Goal: Task Accomplishment & Management: Complete application form

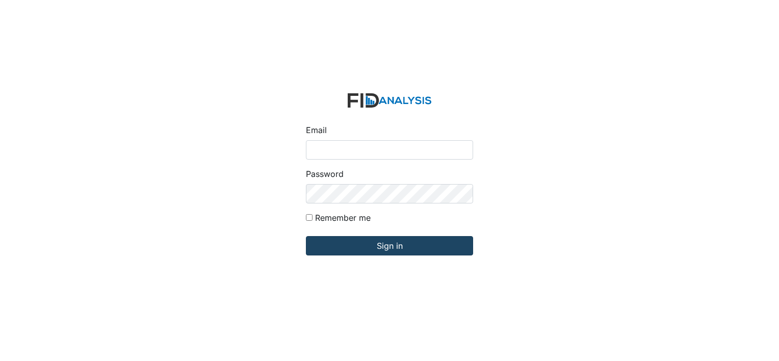
type input "[EMAIL_ADDRESS][DOMAIN_NAME]"
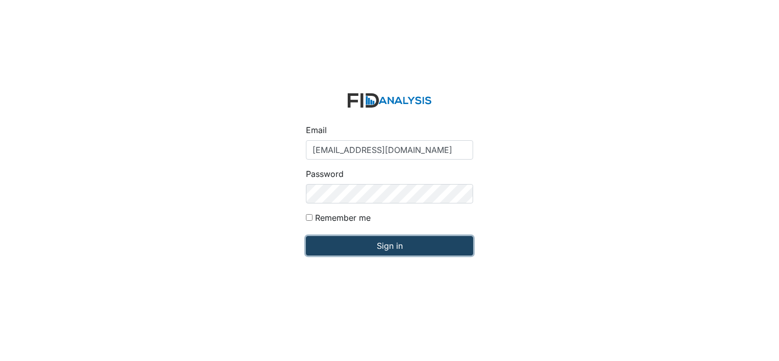
click at [402, 246] on input "Sign in" at bounding box center [389, 245] width 167 height 19
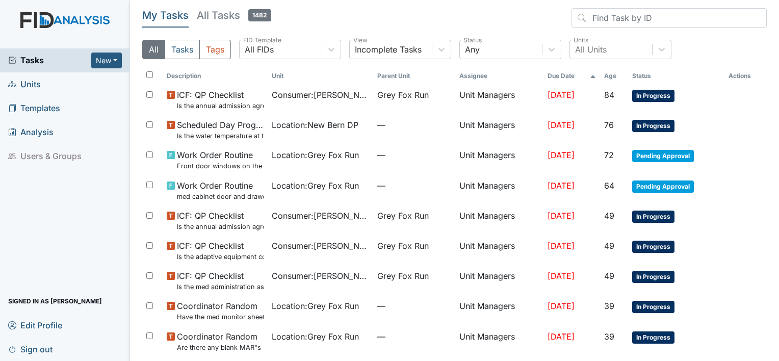
click at [16, 83] on icon at bounding box center [12, 84] width 8 height 8
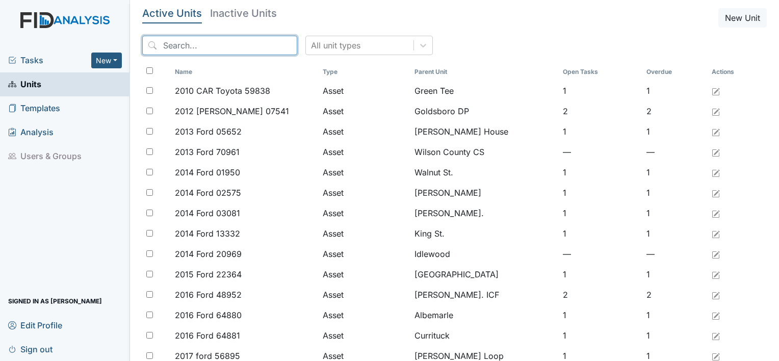
click at [182, 50] on input "search" at bounding box center [219, 45] width 155 height 19
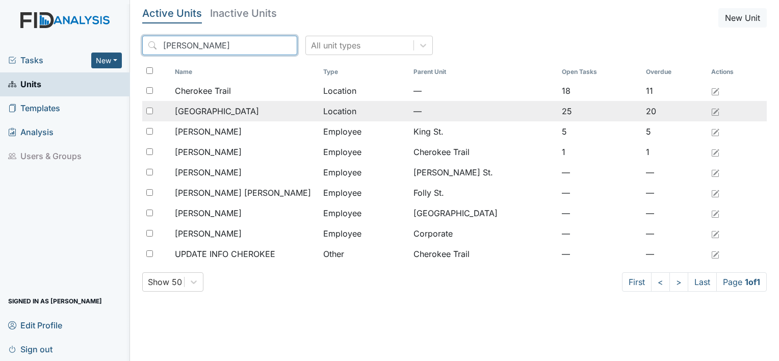
type input "cher"
click at [211, 112] on span "[GEOGRAPHIC_DATA]" at bounding box center [217, 111] width 84 height 12
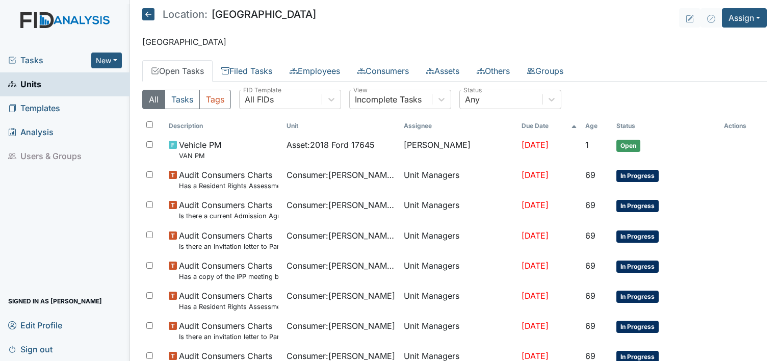
click at [185, 71] on link "Open Tasks" at bounding box center [177, 70] width 70 height 21
click at [188, 69] on link "Open Tasks" at bounding box center [177, 70] width 70 height 21
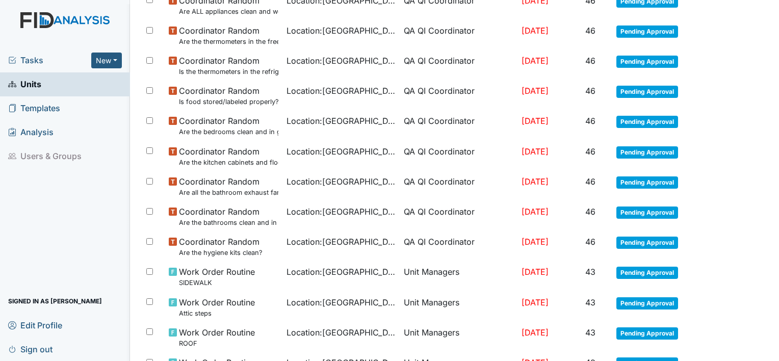
scroll to position [731, 0]
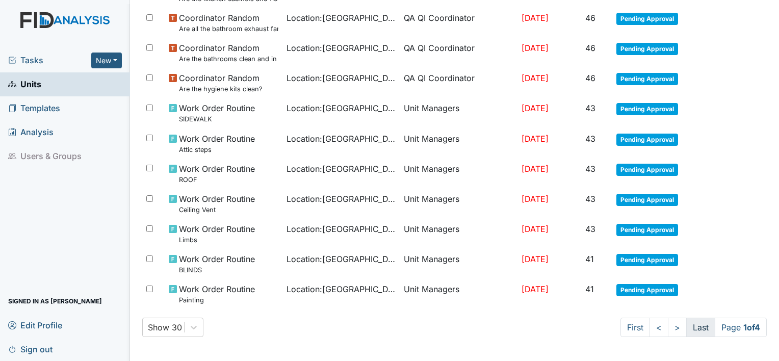
click at [693, 331] on link "Last" at bounding box center [700, 327] width 29 height 19
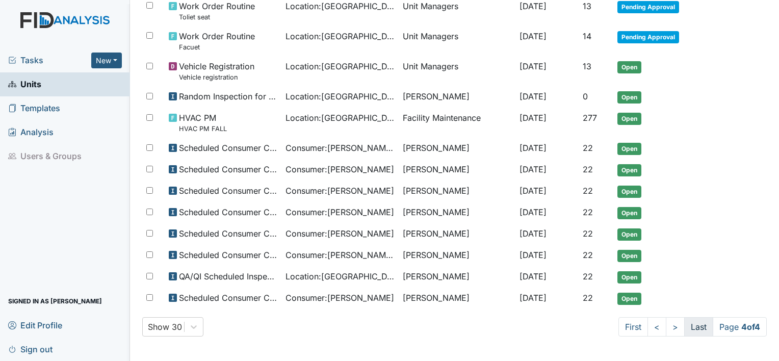
scroll to position [376, 0]
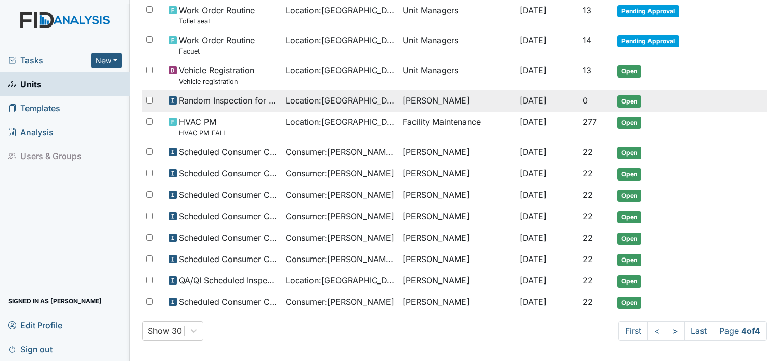
click at [266, 97] on span "Random Inspection for Afternoon" at bounding box center [228, 100] width 98 height 12
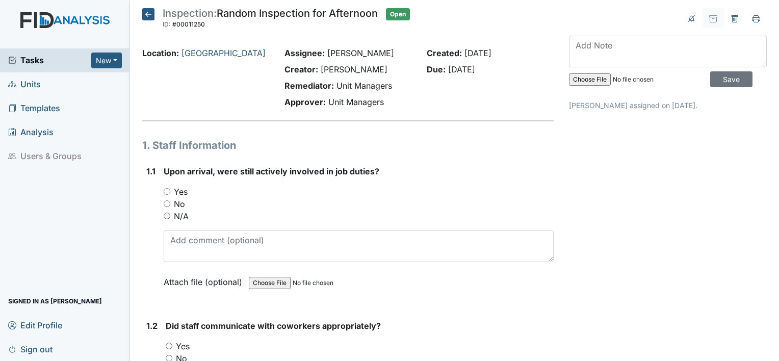
click at [167, 190] on input "Yes" at bounding box center [167, 191] width 7 height 7
radio input "true"
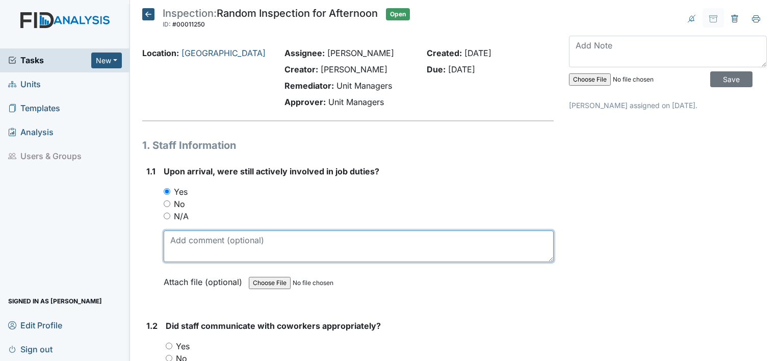
click at [232, 251] on textarea at bounding box center [359, 246] width 390 height 32
type textarea "middle of doing objectives"
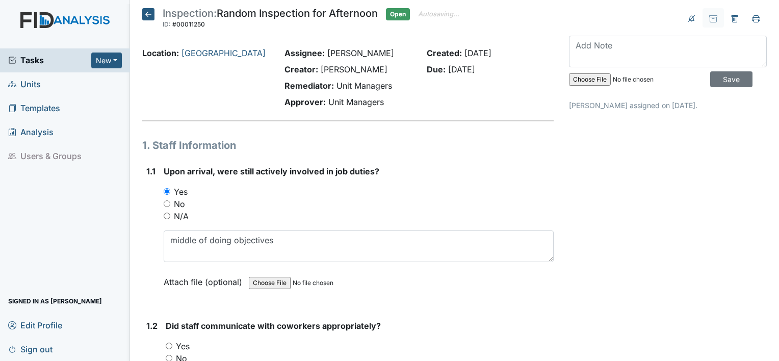
click at [169, 344] on input "Yes" at bounding box center [169, 346] width 7 height 7
radio input "true"
click at [2, 25] on img at bounding box center [65, 30] width 130 height 36
click at [723, 81] on input "Save" at bounding box center [731, 79] width 42 height 16
click at [712, 75] on input "Save" at bounding box center [731, 79] width 42 height 16
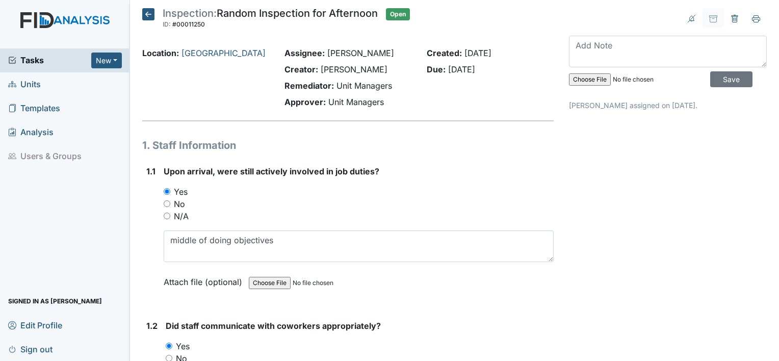
click at [41, 351] on span "Sign out" at bounding box center [30, 349] width 44 height 16
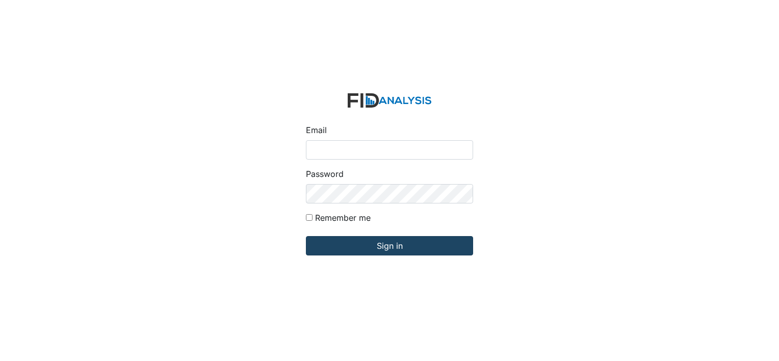
type input "[EMAIL_ADDRESS][DOMAIN_NAME]"
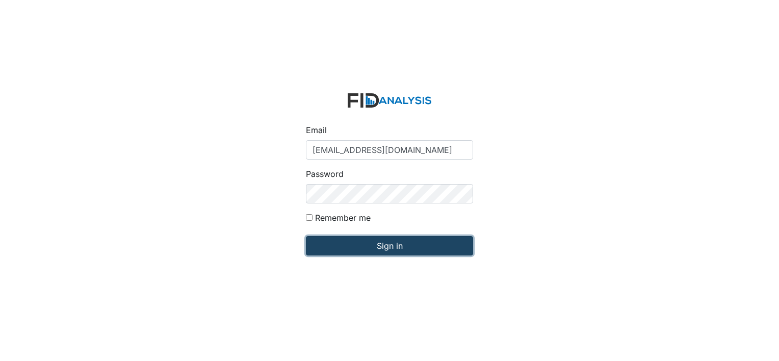
click at [381, 242] on input "Sign in" at bounding box center [389, 245] width 167 height 19
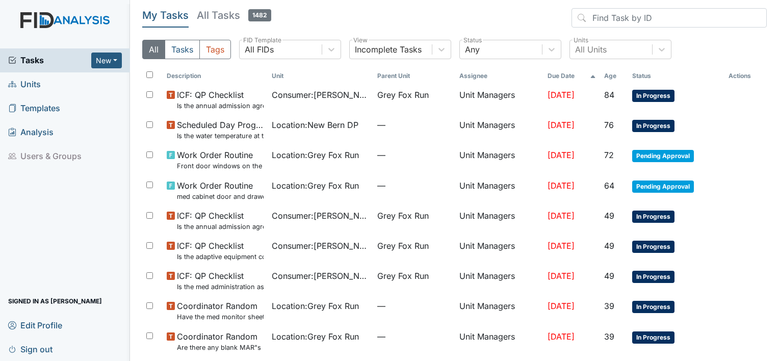
click at [31, 84] on span "Units" at bounding box center [24, 84] width 33 height 16
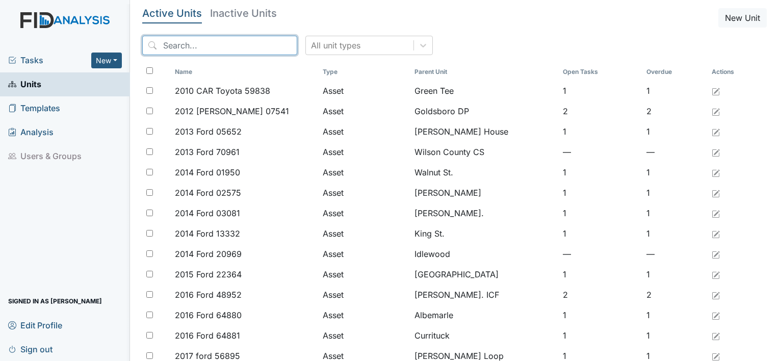
click at [171, 39] on input "search" at bounding box center [219, 45] width 155 height 19
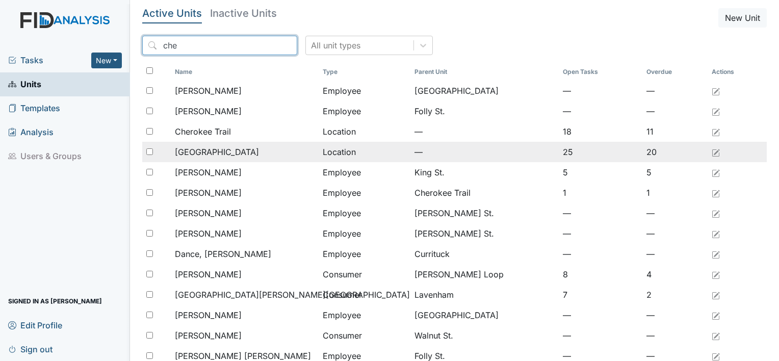
type input "che"
click at [220, 154] on span "[GEOGRAPHIC_DATA]" at bounding box center [217, 152] width 84 height 12
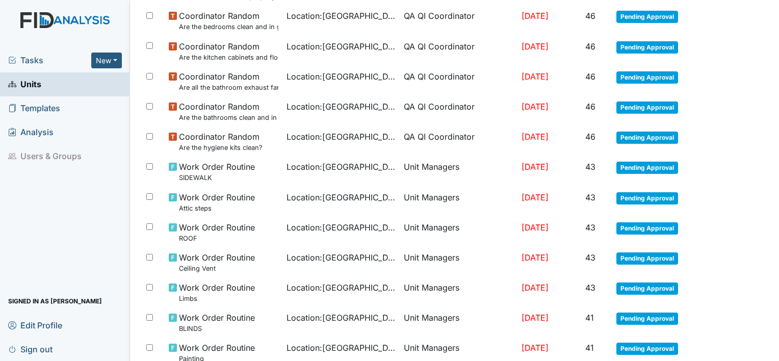
scroll to position [731, 0]
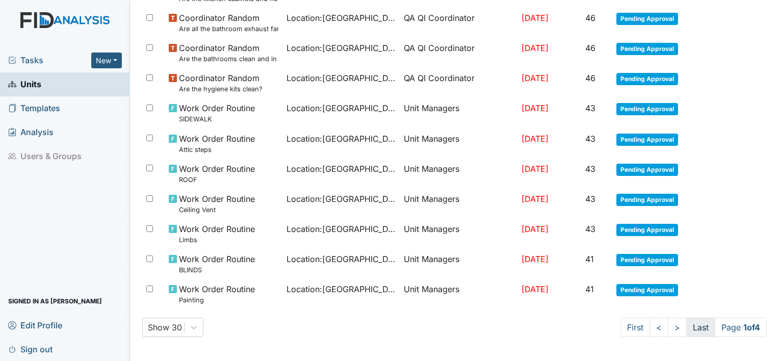
click at [695, 326] on link "Last" at bounding box center [700, 327] width 29 height 19
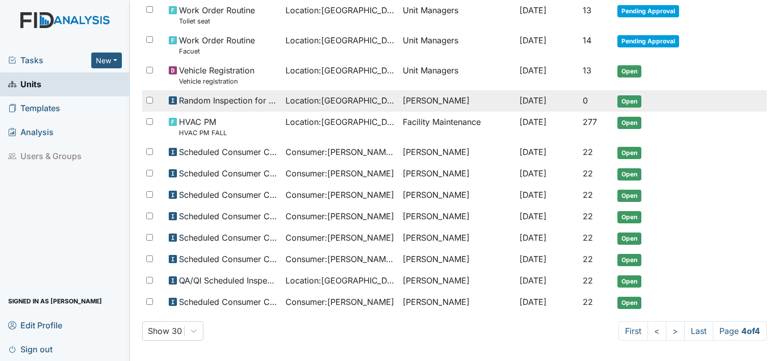
click at [570, 102] on td "Oct 29, 2025" at bounding box center [546, 100] width 63 height 21
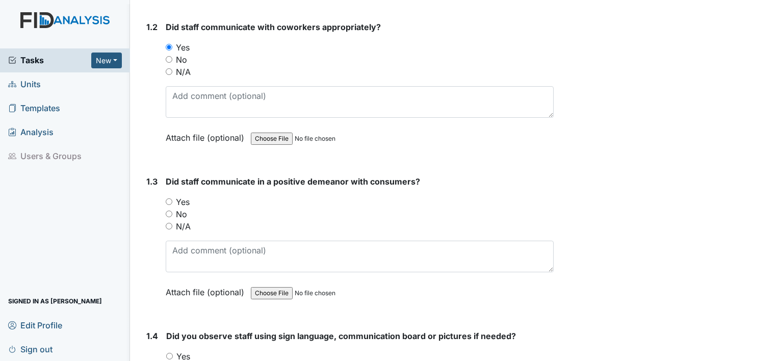
scroll to position [346, 0]
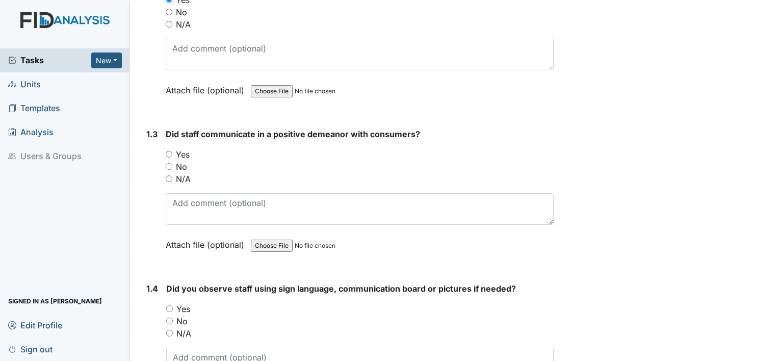
click at [169, 155] on input "Yes" at bounding box center [169, 154] width 7 height 7
radio input "true"
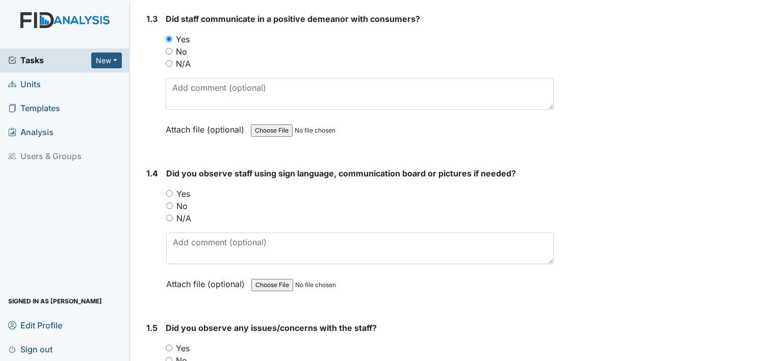
scroll to position [550, 0]
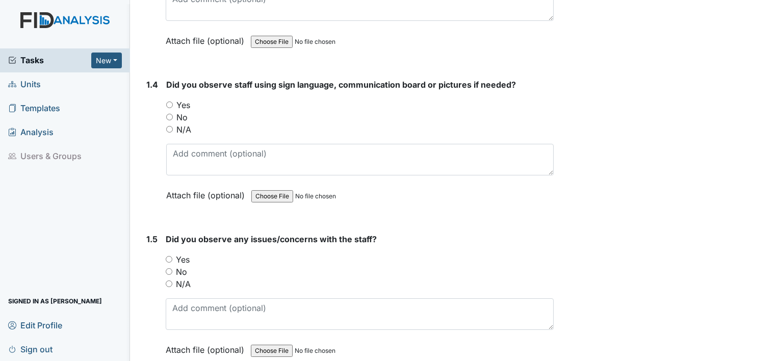
click at [168, 104] on input "Yes" at bounding box center [169, 104] width 7 height 7
radio input "true"
click at [169, 268] on input "No" at bounding box center [169, 271] width 7 height 7
radio input "true"
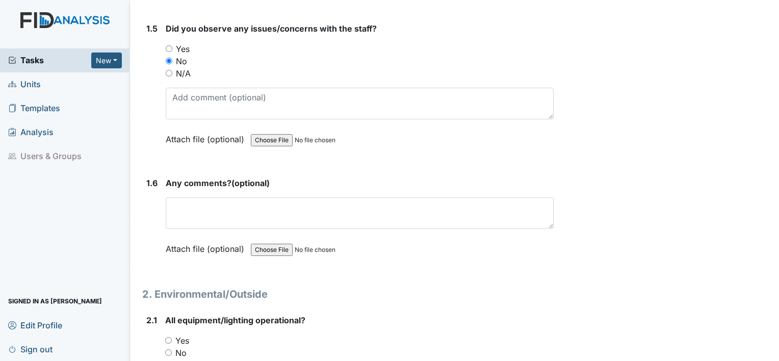
scroll to position [787, 0]
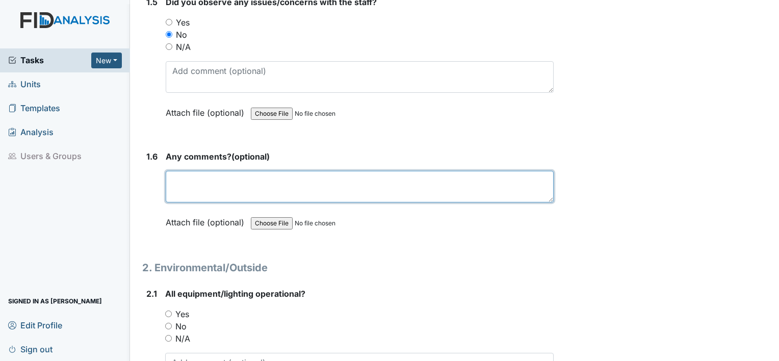
click at [269, 188] on textarea at bounding box center [360, 187] width 388 height 32
type textarea "none"
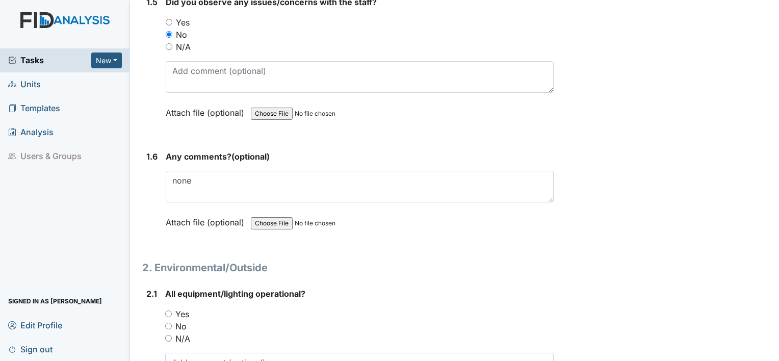
click at [170, 311] on input "Yes" at bounding box center [168, 314] width 7 height 7
radio input "true"
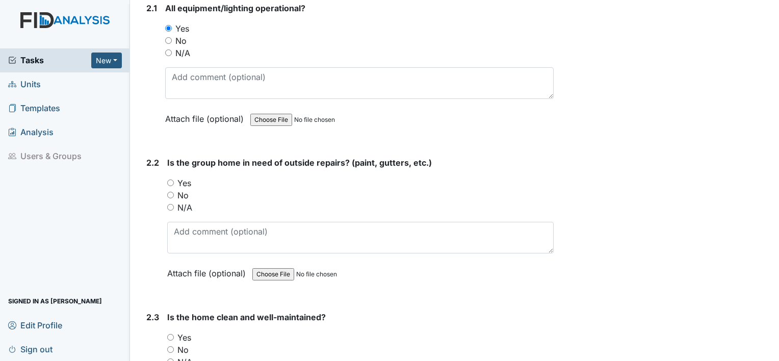
scroll to position [1093, 0]
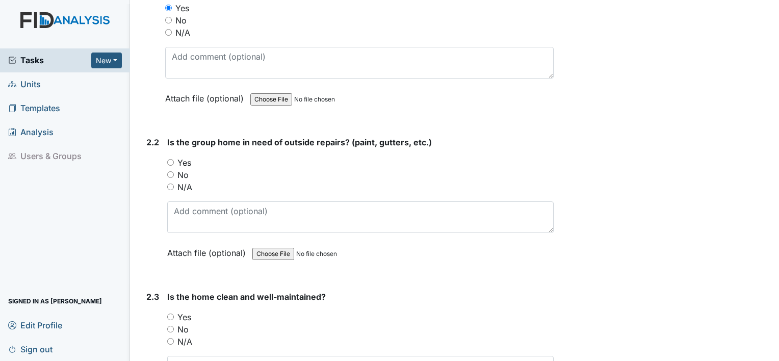
click at [169, 171] on input "No" at bounding box center [170, 174] width 7 height 7
radio input "true"
click at [171, 314] on input "Yes" at bounding box center [170, 317] width 7 height 7
radio input "true"
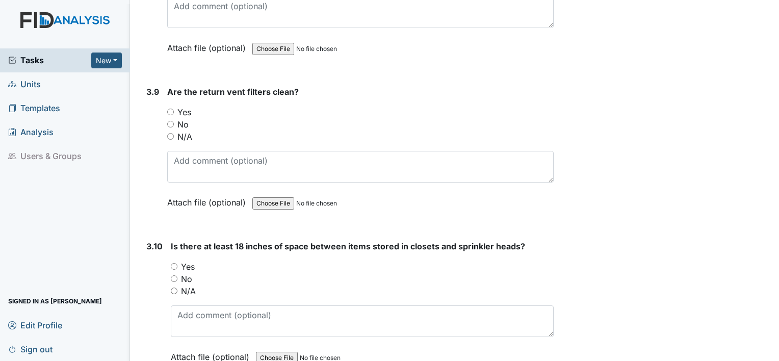
scroll to position [2719, 0]
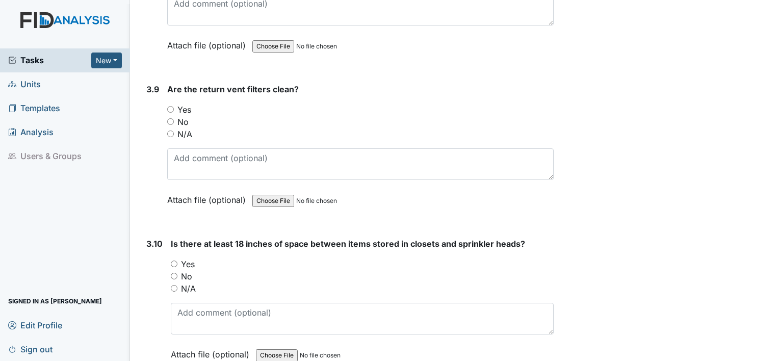
click at [170, 118] on input "No" at bounding box center [170, 121] width 7 height 7
radio input "true"
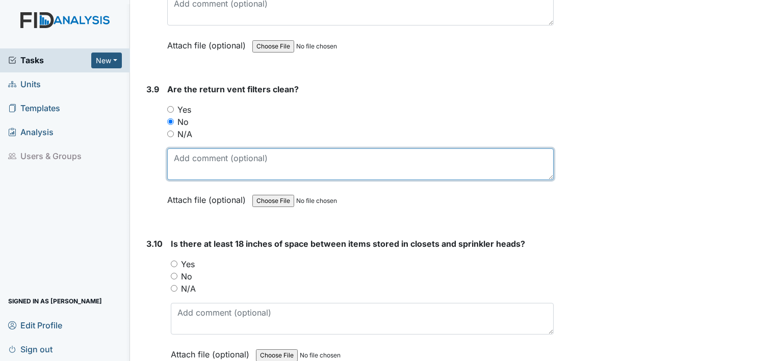
click at [188, 163] on textarea at bounding box center [360, 164] width 386 height 32
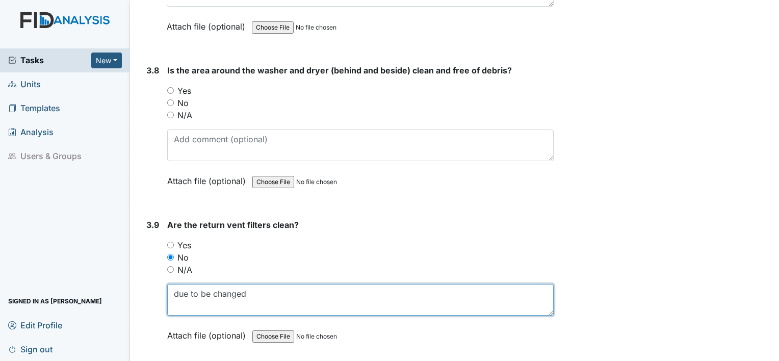
scroll to position [2578, 0]
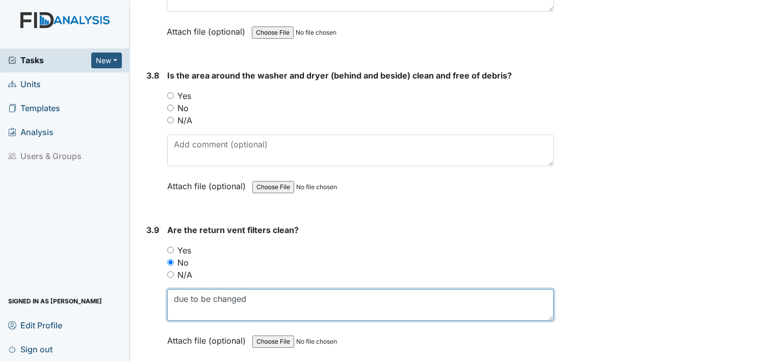
type textarea "due to be changed"
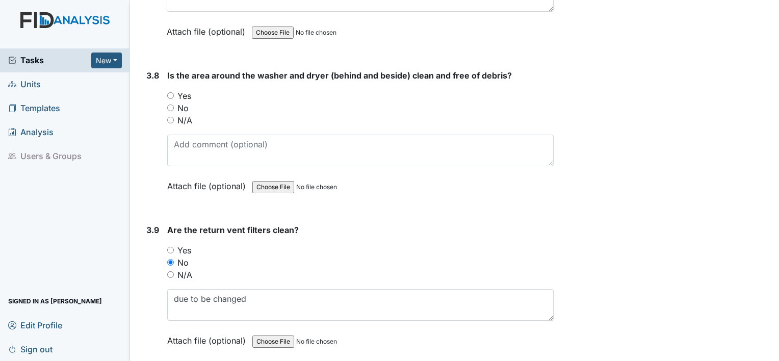
click at [171, 92] on input "Yes" at bounding box center [170, 95] width 7 height 7
radio input "true"
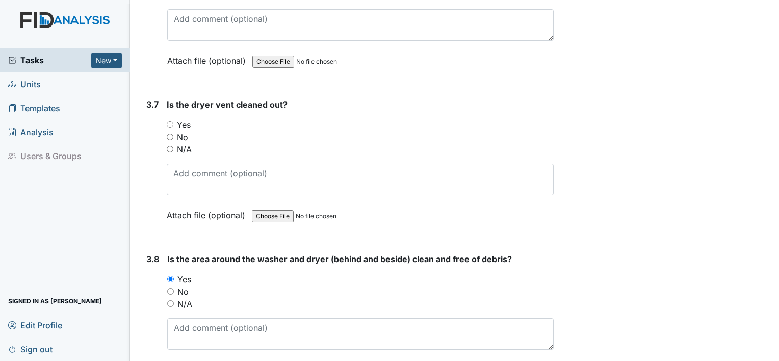
scroll to position [2373, 0]
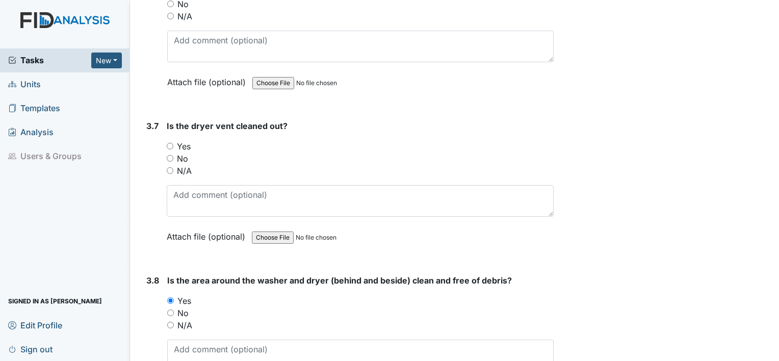
click at [170, 143] on input "Yes" at bounding box center [170, 146] width 7 height 7
radio input "true"
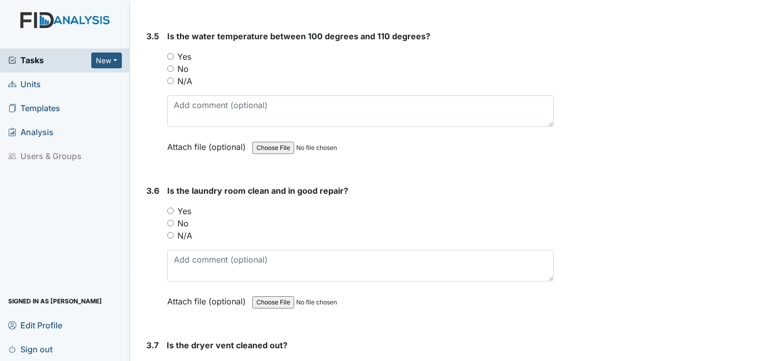
scroll to position [2148, 0]
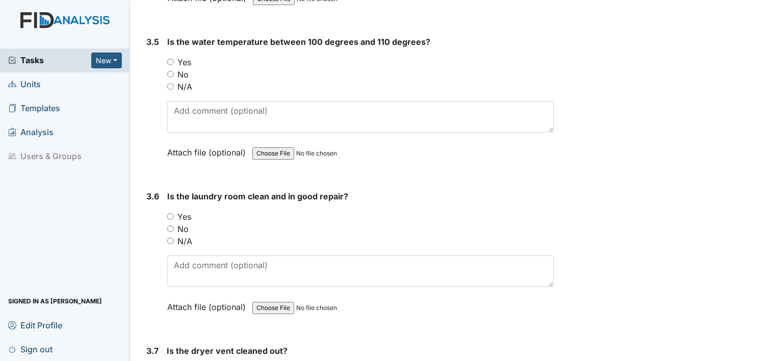
click at [171, 213] on input "Yes" at bounding box center [170, 216] width 7 height 7
radio input "true"
click at [171, 59] on input "Yes" at bounding box center [170, 62] width 7 height 7
radio input "true"
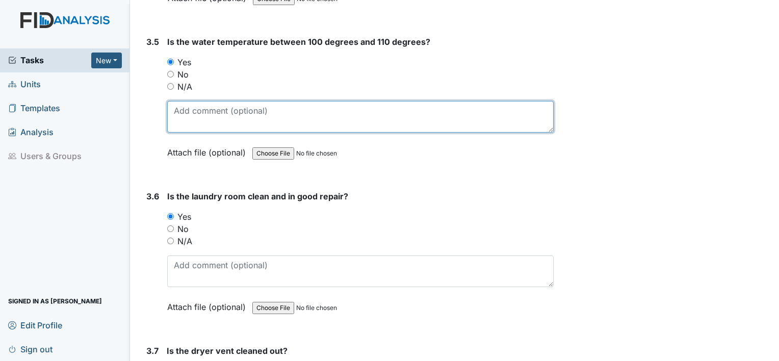
click at [219, 117] on textarea at bounding box center [360, 117] width 386 height 32
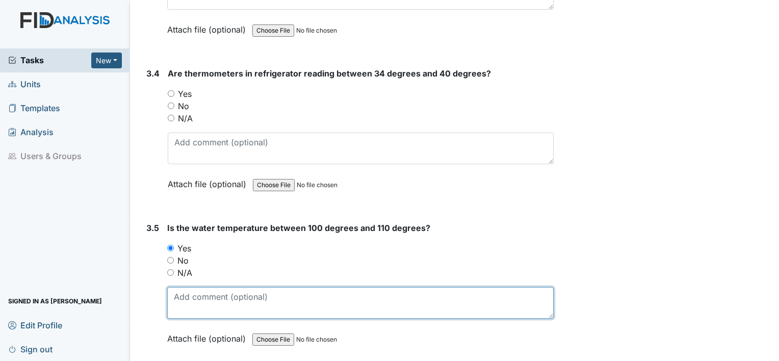
scroll to position [1948, 0]
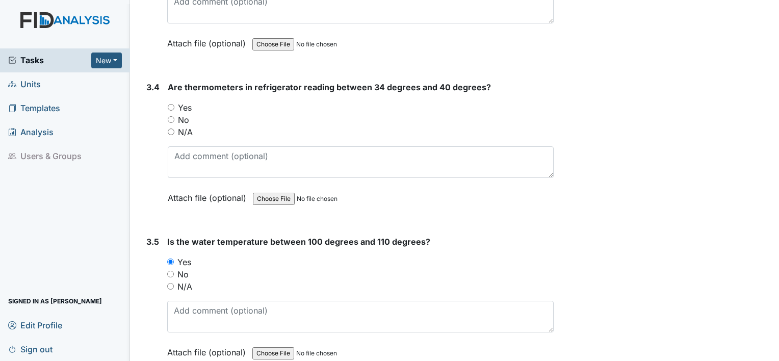
click at [170, 104] on input "Yes" at bounding box center [171, 107] width 7 height 7
radio input "true"
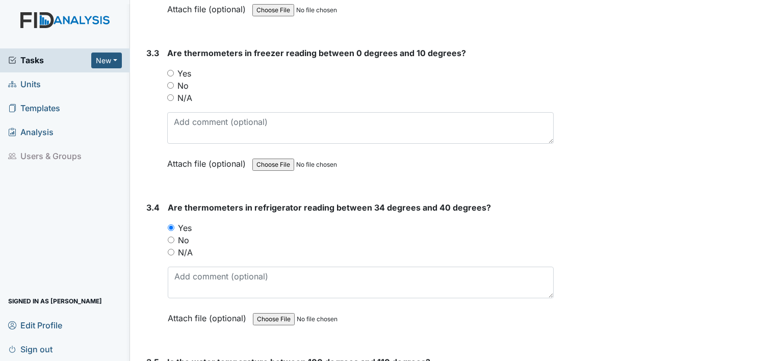
scroll to position [1803, 0]
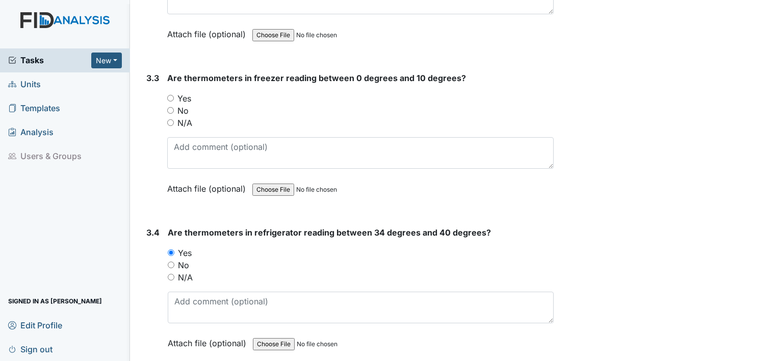
click at [170, 95] on input "Yes" at bounding box center [170, 98] width 7 height 7
radio input "true"
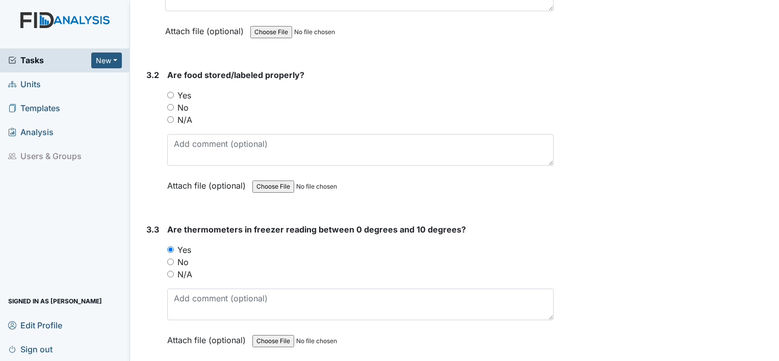
scroll to position [1651, 0]
click at [169, 92] on input "Yes" at bounding box center [170, 95] width 7 height 7
radio input "true"
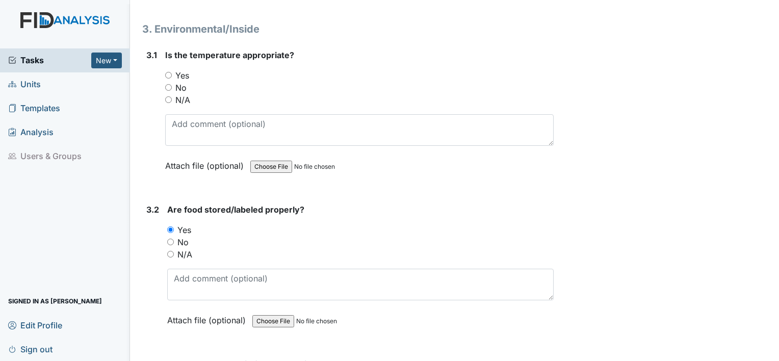
scroll to position [1516, 0]
click at [167, 72] on input "Yes" at bounding box center [168, 75] width 7 height 7
radio input "true"
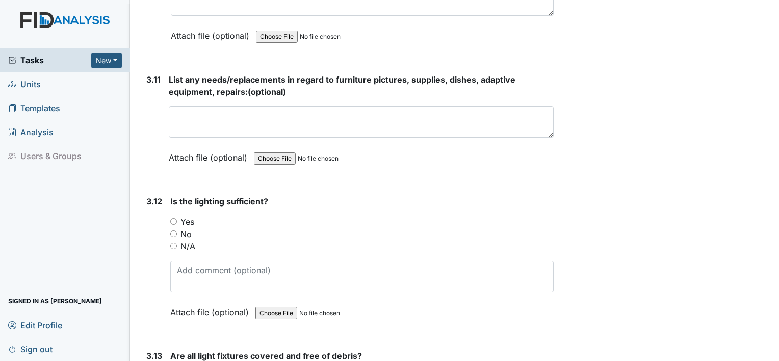
scroll to position [3029, 0]
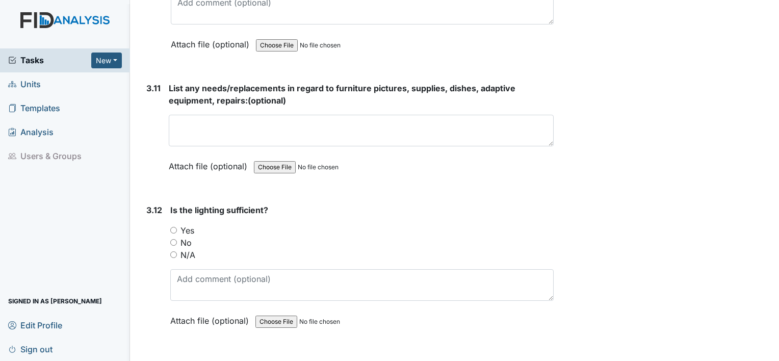
click at [174, 227] on input "Yes" at bounding box center [173, 230] width 7 height 7
radio input "true"
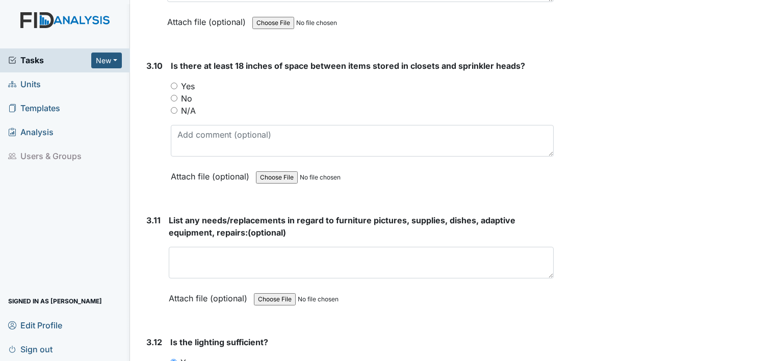
scroll to position [2900, 0]
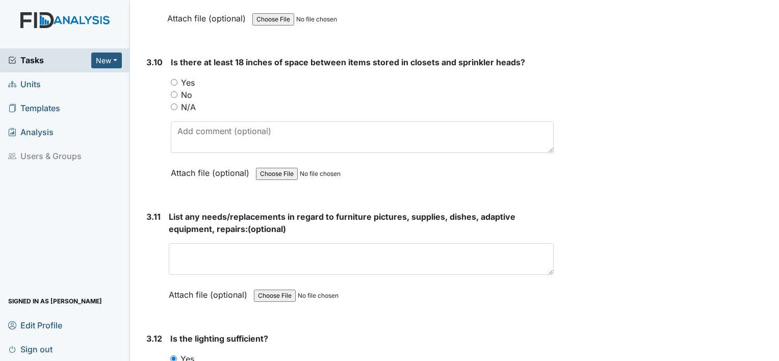
click at [173, 79] on input "Yes" at bounding box center [174, 82] width 7 height 7
radio input "true"
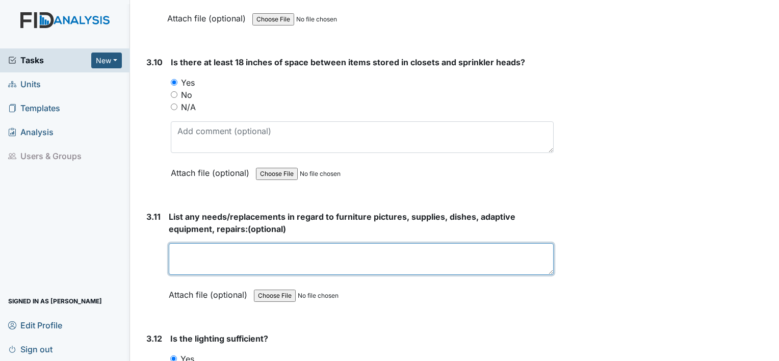
click at [245, 243] on textarea at bounding box center [361, 259] width 385 height 32
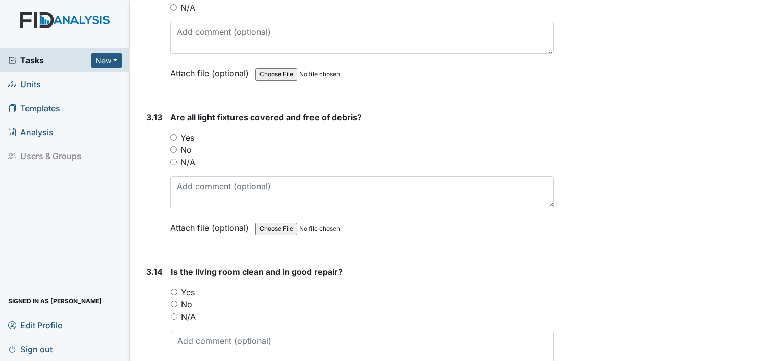
scroll to position [3276, 0]
type textarea "none"
click at [172, 134] on input "Yes" at bounding box center [173, 137] width 7 height 7
radio input "true"
click at [174, 288] on input "Yes" at bounding box center [174, 291] width 7 height 7
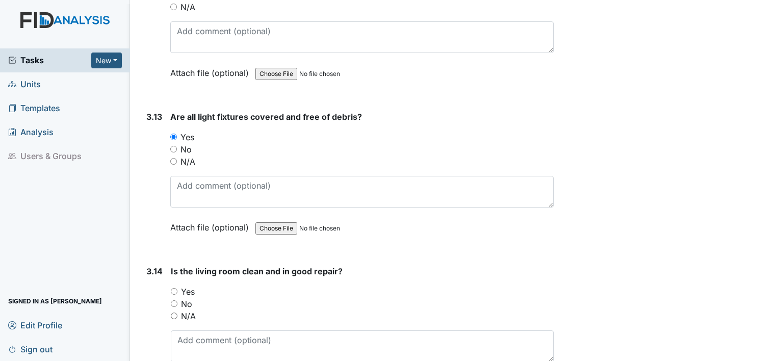
radio input "true"
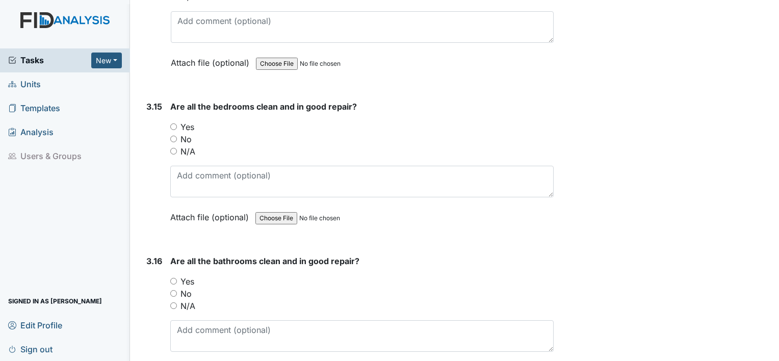
scroll to position [3597, 0]
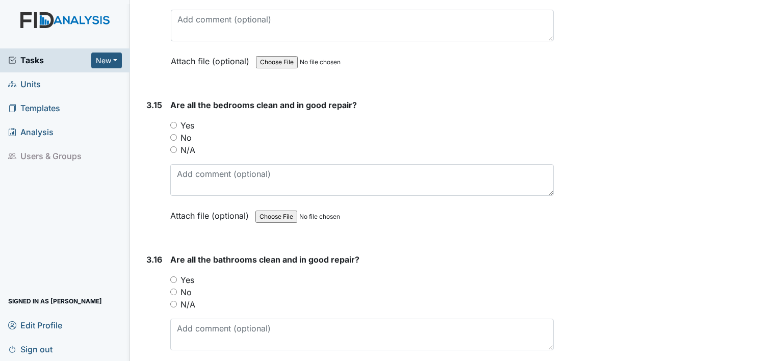
click at [171, 122] on input "Yes" at bounding box center [173, 125] width 7 height 7
radio input "true"
click at [174, 276] on input "Yes" at bounding box center [173, 279] width 7 height 7
radio input "true"
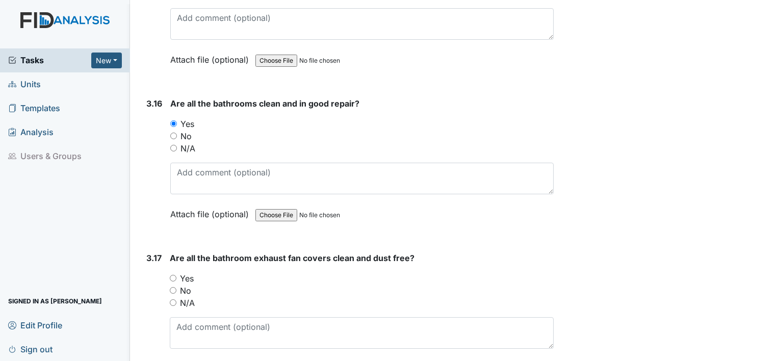
scroll to position [3767, 0]
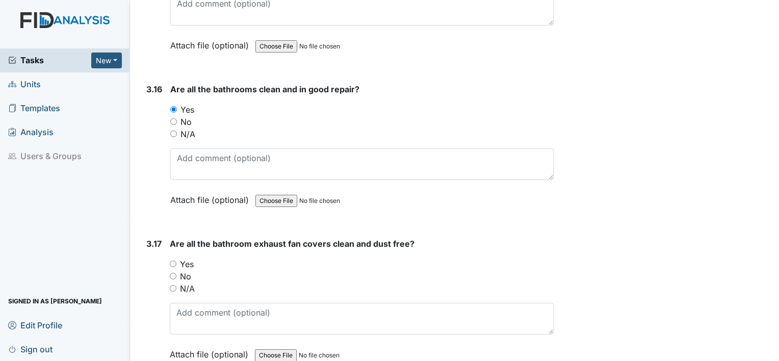
click at [172, 261] on input "Yes" at bounding box center [173, 264] width 7 height 7
radio input "true"
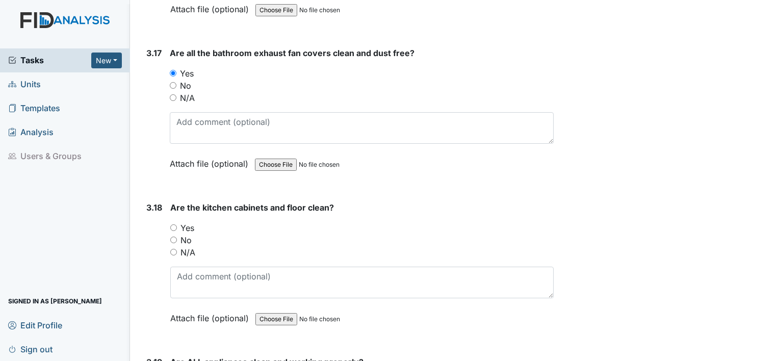
scroll to position [4040, 0]
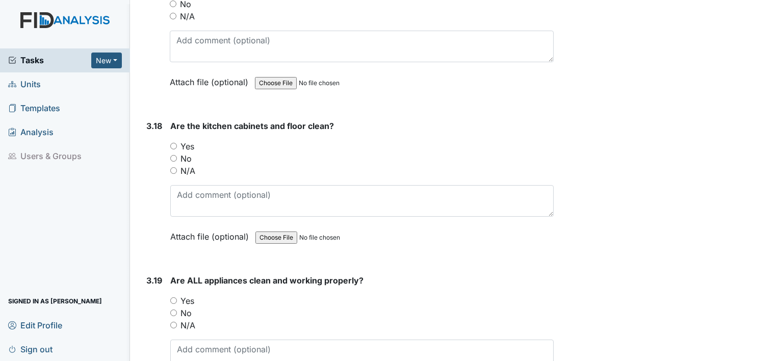
click at [171, 143] on input "Yes" at bounding box center [173, 146] width 7 height 7
radio input "true"
click at [171, 297] on input "Yes" at bounding box center [173, 300] width 7 height 7
radio input "true"
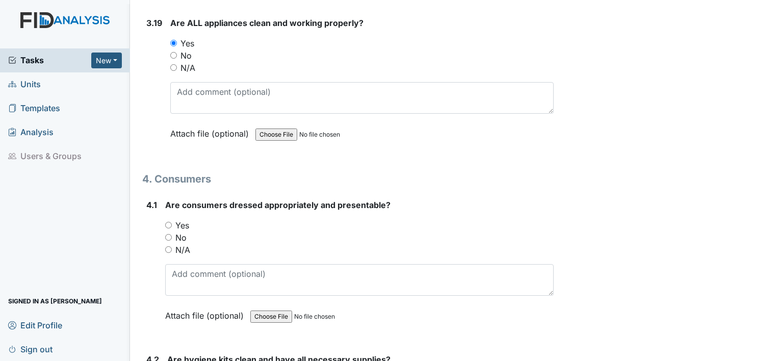
scroll to position [4332, 0]
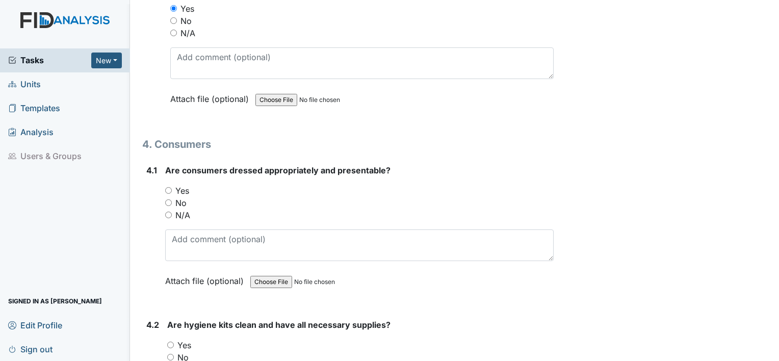
click at [166, 187] on input "Yes" at bounding box center [168, 190] width 7 height 7
radio input "true"
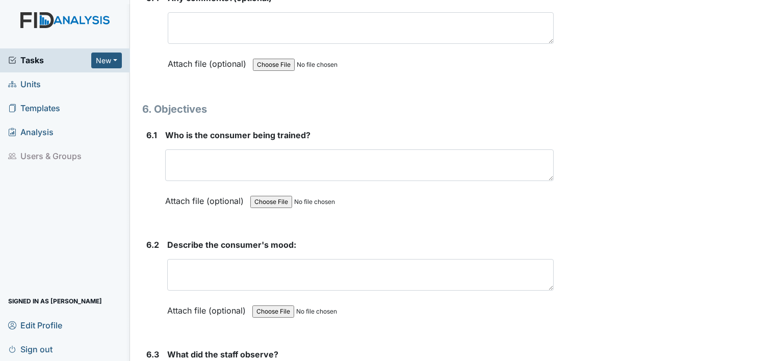
scroll to position [5894, 0]
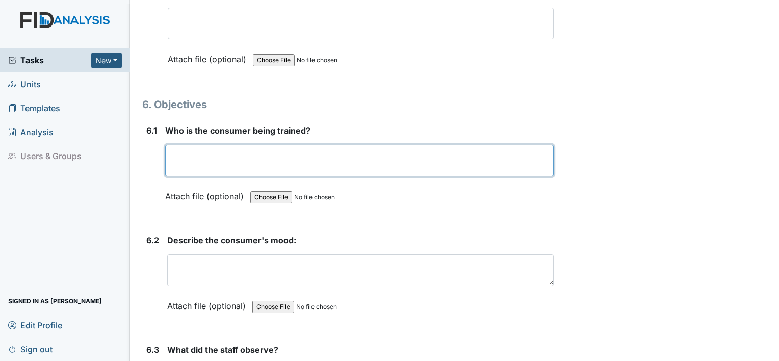
click at [216, 145] on textarea at bounding box center [359, 161] width 389 height 32
type textarea "DW"
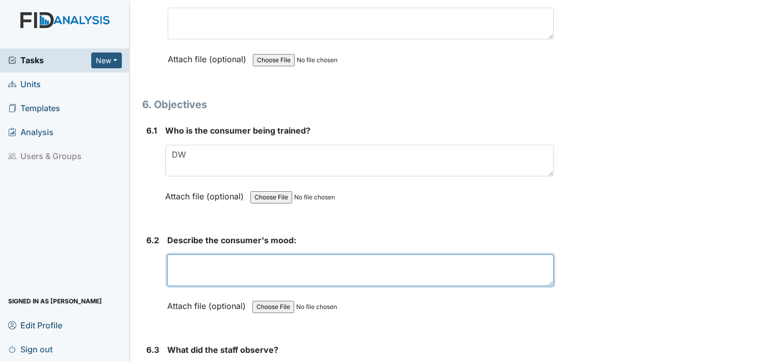
click at [273, 254] on textarea at bounding box center [360, 270] width 386 height 32
type textarea "good"
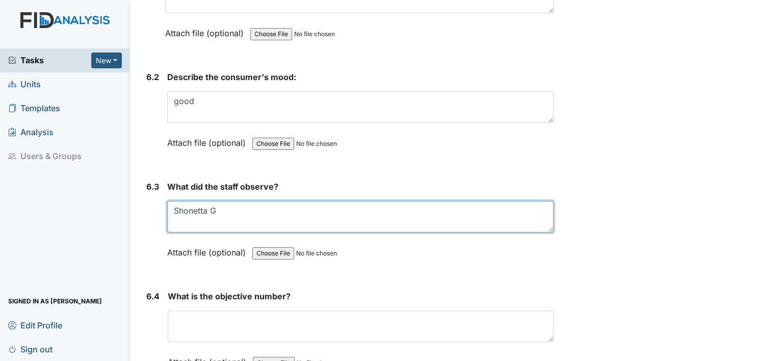
scroll to position [6091, 0]
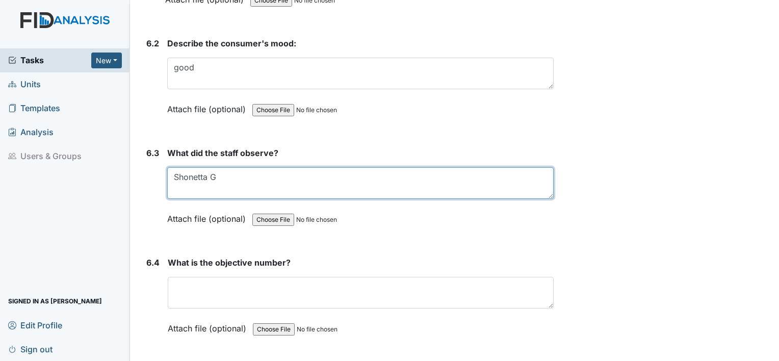
type textarea "Shonetta G"
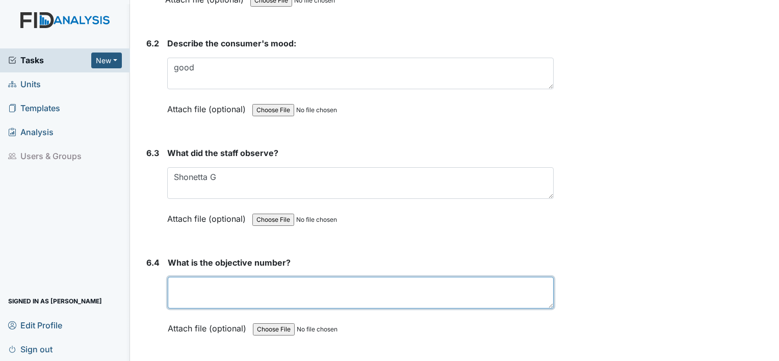
click at [342, 277] on textarea at bounding box center [361, 293] width 386 height 32
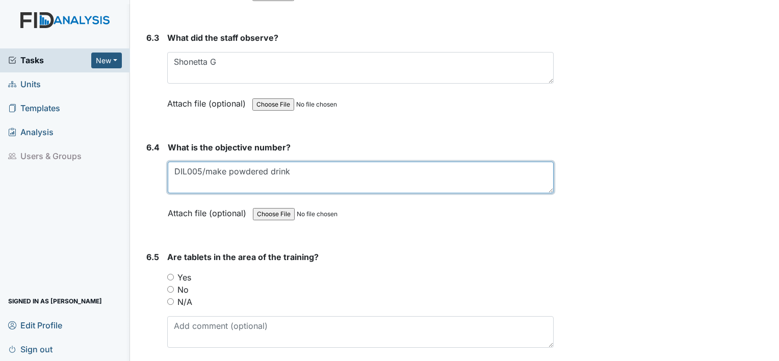
scroll to position [6301, 0]
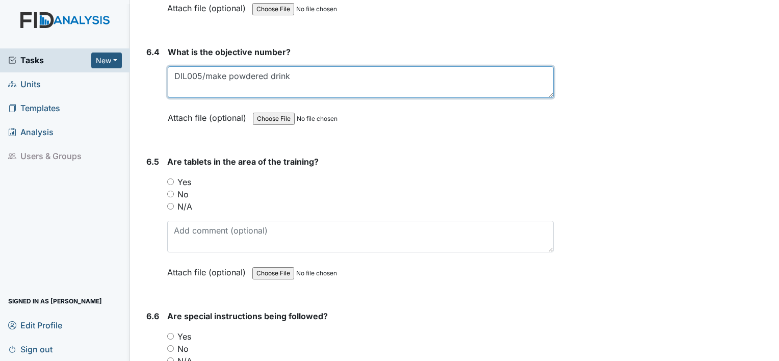
type textarea "DIL005/make powdered drink"
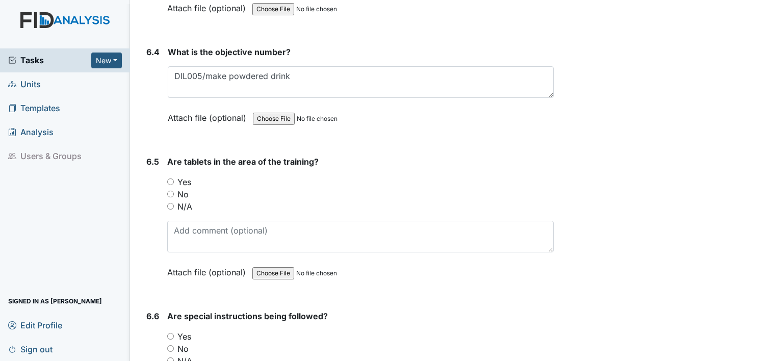
click at [167, 178] on input "Yes" at bounding box center [170, 181] width 7 height 7
radio input "true"
click at [173, 333] on input "Yes" at bounding box center [170, 336] width 7 height 7
radio input "true"
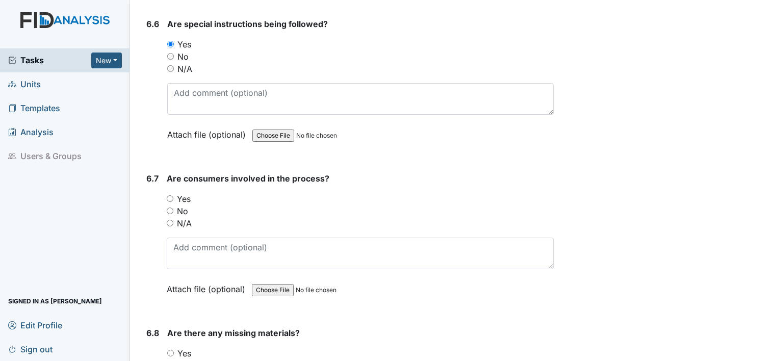
scroll to position [6614, 0]
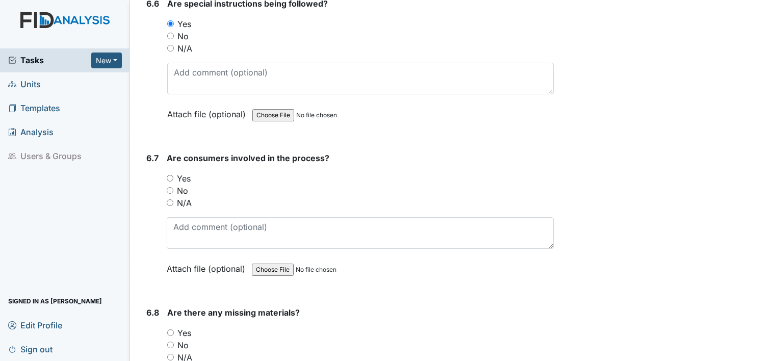
click at [171, 175] on input "Yes" at bounding box center [170, 178] width 7 height 7
radio input "true"
click at [169, 339] on div "No" at bounding box center [360, 345] width 386 height 12
click at [170, 342] on input "No" at bounding box center [170, 345] width 7 height 7
radio input "true"
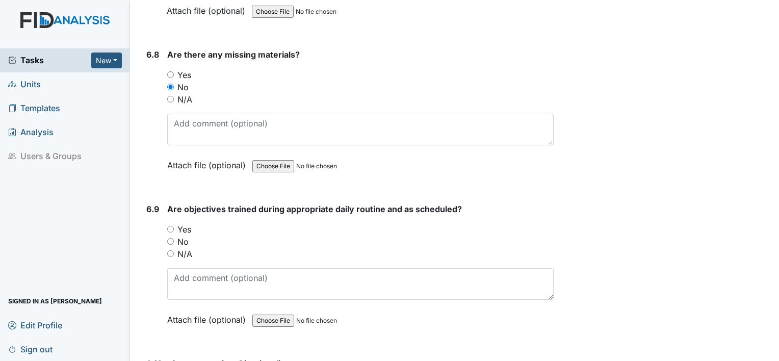
scroll to position [6913, 0]
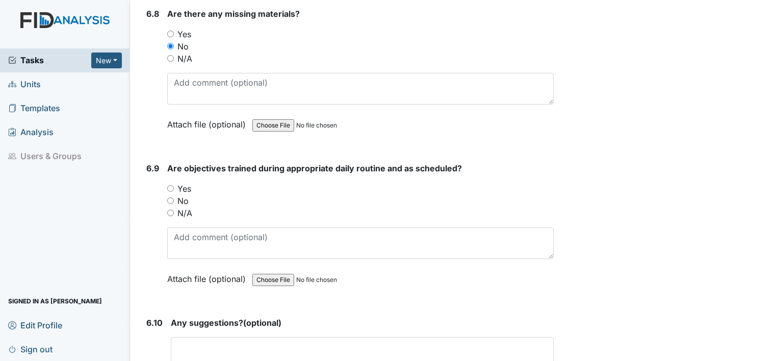
click at [169, 185] on input "Yes" at bounding box center [170, 188] width 7 height 7
radio input "true"
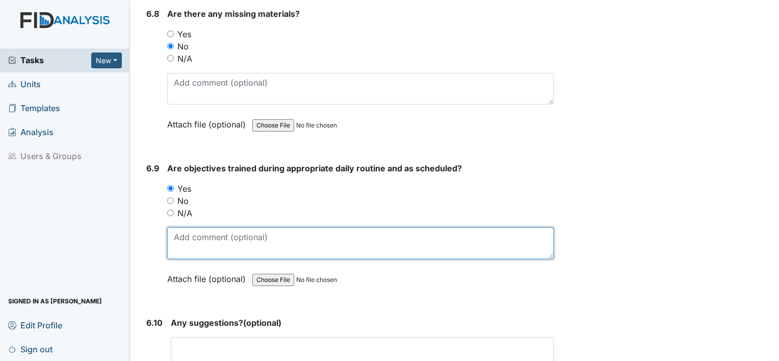
click at [228, 227] on textarea at bounding box center [360, 243] width 386 height 32
type textarea "before dinner"
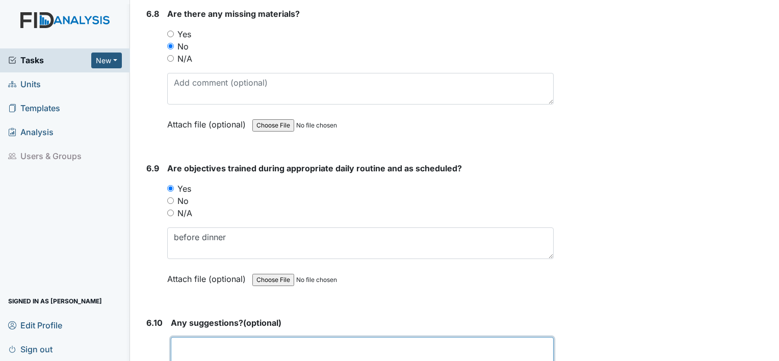
click at [226, 337] on textarea at bounding box center [362, 353] width 383 height 32
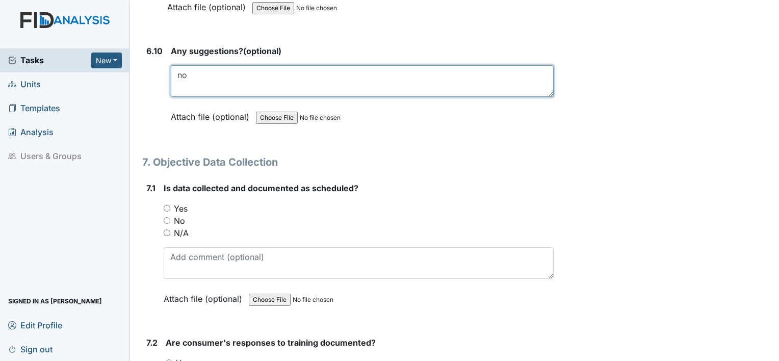
scroll to position [7191, 0]
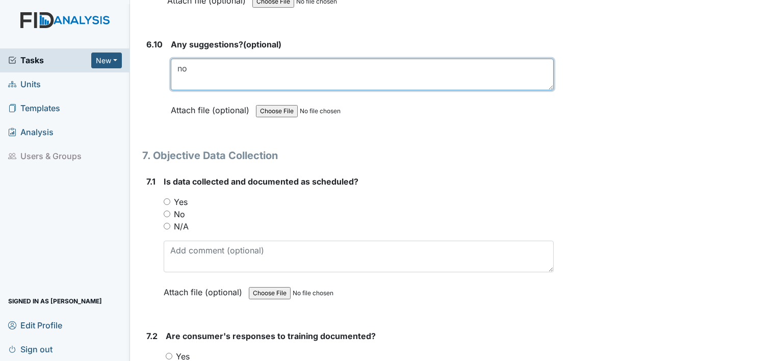
type textarea "no"
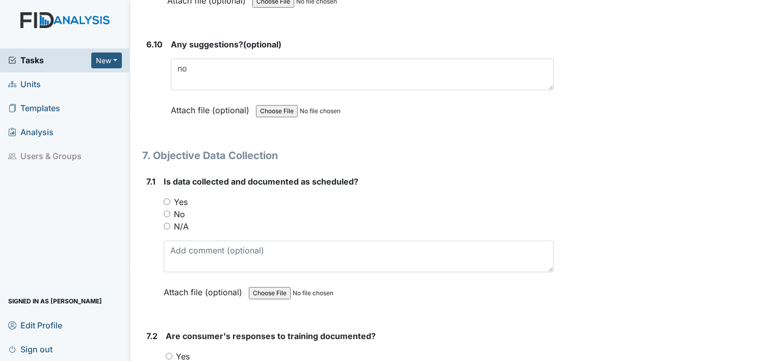
click at [165, 198] on input "Yes" at bounding box center [167, 201] width 7 height 7
radio input "true"
click at [169, 353] on input "Yes" at bounding box center [169, 356] width 7 height 7
radio input "true"
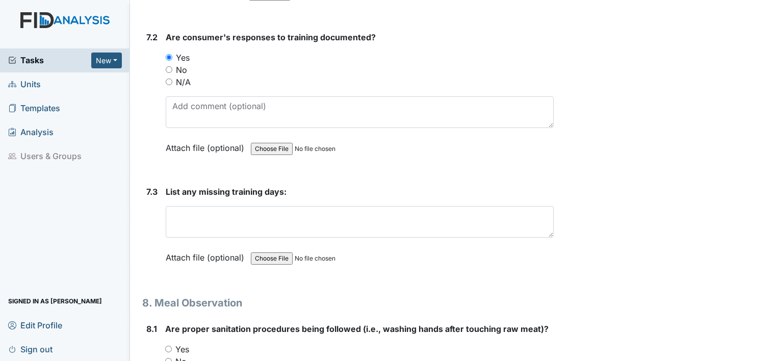
scroll to position [7510, 0]
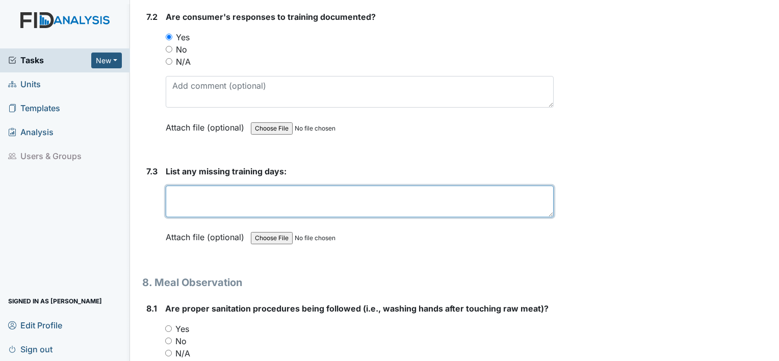
click at [346, 186] on textarea at bounding box center [360, 202] width 388 height 32
type textarea "none"
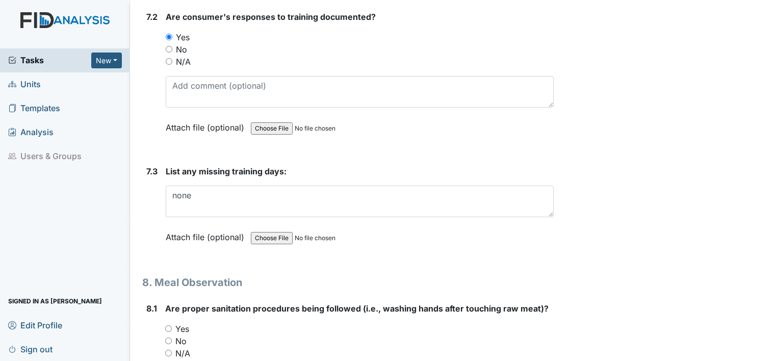
click at [168, 325] on input "Yes" at bounding box center [168, 328] width 7 height 7
radio input "true"
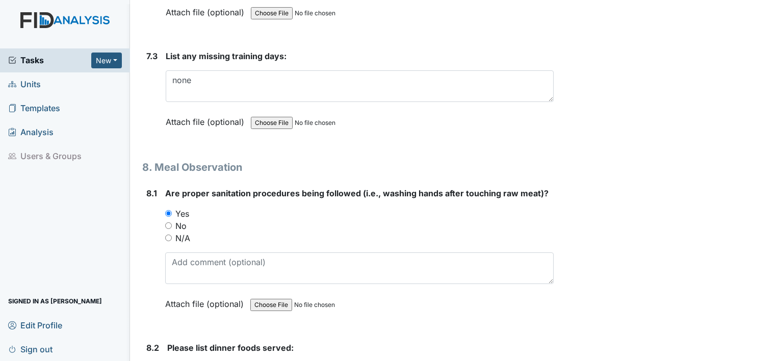
scroll to position [7646, 0]
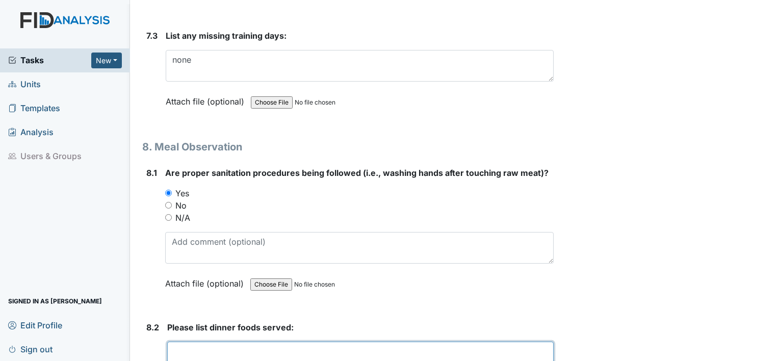
click at [220, 342] on textarea at bounding box center [360, 358] width 386 height 32
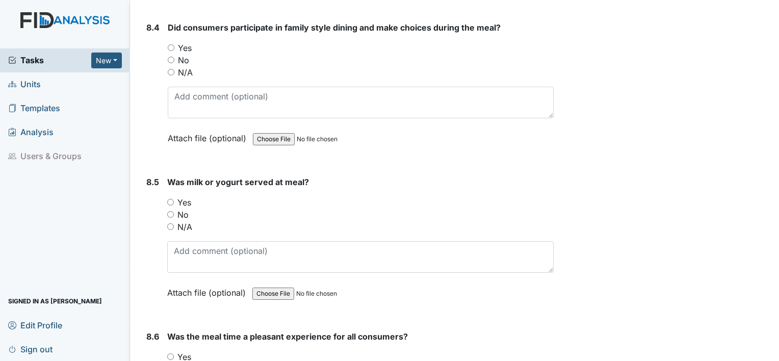
scroll to position [8217, 0]
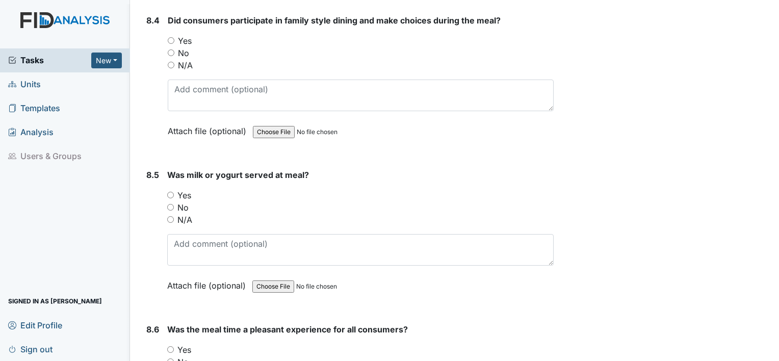
type textarea "chili, salad, pears, string beans, crackers, koolaid, water"
click at [170, 192] on input "Yes" at bounding box center [170, 195] width 7 height 7
radio input "true"
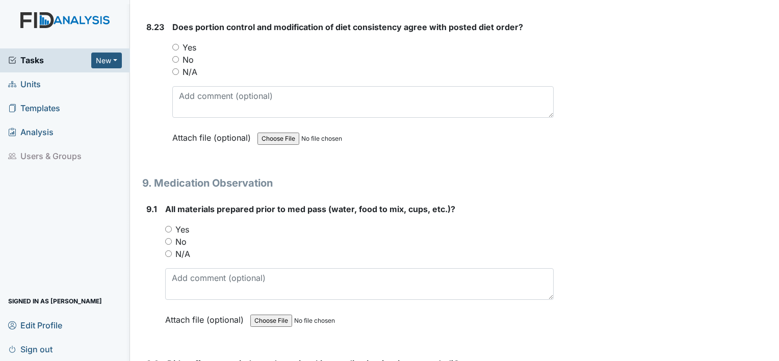
scroll to position [11122, 0]
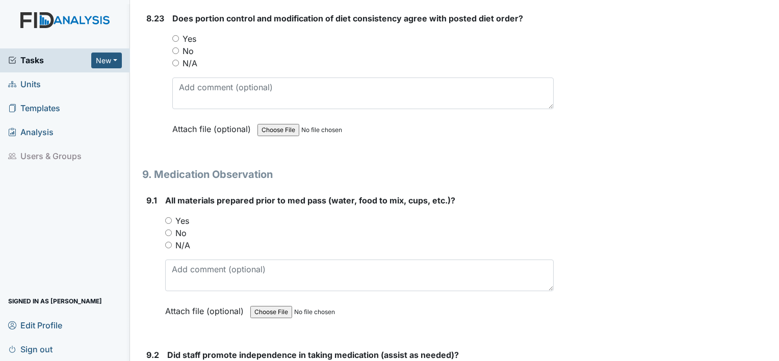
click at [170, 217] on input "Yes" at bounding box center [168, 220] width 7 height 7
radio input "true"
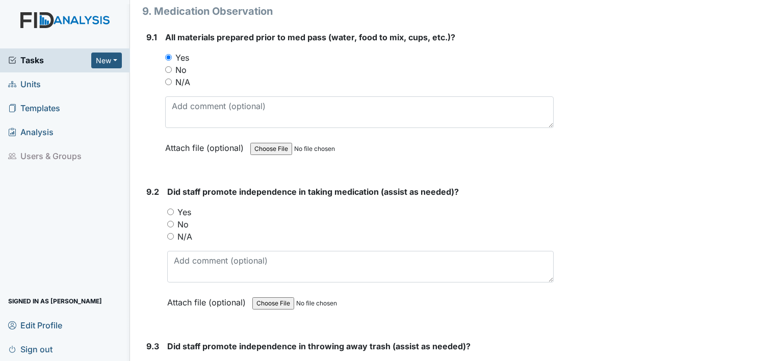
scroll to position [11312, 0]
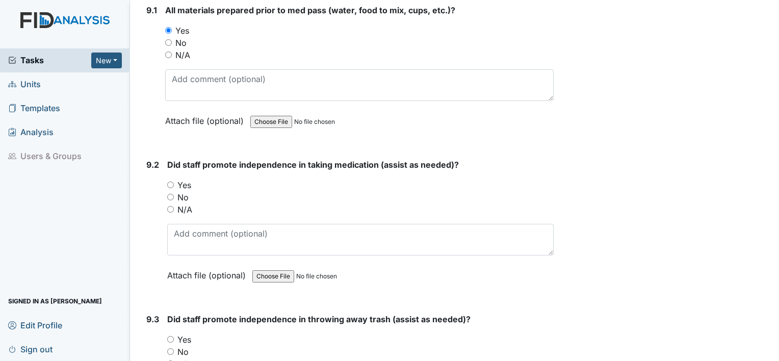
click at [167, 182] on input "Yes" at bounding box center [170, 185] width 7 height 7
radio input "true"
click at [169, 336] on input "Yes" at bounding box center [170, 339] width 7 height 7
radio input "true"
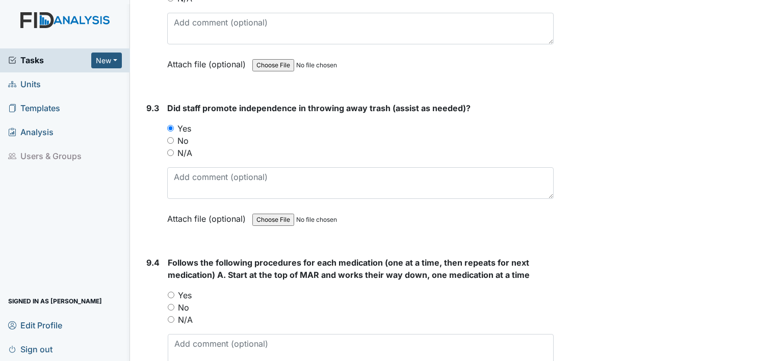
scroll to position [11564, 0]
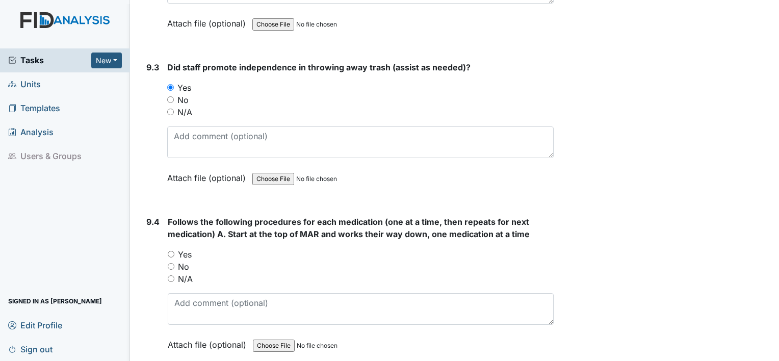
click at [170, 251] on input "Yes" at bounding box center [171, 254] width 7 height 7
radio input "true"
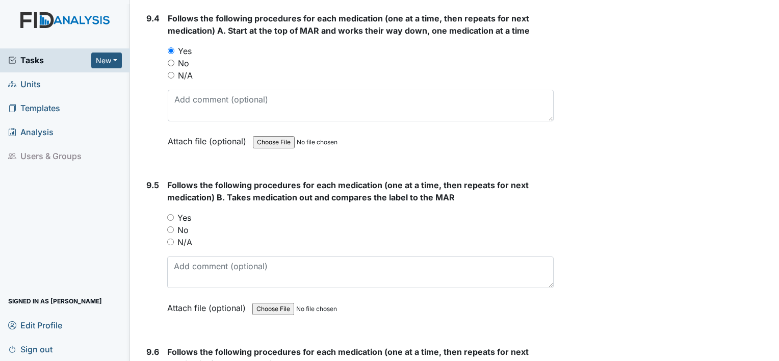
scroll to position [11781, 0]
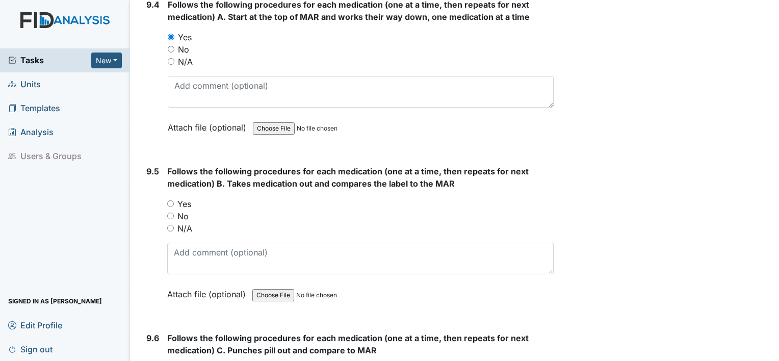
click at [170, 200] on input "Yes" at bounding box center [170, 203] width 7 height 7
radio input "true"
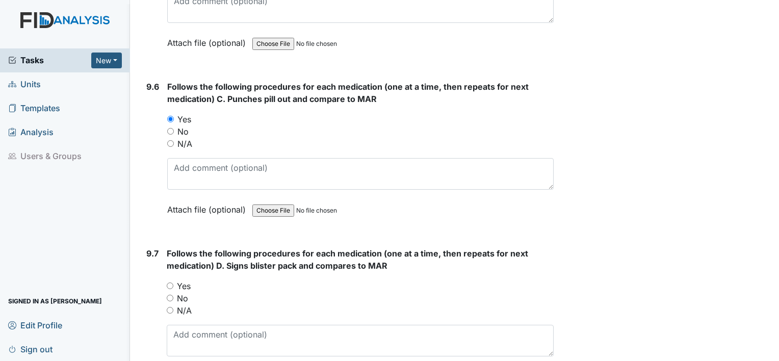
scroll to position [12053, 0]
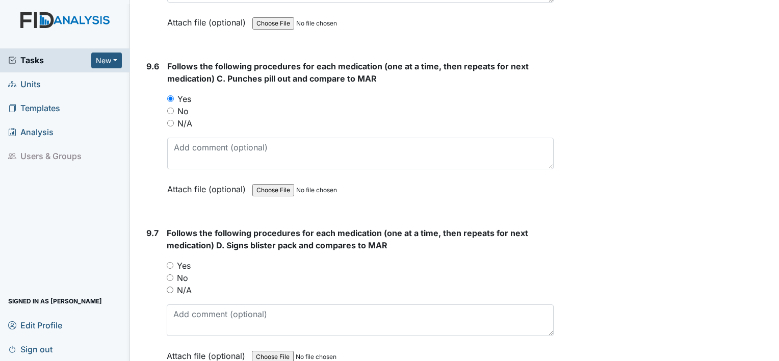
click at [167, 262] on input "Yes" at bounding box center [170, 265] width 7 height 7
radio input "true"
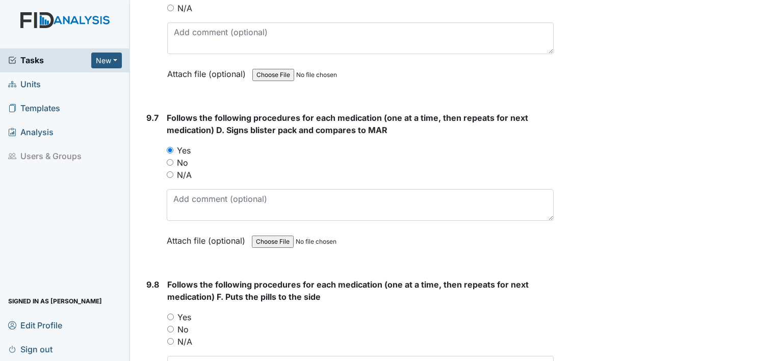
scroll to position [12229, 0]
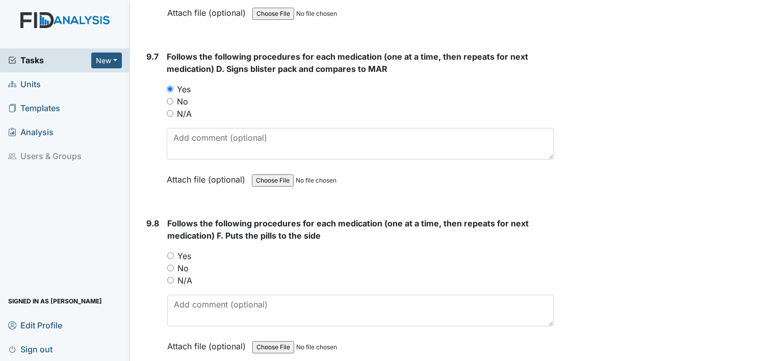
click at [169, 252] on input "Yes" at bounding box center [170, 255] width 7 height 7
radio input "true"
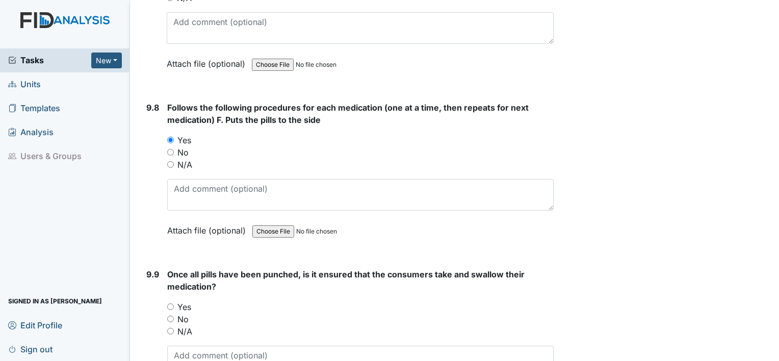
scroll to position [12399, 0]
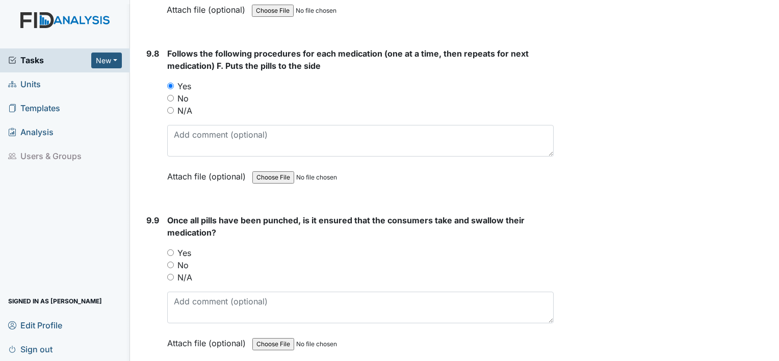
click at [169, 247] on div "Yes" at bounding box center [360, 253] width 386 height 12
click at [171, 249] on input "Yes" at bounding box center [170, 252] width 7 height 7
radio input "true"
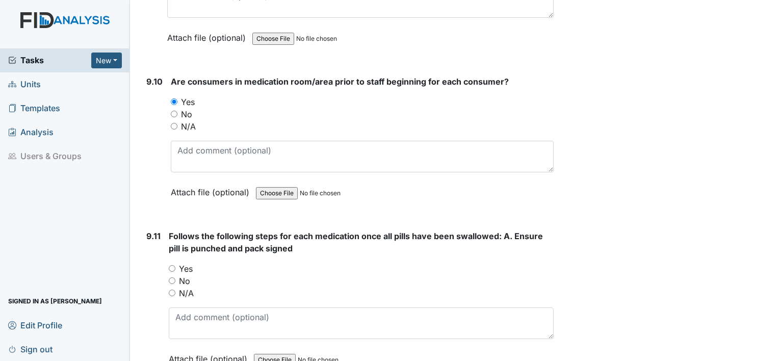
scroll to position [12739, 0]
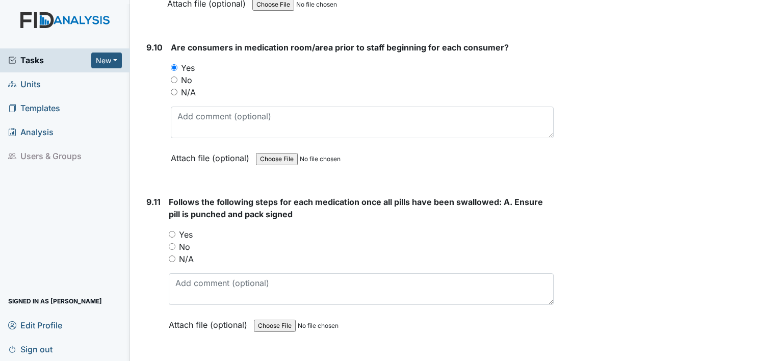
click at [174, 231] on input "Yes" at bounding box center [172, 234] width 7 height 7
radio input "true"
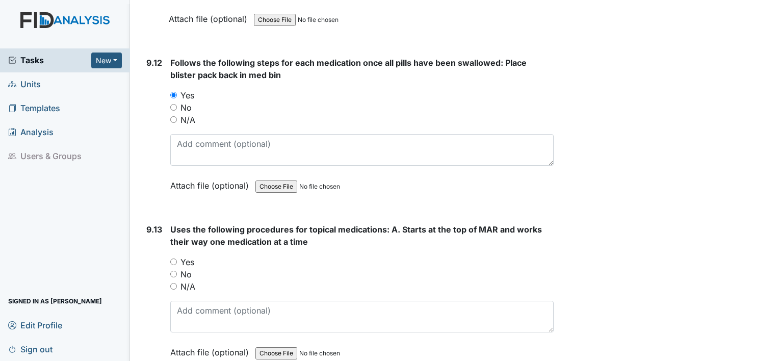
scroll to position [13051, 0]
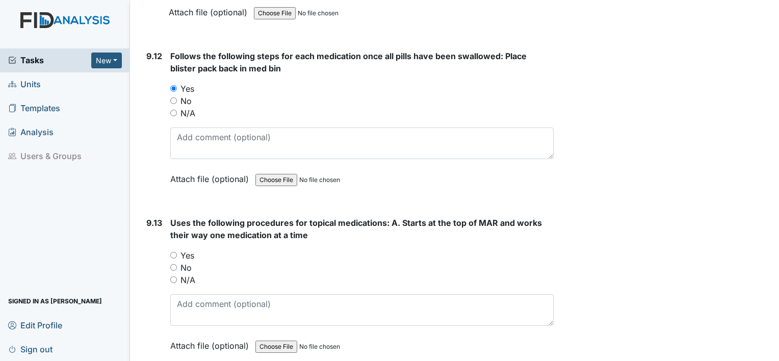
click at [172, 276] on input "N/A" at bounding box center [173, 279] width 7 height 7
radio input "true"
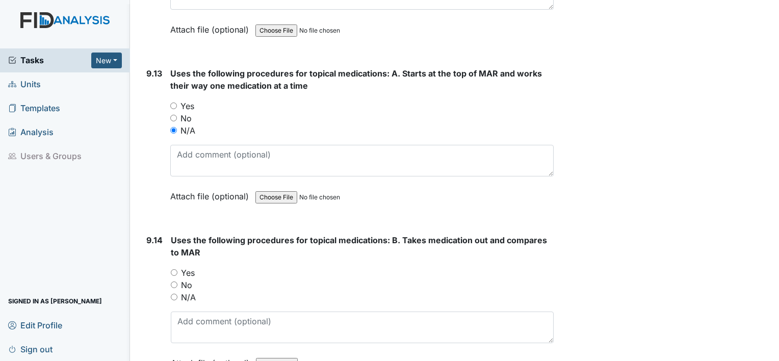
scroll to position [13248, 0]
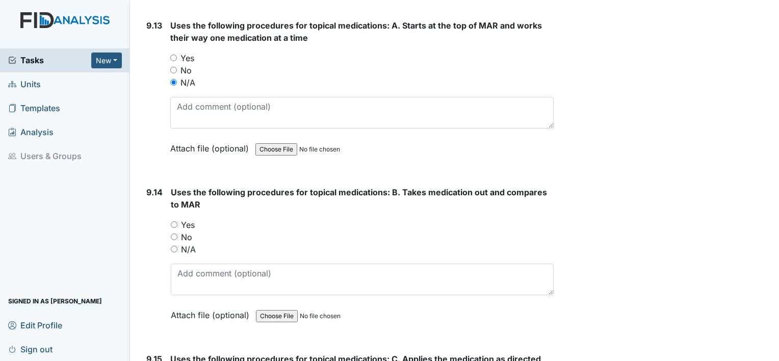
click at [171, 246] on input "N/A" at bounding box center [174, 249] width 7 height 7
radio input "true"
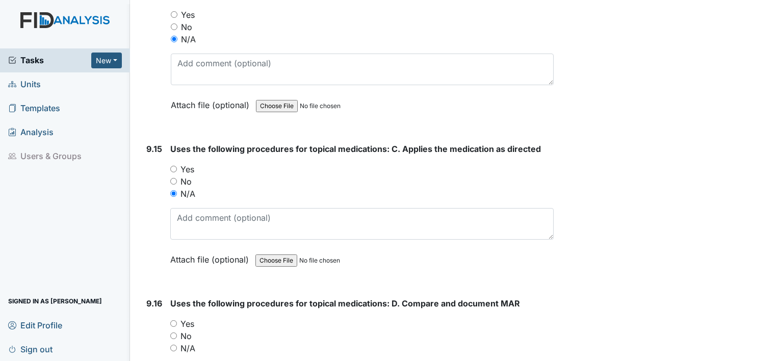
scroll to position [13520, 0]
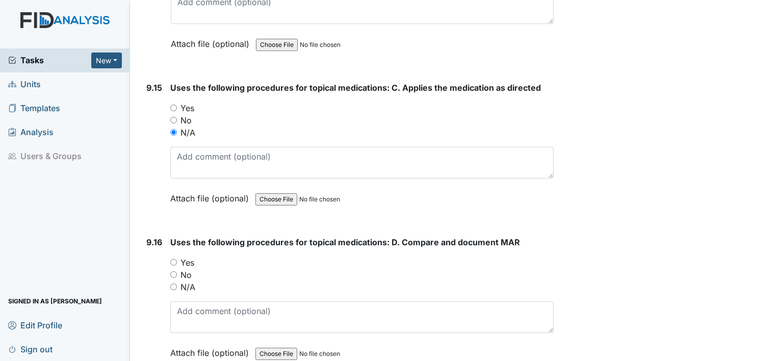
click at [176, 283] on input "N/A" at bounding box center [173, 286] width 7 height 7
radio input "true"
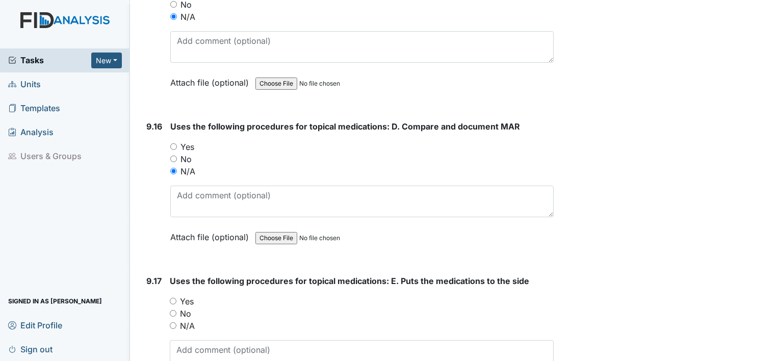
scroll to position [13717, 0]
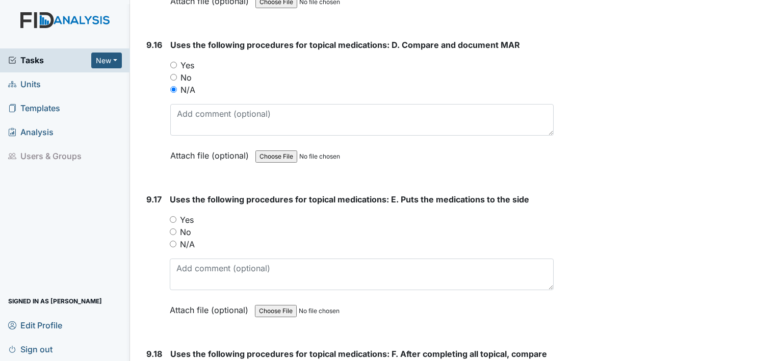
click at [173, 241] on input "N/A" at bounding box center [173, 244] width 7 height 7
radio input "true"
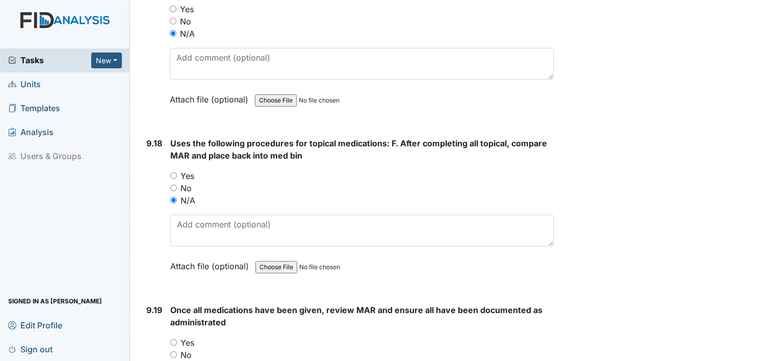
scroll to position [14009, 0]
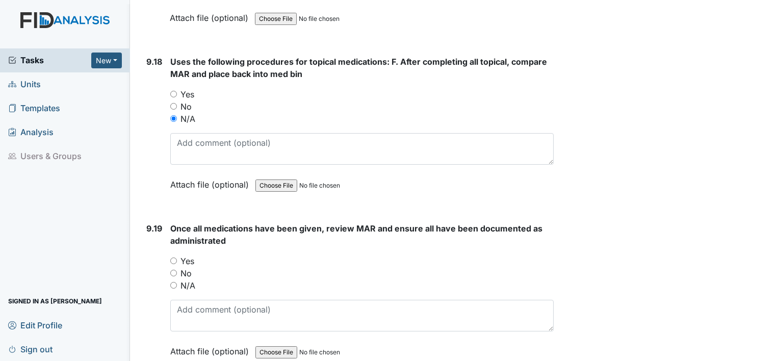
click at [174, 257] on input "Yes" at bounding box center [173, 260] width 7 height 7
radio input "true"
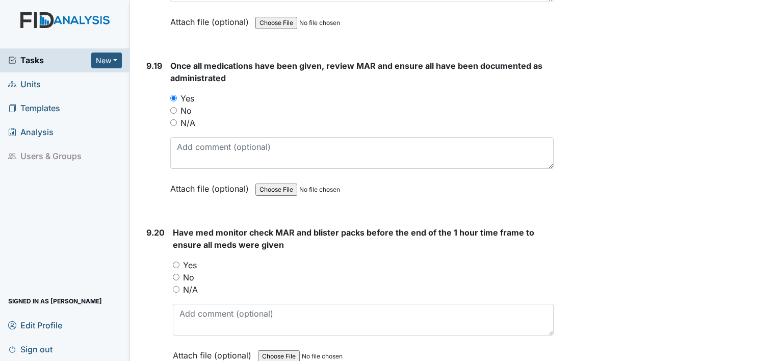
scroll to position [14199, 0]
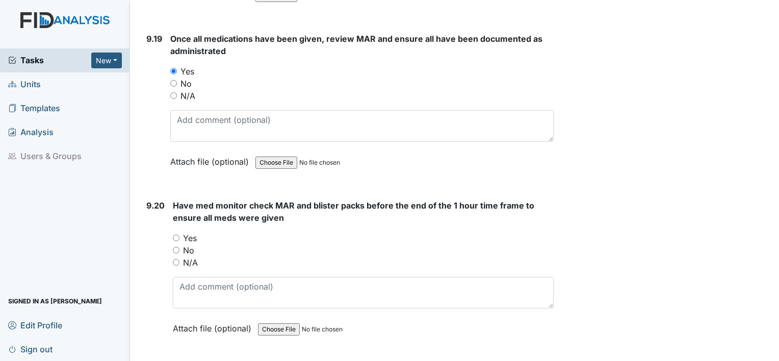
click at [175, 235] on input "Yes" at bounding box center [176, 238] width 7 height 7
radio input "true"
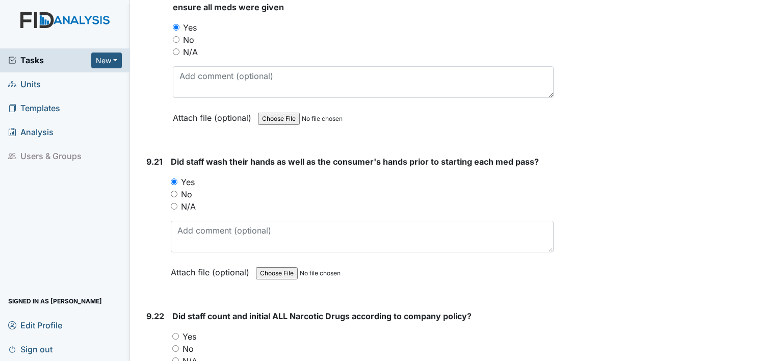
scroll to position [14437, 0]
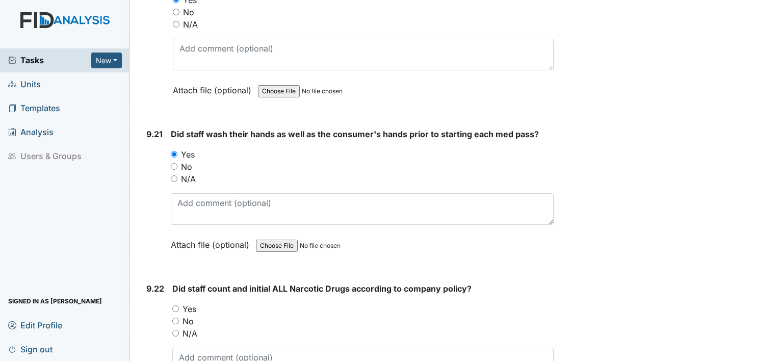
click at [176, 305] on input "Yes" at bounding box center [175, 308] width 7 height 7
radio input "true"
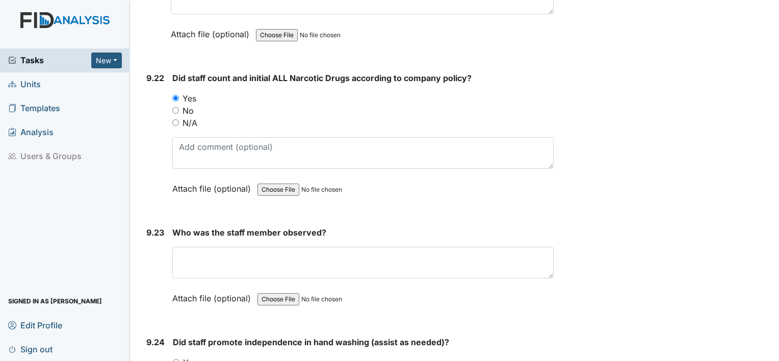
scroll to position [14661, 0]
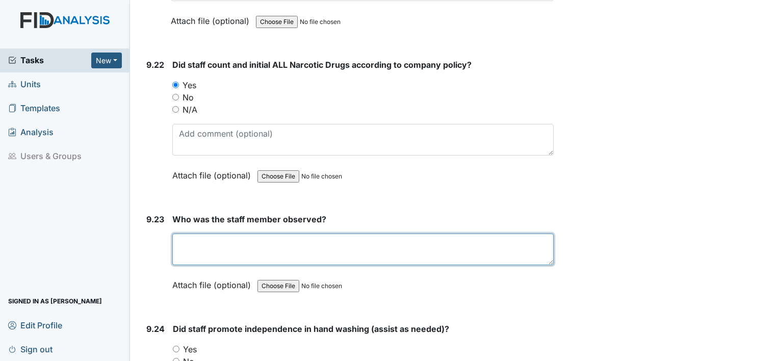
click at [249, 234] on textarea at bounding box center [362, 250] width 381 height 32
type textarea "Teria T"
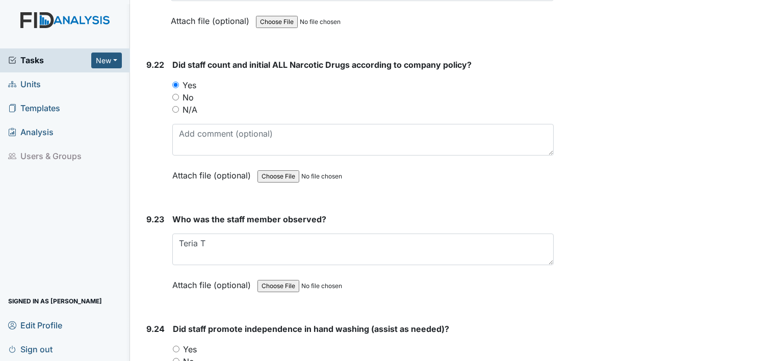
click at [173, 346] on input "Yes" at bounding box center [176, 349] width 7 height 7
radio input "true"
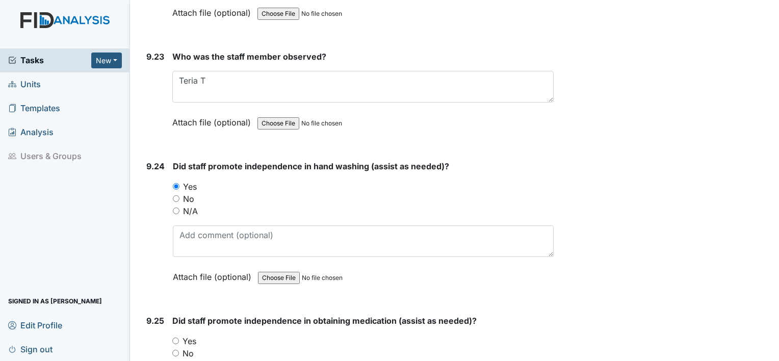
scroll to position [14871, 0]
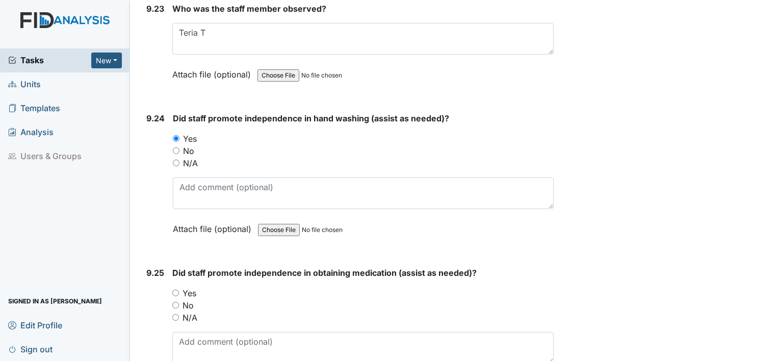
click at [173, 290] on input "Yes" at bounding box center [175, 293] width 7 height 7
radio input "true"
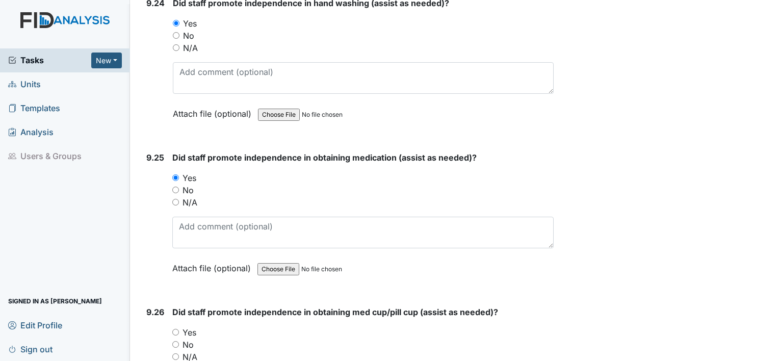
scroll to position [15075, 0]
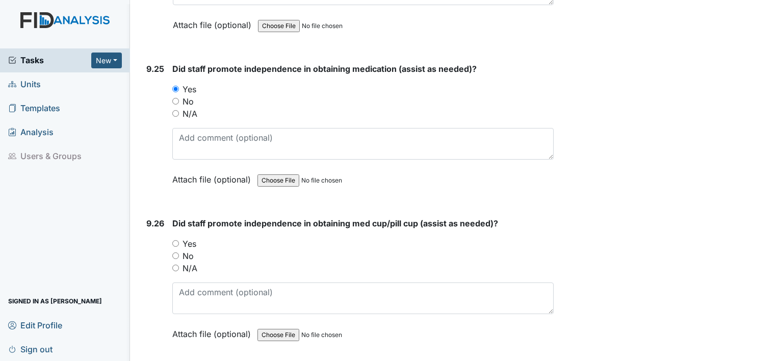
radio input "true"
click at [173, 240] on input "Yes" at bounding box center [175, 243] width 7 height 7
radio input "true"
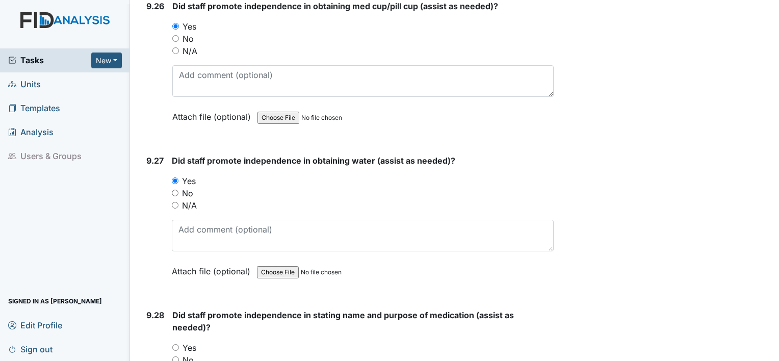
scroll to position [15360, 0]
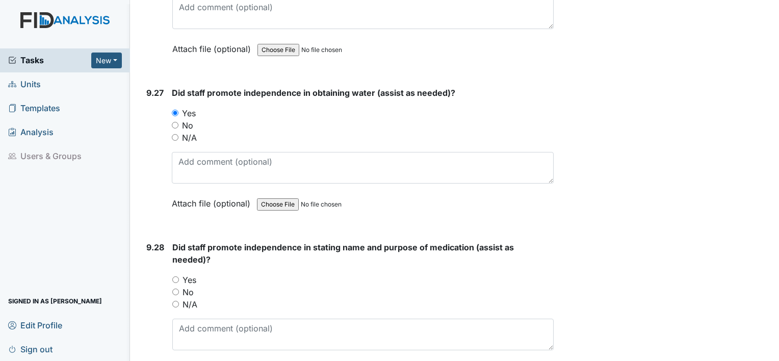
click at [174, 276] on input "Yes" at bounding box center [175, 279] width 7 height 7
radio input "true"
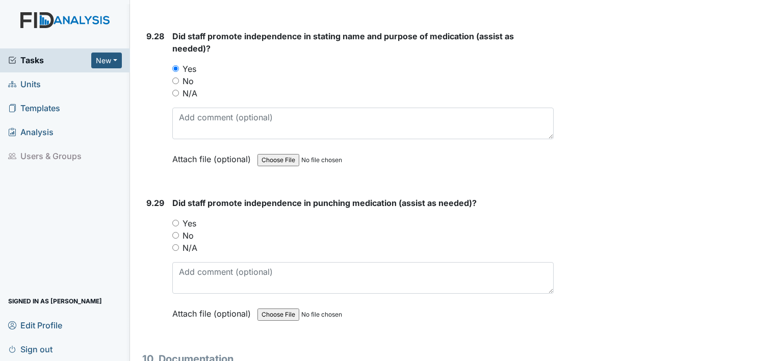
scroll to position [15612, 0]
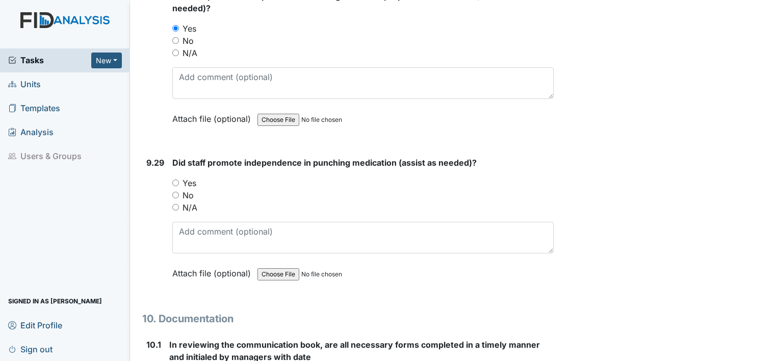
click at [177, 179] on input "Yes" at bounding box center [175, 182] width 7 height 7
radio input "true"
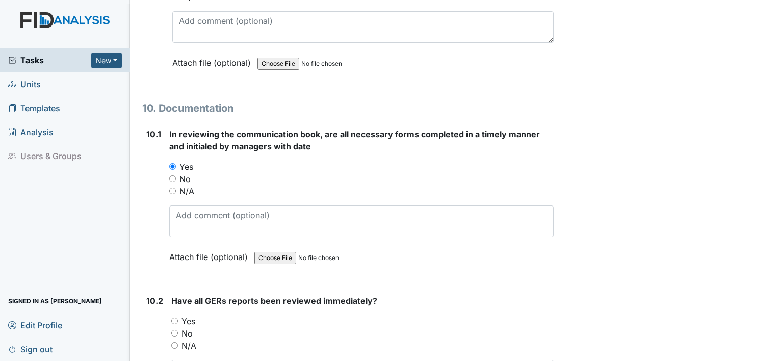
scroll to position [15890, 0]
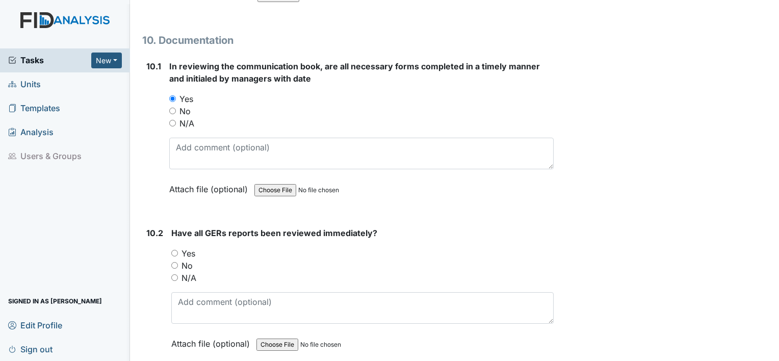
click at [173, 250] on input "Yes" at bounding box center [174, 253] width 7 height 7
radio input "true"
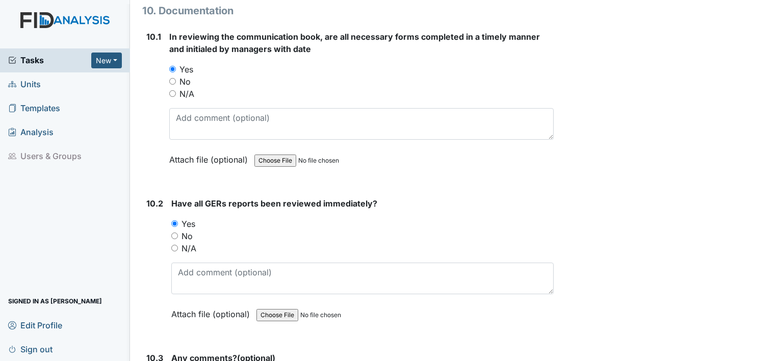
scroll to position [15912, 0]
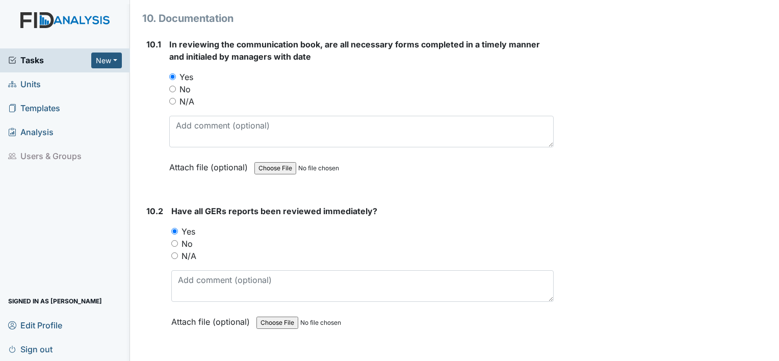
type textarea "none"
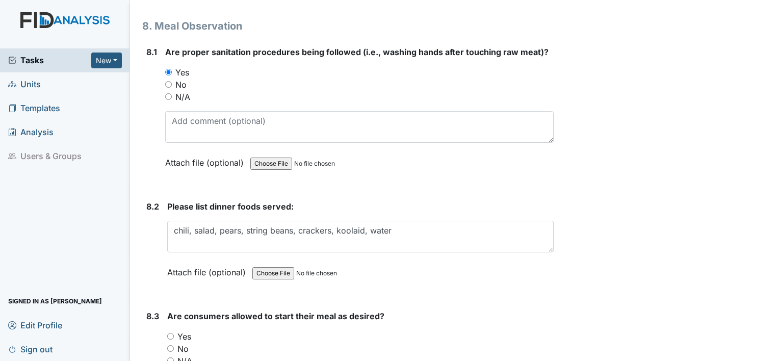
scroll to position [7771, 0]
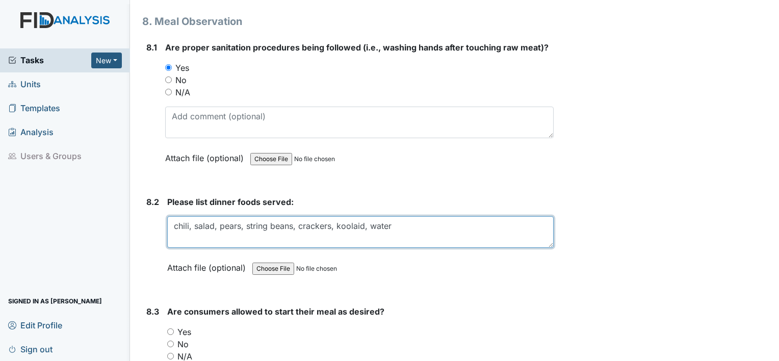
click at [399, 216] on textarea "chili, salad, pears, string beans, crackers, koolaid, water" at bounding box center [360, 232] width 386 height 32
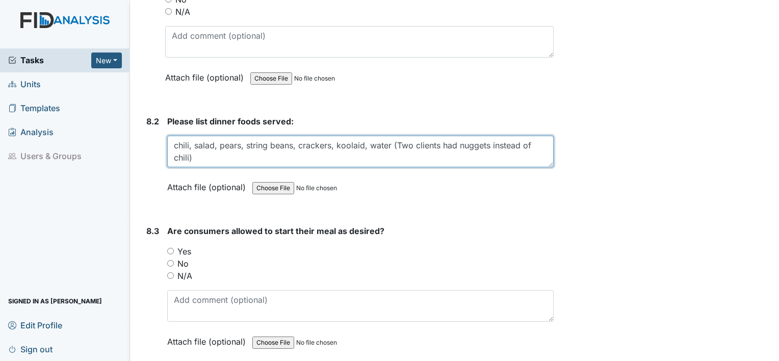
scroll to position [7856, 0]
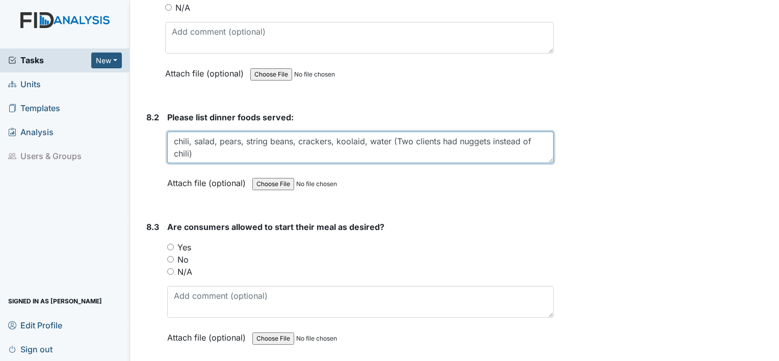
type textarea "chili, salad, pears, string beans, crackers, koolaid, water (Two clients had nu…"
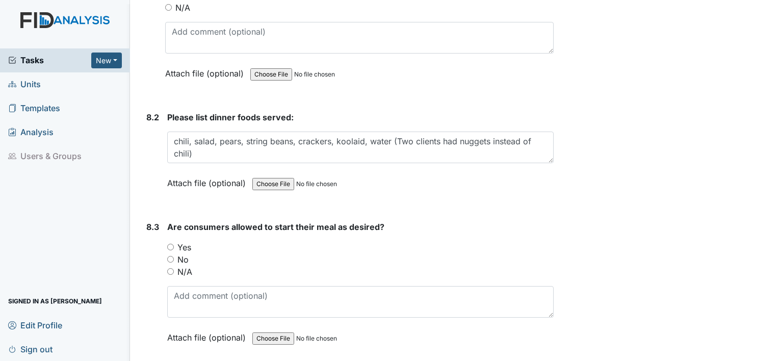
click at [171, 244] on input "Yes" at bounding box center [170, 247] width 7 height 7
radio input "true"
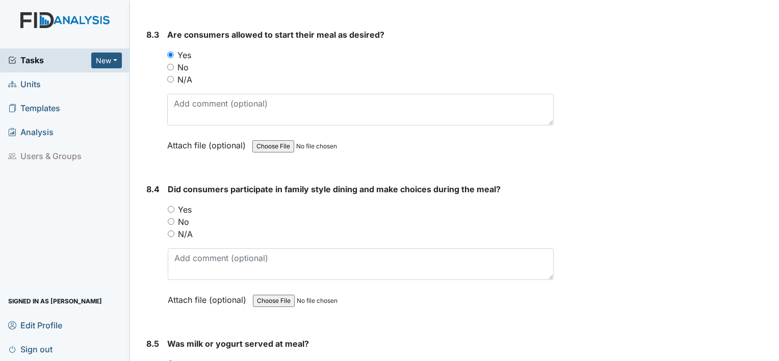
scroll to position [8050, 0]
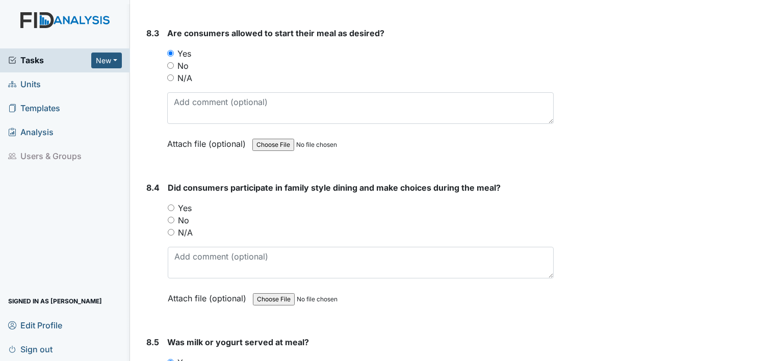
click at [173, 204] on input "Yes" at bounding box center [171, 207] width 7 height 7
radio input "true"
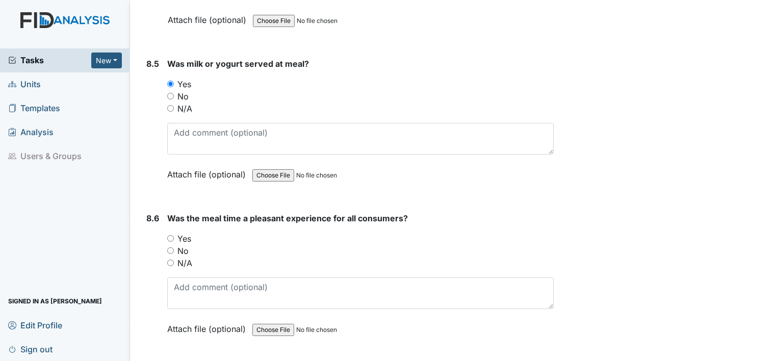
scroll to position [8331, 0]
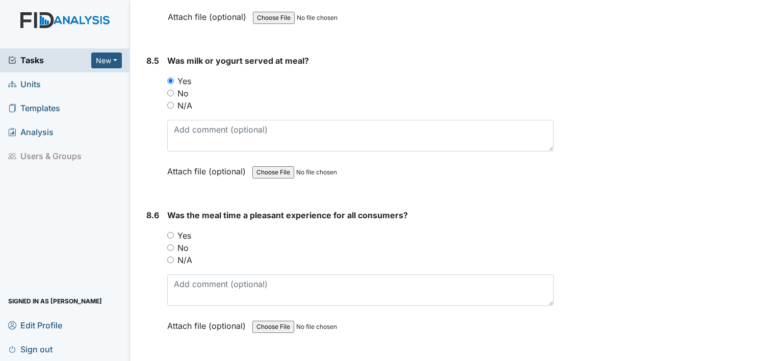
click at [172, 232] on input "Yes" at bounding box center [170, 235] width 7 height 7
radio input "true"
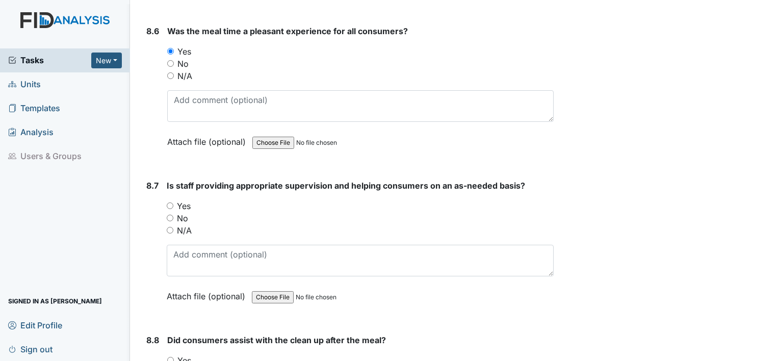
scroll to position [8517, 0]
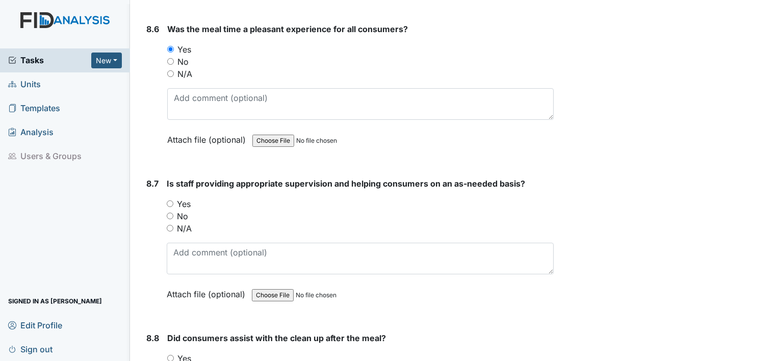
click at [170, 200] on input "Yes" at bounding box center [170, 203] width 7 height 7
radio input "true"
click at [172, 355] on input "Yes" at bounding box center [170, 358] width 7 height 7
radio input "true"
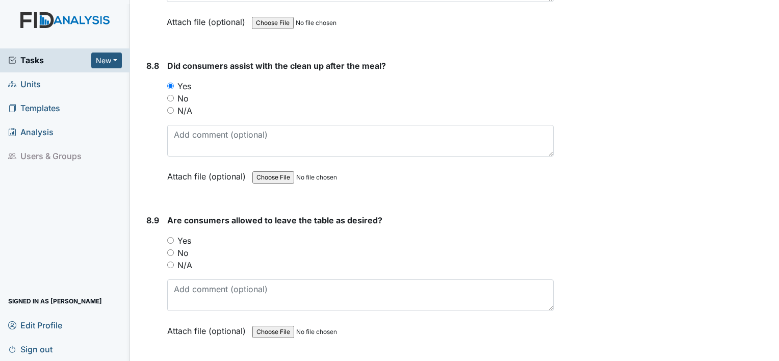
scroll to position [8799, 0]
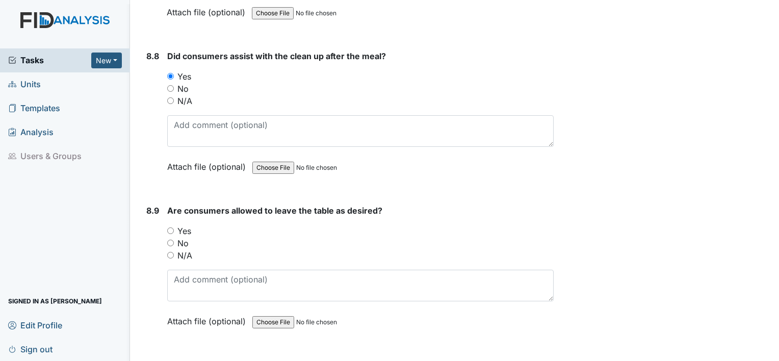
click at [173, 227] on input "Yes" at bounding box center [170, 230] width 7 height 7
radio input "true"
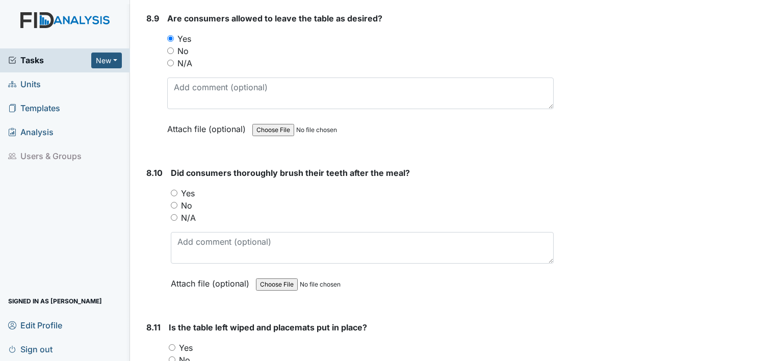
scroll to position [8994, 0]
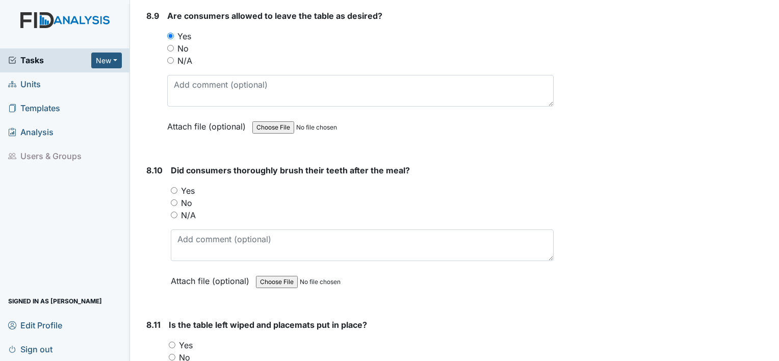
click at [177, 187] on input "Yes" at bounding box center [174, 190] width 7 height 7
radio input "true"
click at [174, 342] on input "Yes" at bounding box center [172, 345] width 7 height 7
radio input "true"
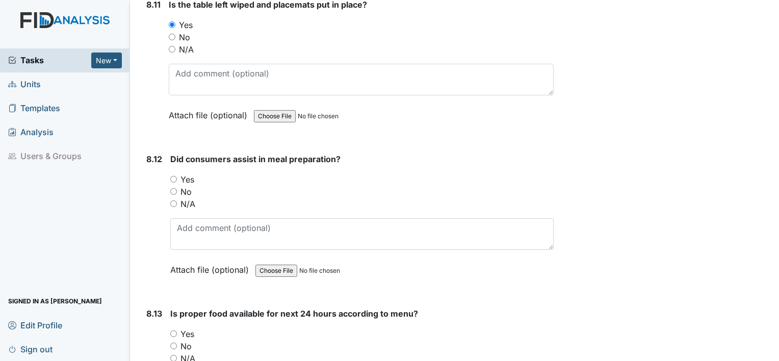
scroll to position [9319, 0]
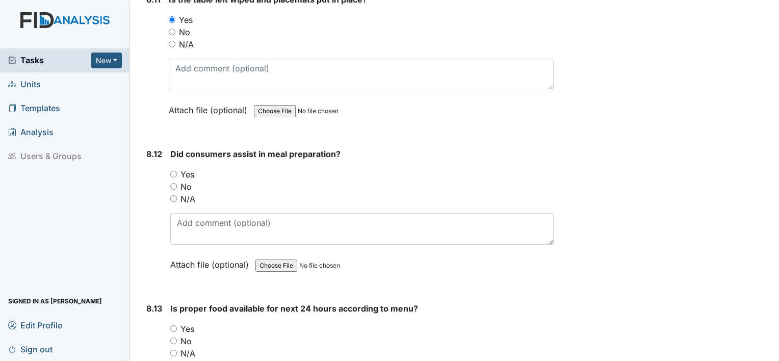
click at [170, 171] on input "Yes" at bounding box center [173, 174] width 7 height 7
radio input "true"
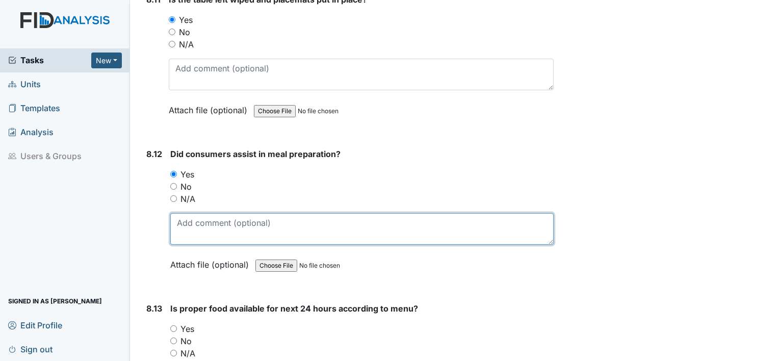
click at [205, 213] on textarea at bounding box center [361, 229] width 383 height 32
type textarea "JF/KV"
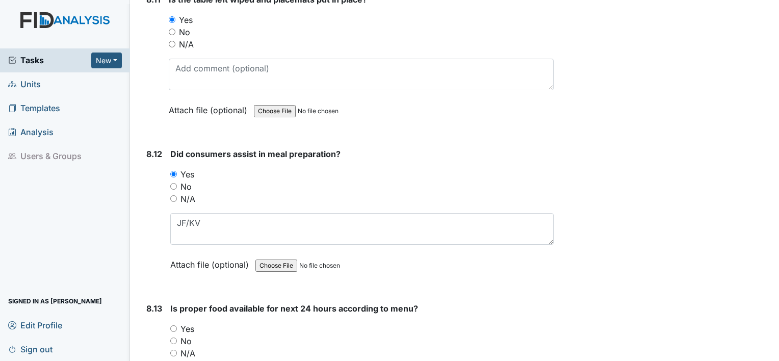
click at [176, 325] on input "Yes" at bounding box center [173, 328] width 7 height 7
radio input "true"
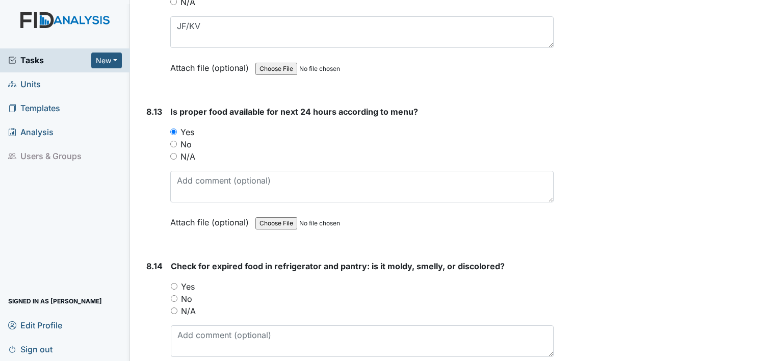
scroll to position [9557, 0]
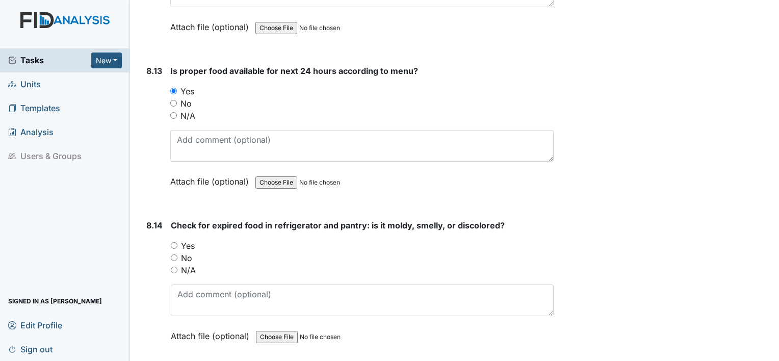
click at [174, 267] on input "N/A" at bounding box center [174, 270] width 7 height 7
radio input "true"
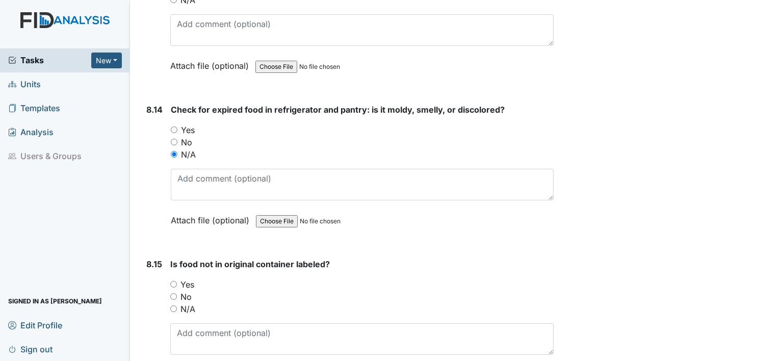
scroll to position [9761, 0]
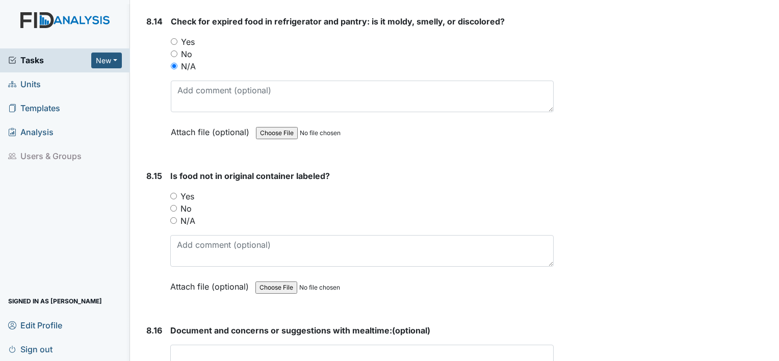
click at [175, 193] on input "Yes" at bounding box center [173, 196] width 7 height 7
radio input "true"
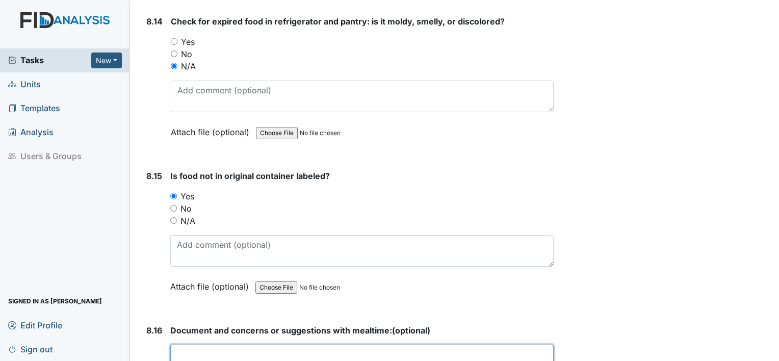
click at [204, 345] on textarea at bounding box center [361, 361] width 383 height 32
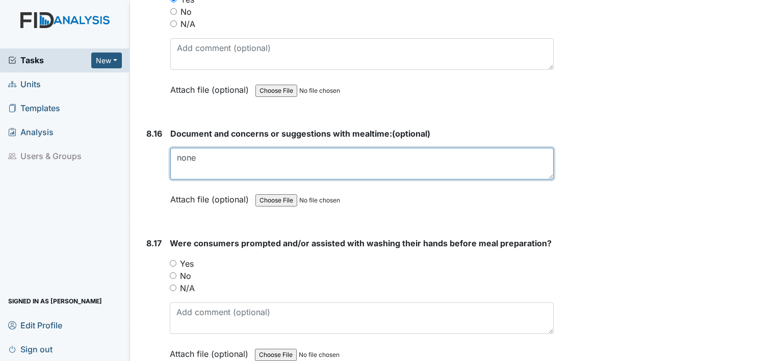
scroll to position [10026, 0]
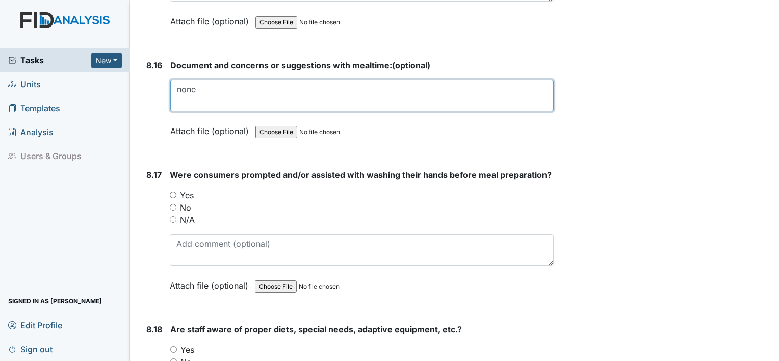
type textarea "none"
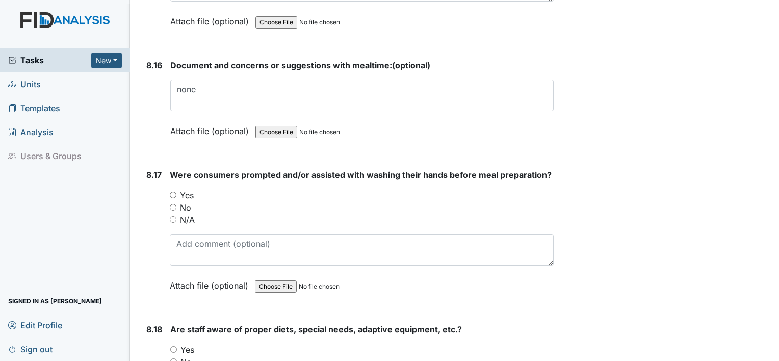
click at [173, 192] on input "Yes" at bounding box center [173, 195] width 7 height 7
radio input "true"
click at [172, 346] on input "Yes" at bounding box center [173, 349] width 7 height 7
radio input "true"
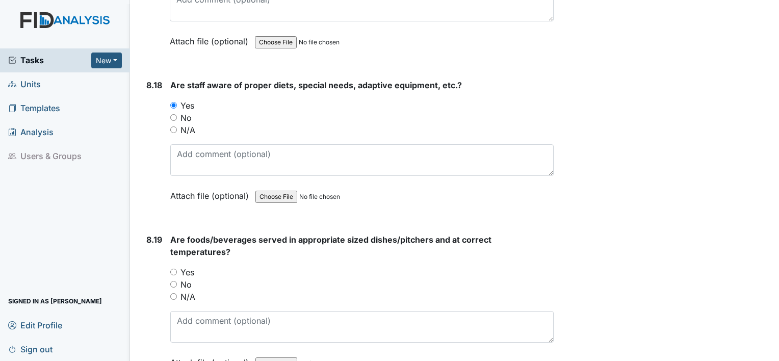
scroll to position [10291, 0]
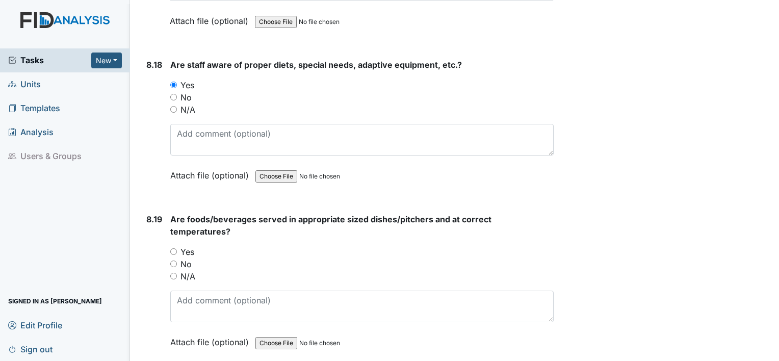
click at [173, 248] on input "Yes" at bounding box center [173, 251] width 7 height 7
radio input "true"
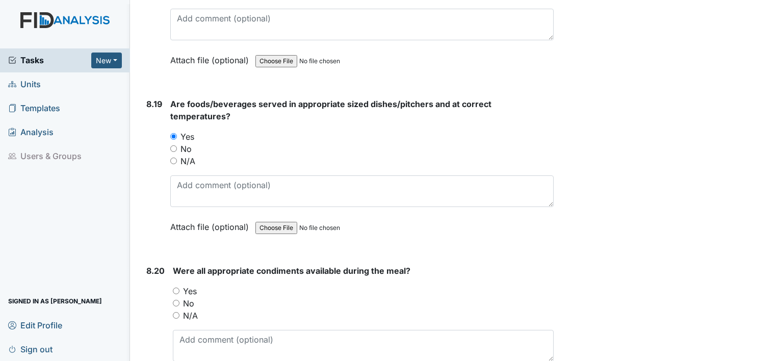
scroll to position [10454, 0]
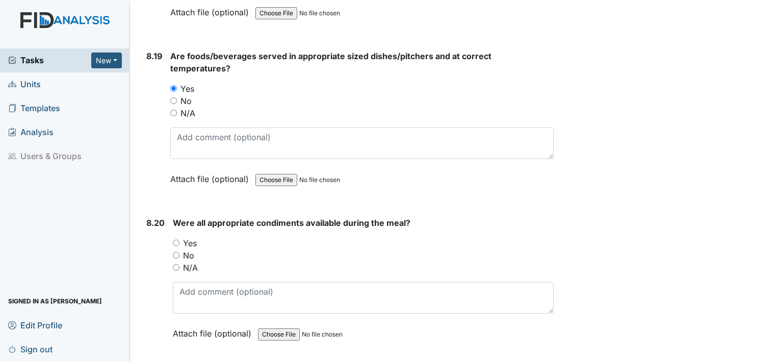
click at [175, 240] on input "Yes" at bounding box center [176, 243] width 7 height 7
radio input "true"
click at [175, 240] on input "Yes" at bounding box center [176, 243] width 7 height 7
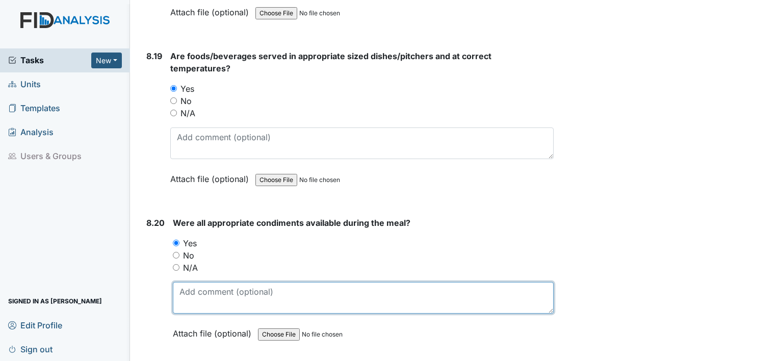
click at [220, 282] on textarea at bounding box center [363, 298] width 381 height 32
type textarea "r"
type textarea "dressing for salad"
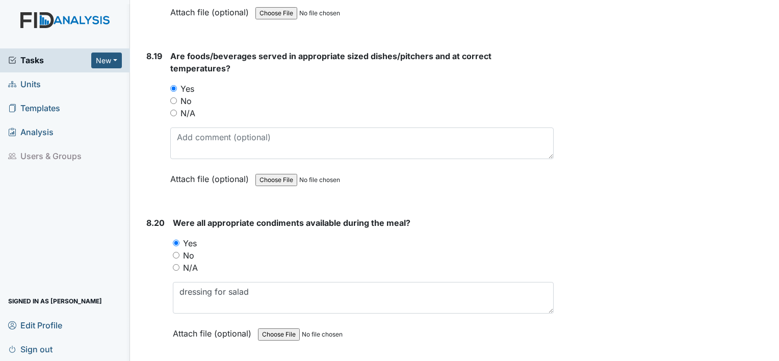
radio input "true"
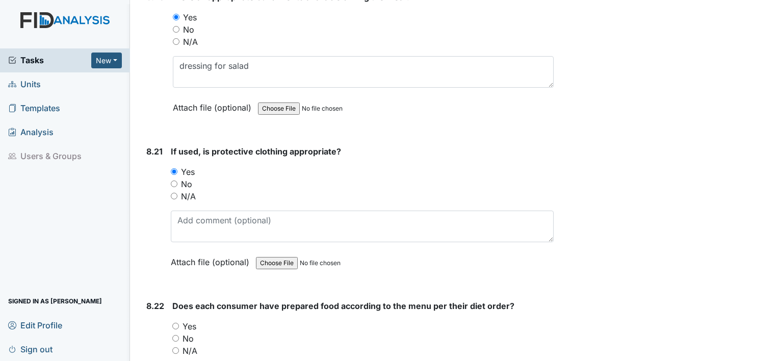
scroll to position [10681, 0]
click at [175, 321] on input "Yes" at bounding box center [175, 324] width 7 height 7
radio input "true"
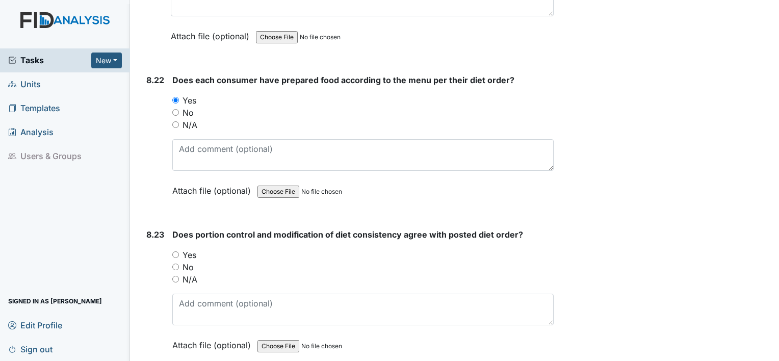
scroll to position [10953, 0]
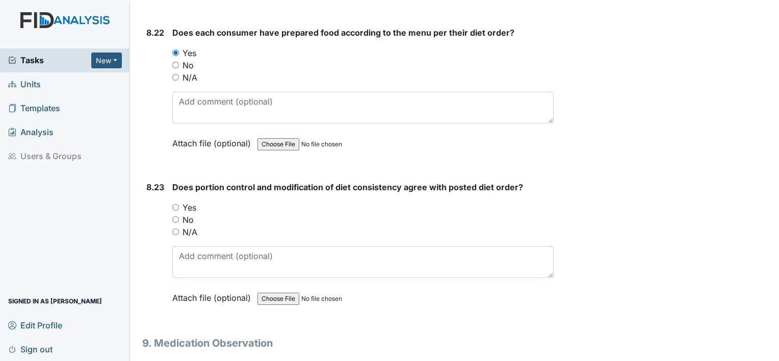
click at [177, 204] on input "Yes" at bounding box center [175, 207] width 7 height 7
radio input "true"
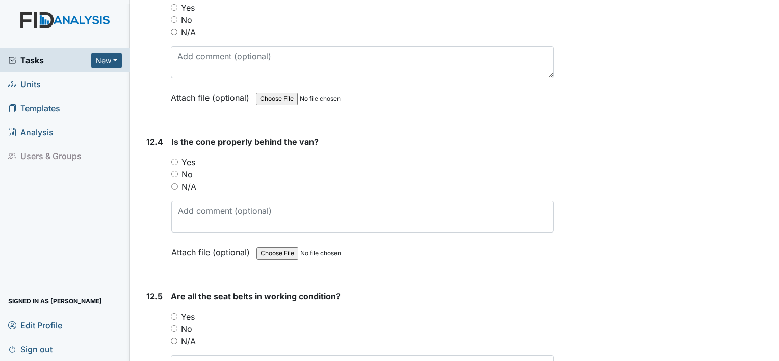
scroll to position [17924, 0]
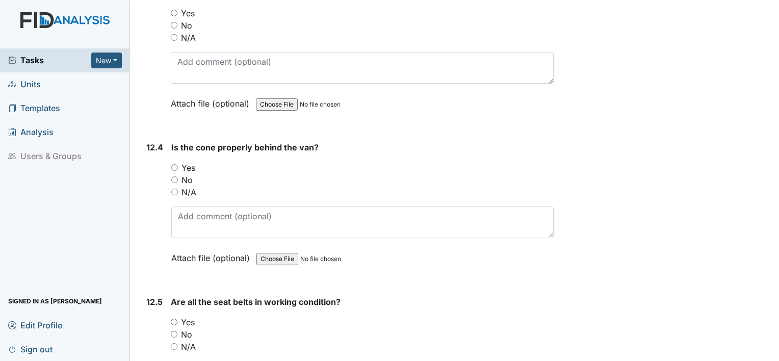
click at [174, 319] on input "Yes" at bounding box center [174, 322] width 7 height 7
radio input "true"
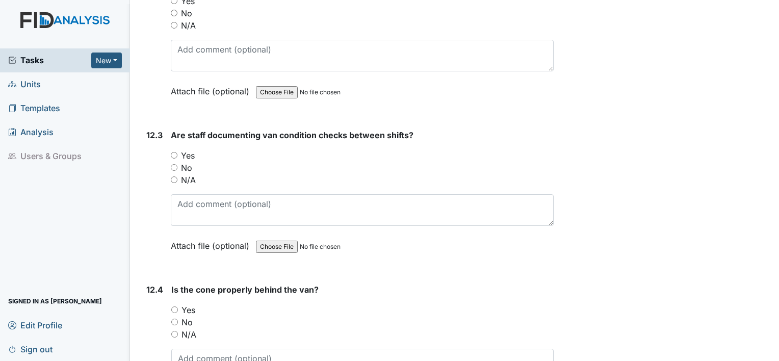
scroll to position [17778, 0]
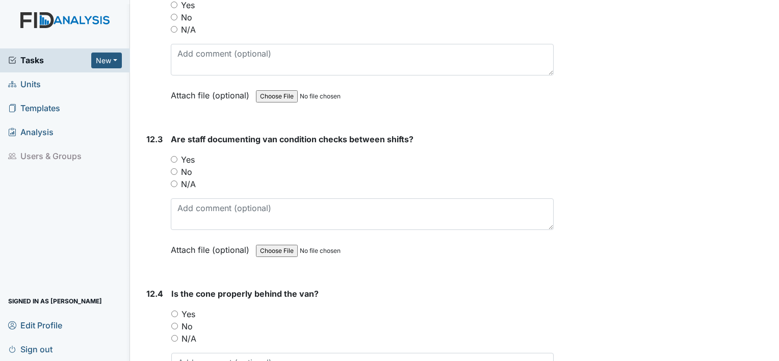
click at [175, 311] on input "Yes" at bounding box center [174, 314] width 7 height 7
radio input "true"
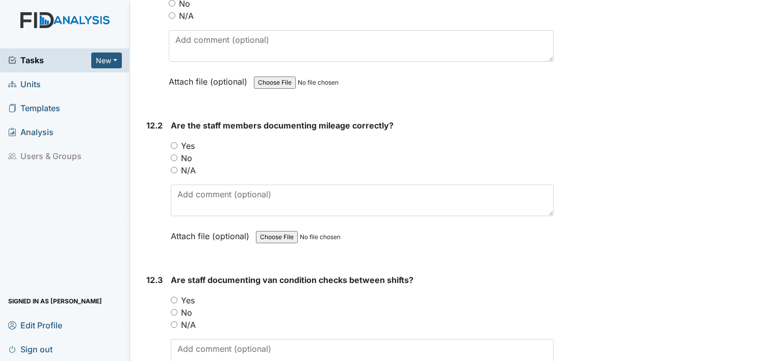
scroll to position [17637, 0]
click at [175, 297] on input "Yes" at bounding box center [174, 300] width 7 height 7
radio input "true"
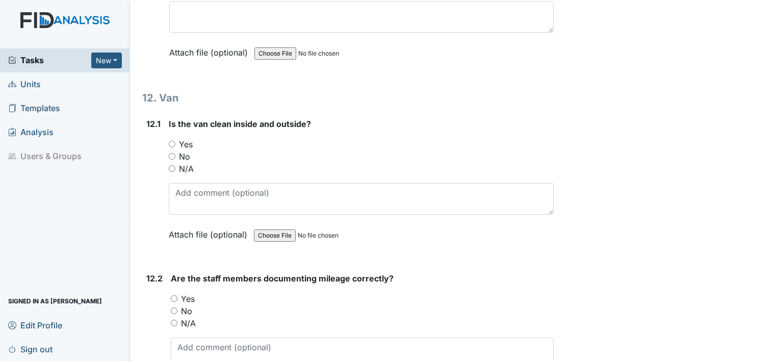
scroll to position [17482, 0]
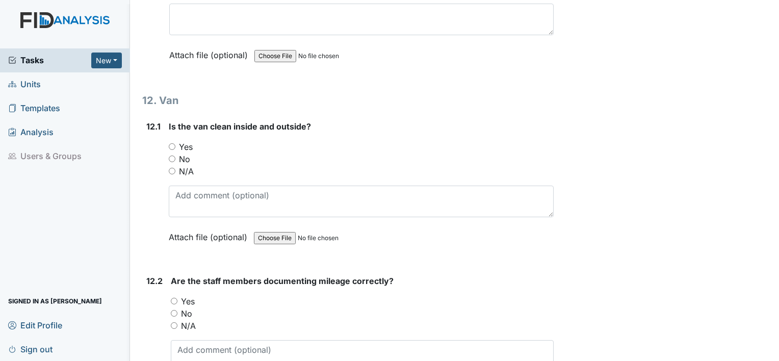
click at [175, 298] on input "Yes" at bounding box center [174, 301] width 7 height 7
radio input "true"
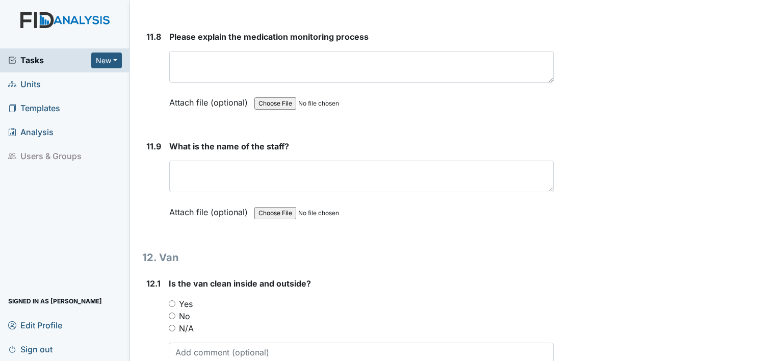
scroll to position [17324, 0]
click at [172, 301] on input "Yes" at bounding box center [172, 304] width 7 height 7
radio input "true"
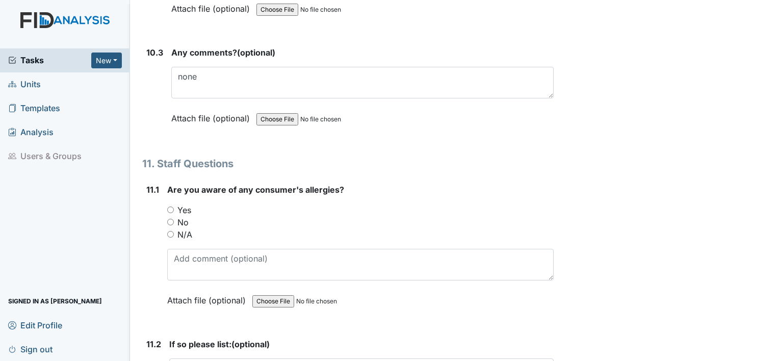
scroll to position [16237, 0]
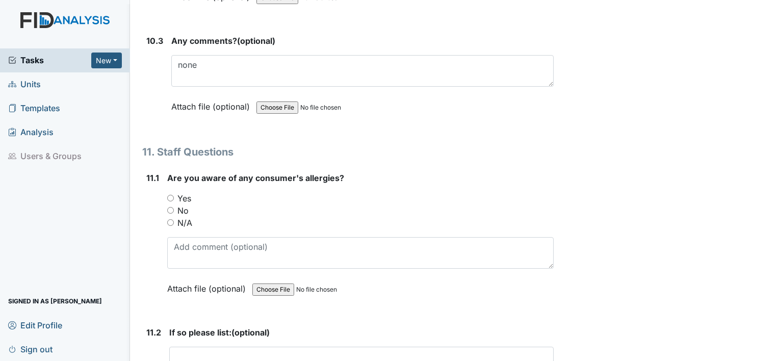
click at [169, 195] on input "Yes" at bounding box center [170, 198] width 7 height 7
radio input "true"
click at [220, 347] on textarea at bounding box center [361, 363] width 384 height 32
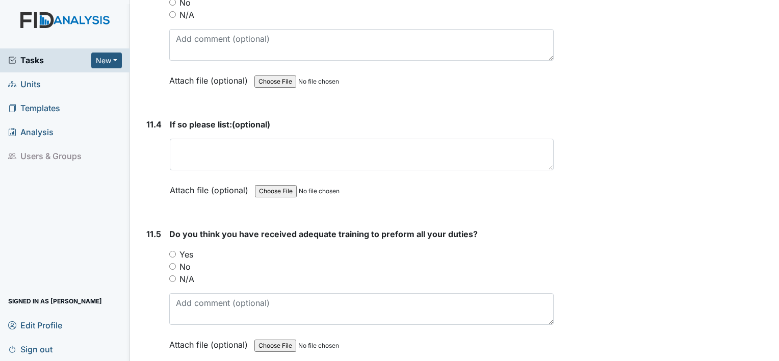
scroll to position [16710, 0]
type textarea "PS/Bacterim"
click at [172, 250] on input "Yes" at bounding box center [172, 253] width 7 height 7
radio input "true"
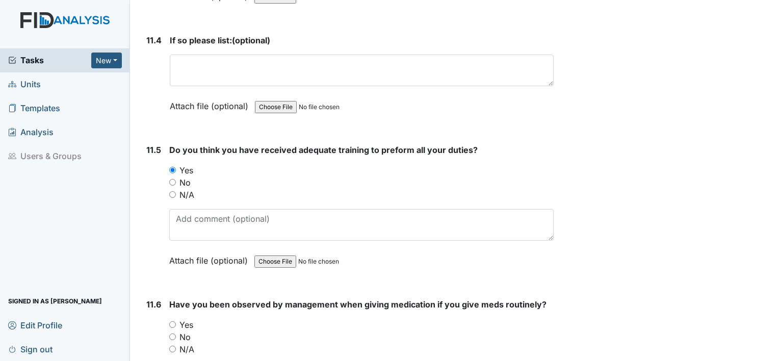
scroll to position [16795, 0]
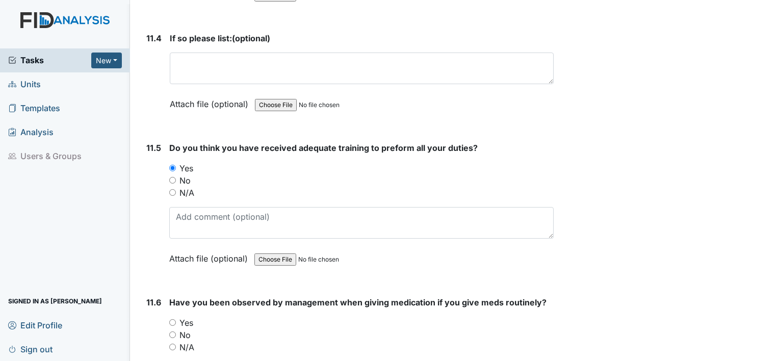
click at [174, 319] on input "Yes" at bounding box center [172, 322] width 7 height 7
radio input "true"
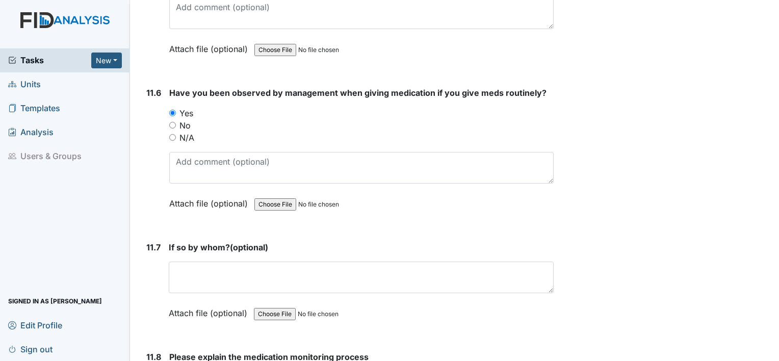
scroll to position [17008, 0]
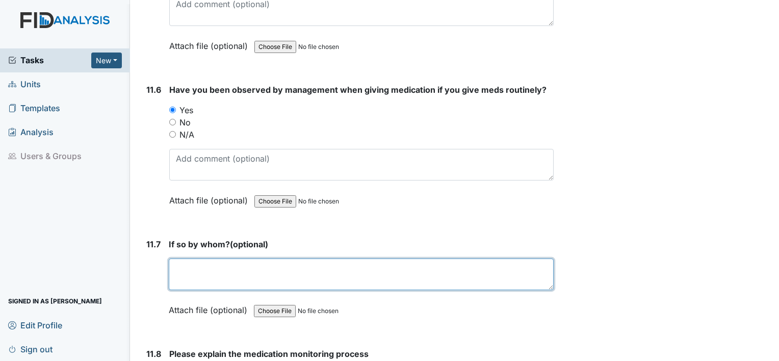
click at [185, 259] on textarea at bounding box center [361, 275] width 385 height 32
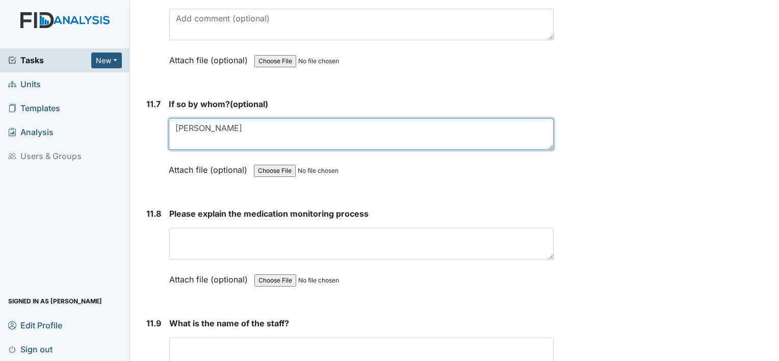
scroll to position [17147, 0]
type textarea "Chiquita"
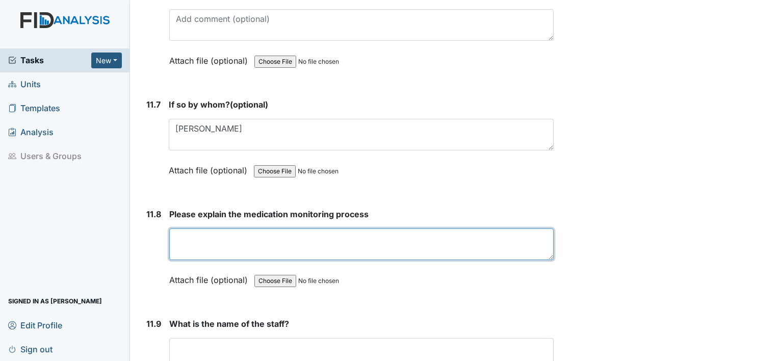
click at [191, 228] on textarea at bounding box center [361, 244] width 384 height 32
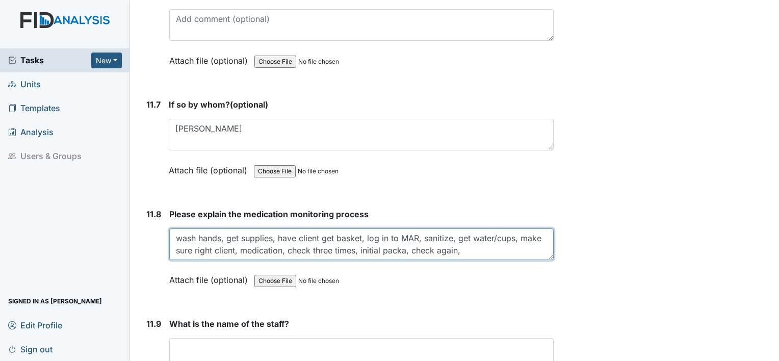
click at [408, 228] on textarea "wash hands, get supplies, have client get basket, log in to MAR, sanitize, get …" at bounding box center [361, 244] width 384 height 32
click at [461, 228] on textarea "wash hands, get supplies, have client get basket, log in to MAR, sanitize, get …" at bounding box center [361, 244] width 384 height 32
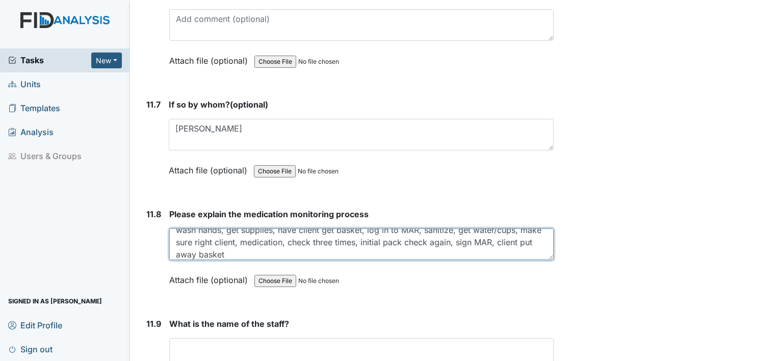
type textarea "wash hands, get supplies, have client get basket, log in to MAR, sanitize, get …"
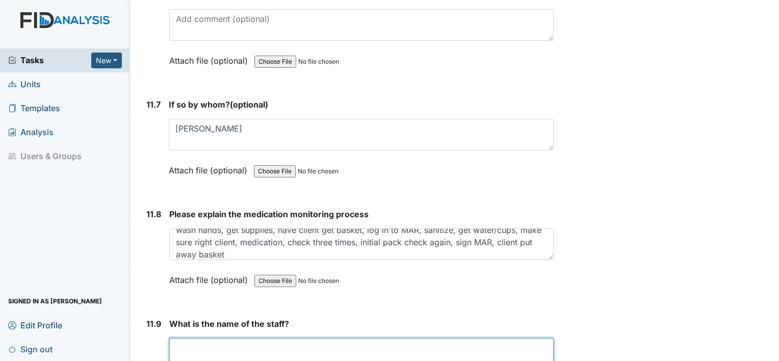
click at [259, 338] on textarea at bounding box center [361, 354] width 384 height 32
type textarea "Teria T"
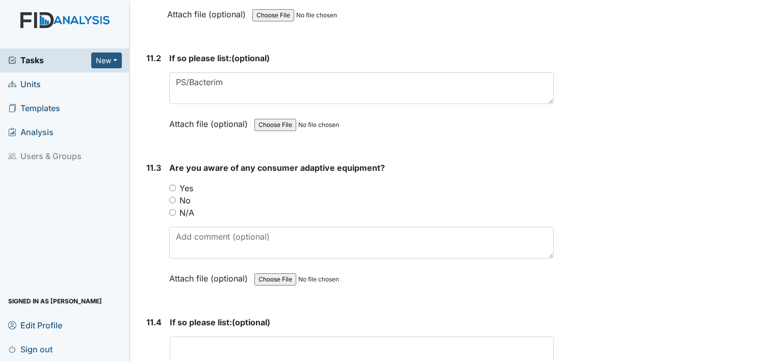
scroll to position [16508, 0]
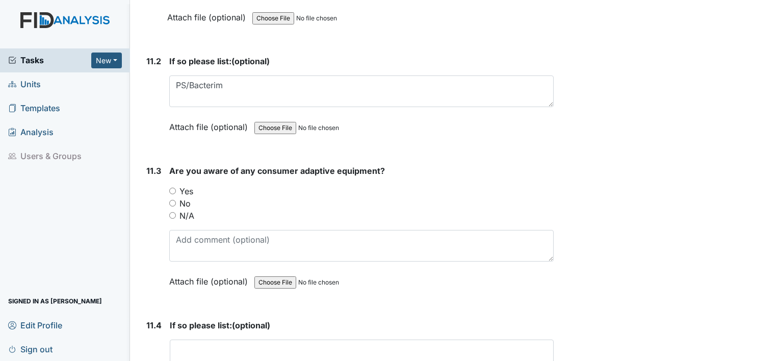
click at [171, 188] on input "Yes" at bounding box center [172, 191] width 7 height 7
radio input "true"
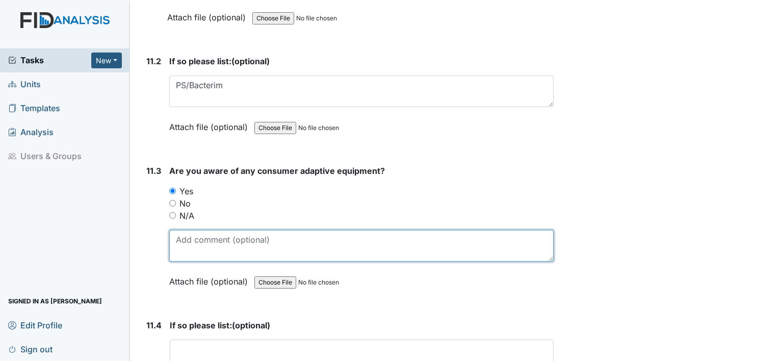
click at [194, 230] on textarea at bounding box center [361, 246] width 384 height 32
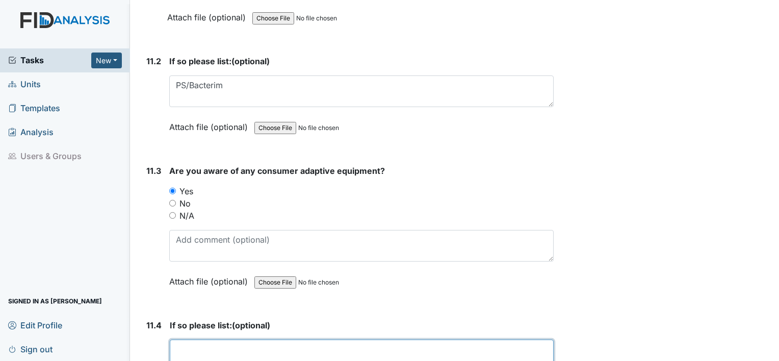
click at [194, 340] on textarea at bounding box center [362, 356] width 384 height 32
type textarea "E"
click at [194, 340] on textarea at bounding box center [362, 356] width 384 height 32
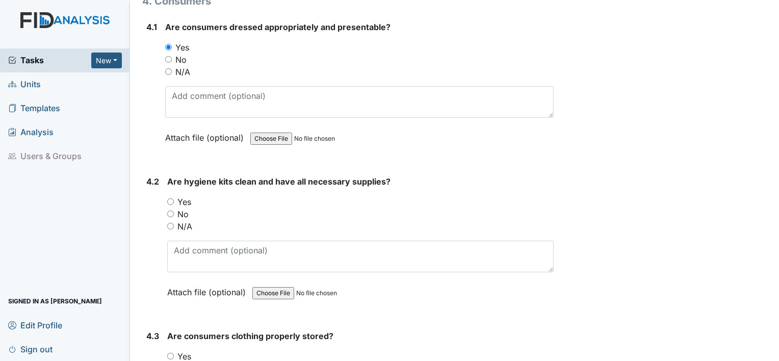
scroll to position [4479, 0]
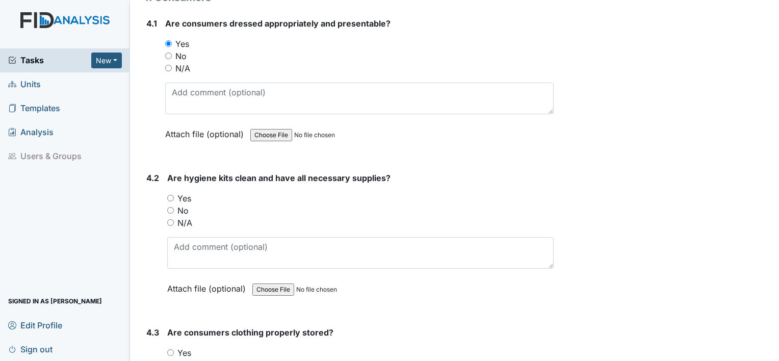
type textarea "EH, glasses/JF glasses/PS glasses/DW glasses KV glasses clothing protector/KR g…"
click at [170, 195] on input "Yes" at bounding box center [170, 198] width 7 height 7
radio input "true"
click at [170, 349] on input "Yes" at bounding box center [170, 352] width 7 height 7
radio input "true"
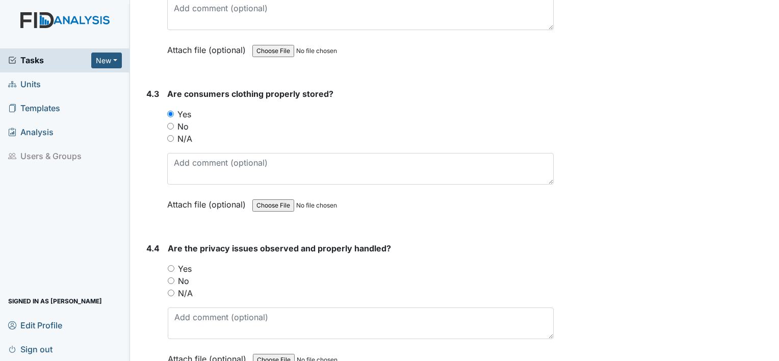
scroll to position [4737, 0]
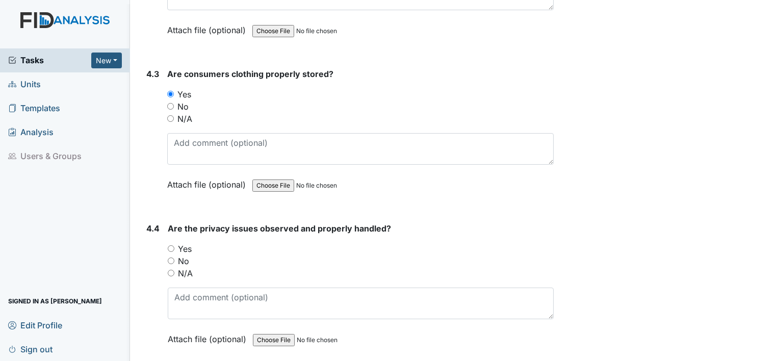
click at [170, 257] on input "No" at bounding box center [171, 260] width 7 height 7
radio input "true"
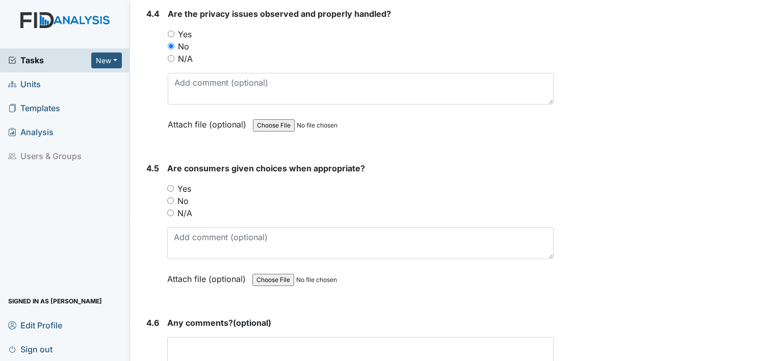
scroll to position [4961, 0]
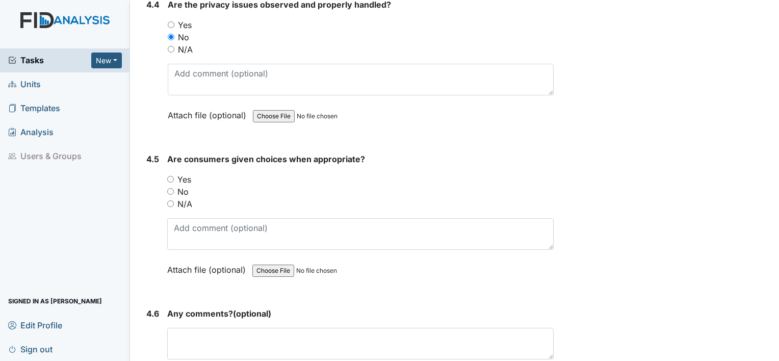
click at [169, 176] on input "Yes" at bounding box center [170, 179] width 7 height 7
radio input "true"
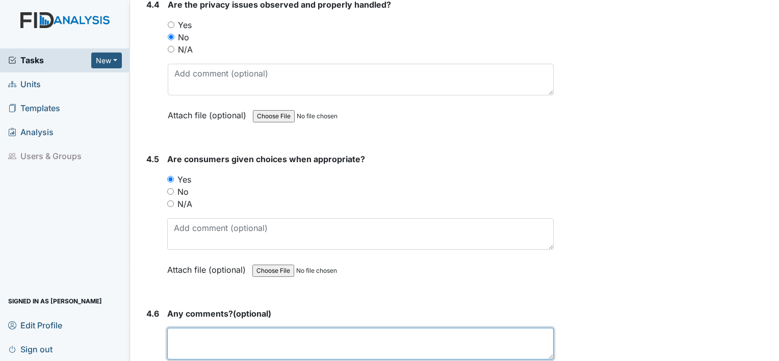
click at [242, 328] on textarea at bounding box center [360, 344] width 386 height 32
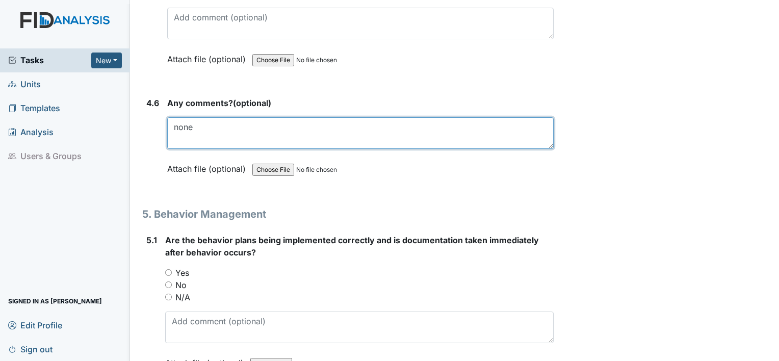
scroll to position [5199, 0]
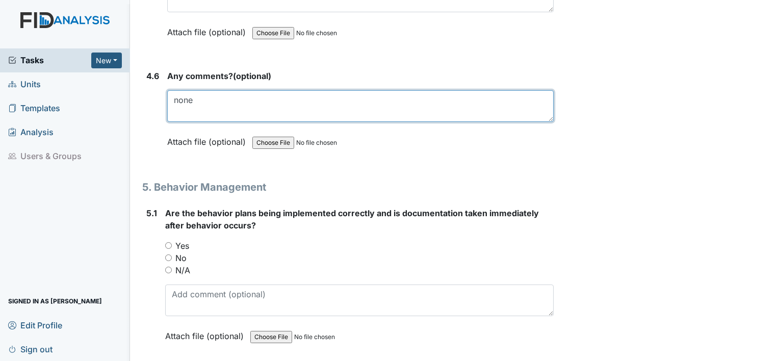
type textarea "none"
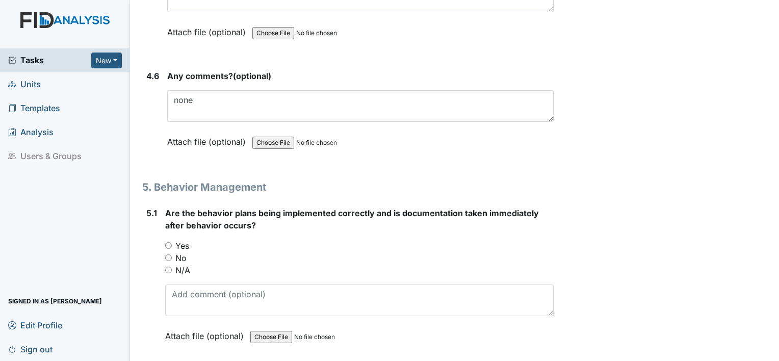
click at [166, 242] on input "Yes" at bounding box center [168, 245] width 7 height 7
radio input "true"
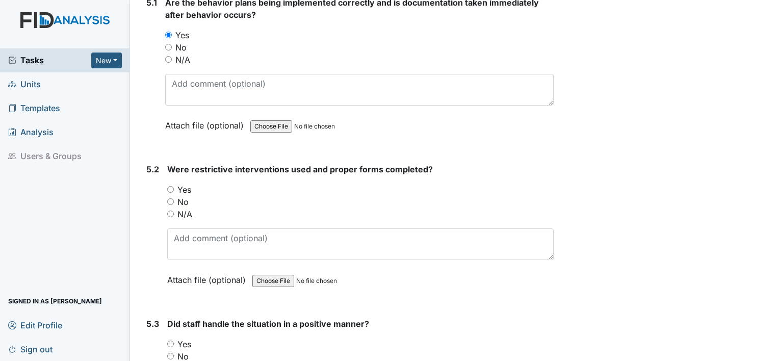
scroll to position [5443, 0]
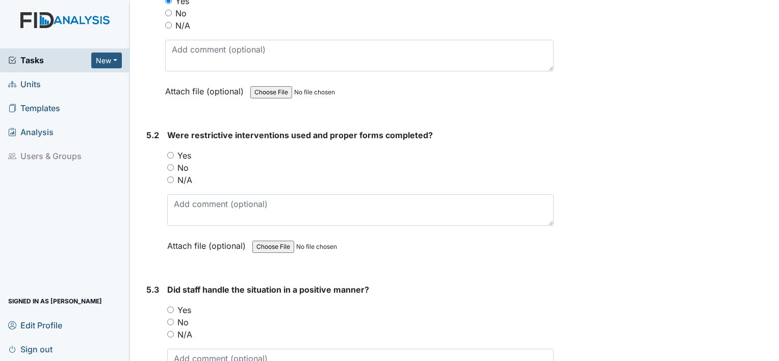
click at [168, 306] on input "Yes" at bounding box center [170, 309] width 7 height 7
radio input "true"
click at [171, 152] on input "Yes" at bounding box center [170, 155] width 7 height 7
radio input "true"
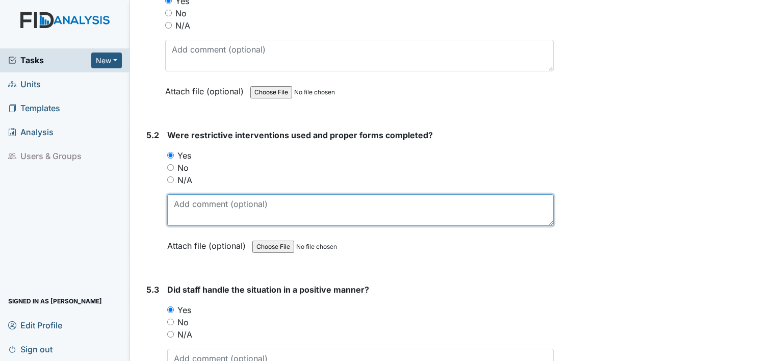
click at [190, 194] on textarea at bounding box center [360, 210] width 386 height 32
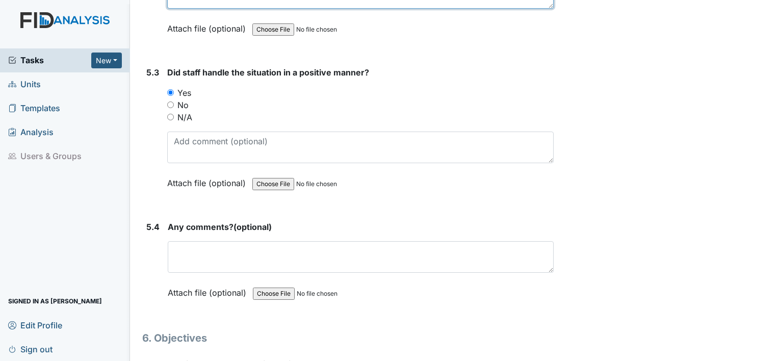
scroll to position [5701, 0]
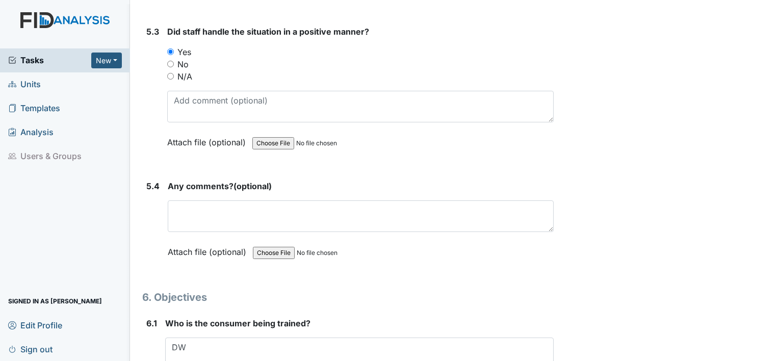
type textarea "documented in Therap"
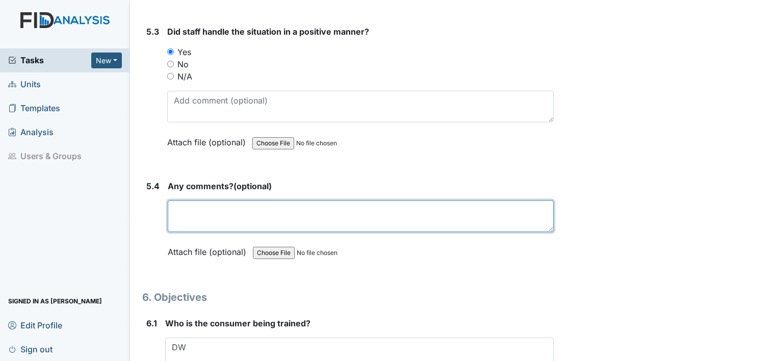
click at [260, 208] on textarea at bounding box center [361, 216] width 386 height 32
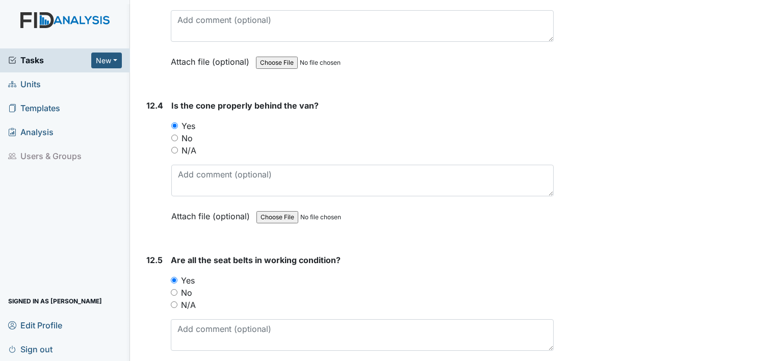
scroll to position [17967, 0]
type textarea "none"
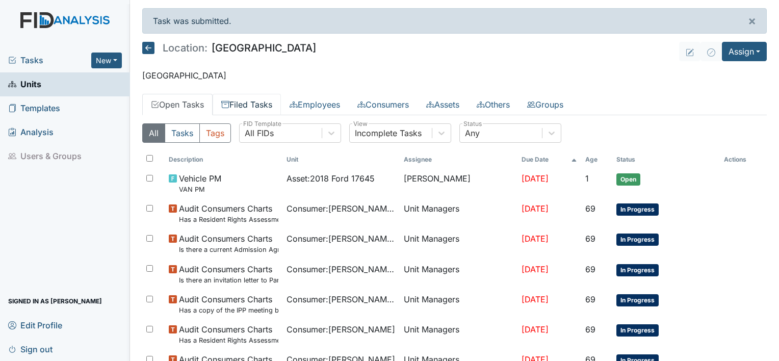
click at [244, 105] on link "Filed Tasks" at bounding box center [247, 104] width 68 height 21
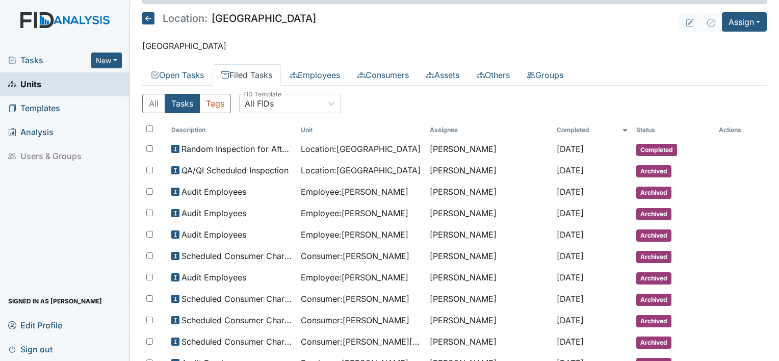
scroll to position [29, 0]
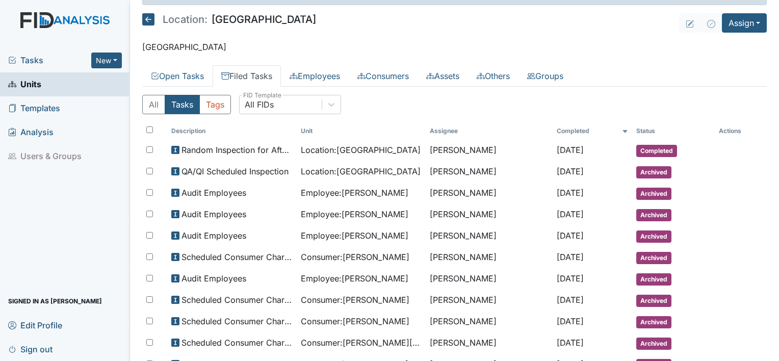
click at [31, 84] on span "Units" at bounding box center [24, 84] width 33 height 16
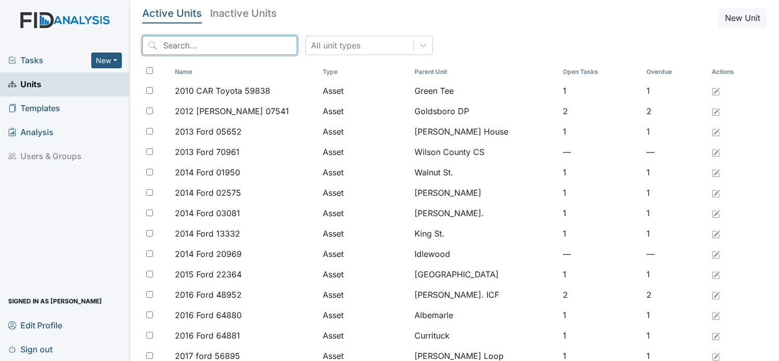
click at [165, 43] on input "search" at bounding box center [219, 45] width 155 height 19
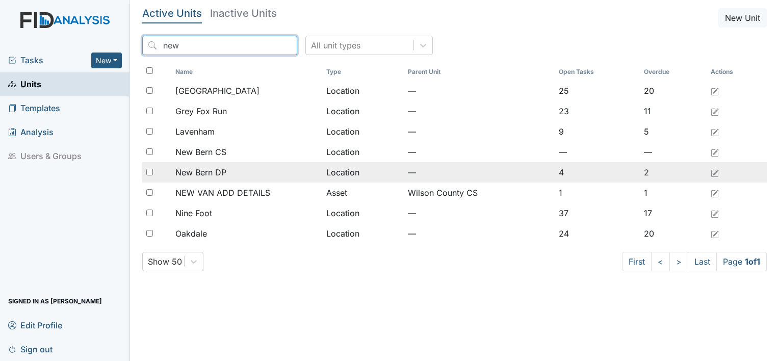
type input "new"
click at [215, 176] on span "New Bern DP" at bounding box center [200, 172] width 51 height 12
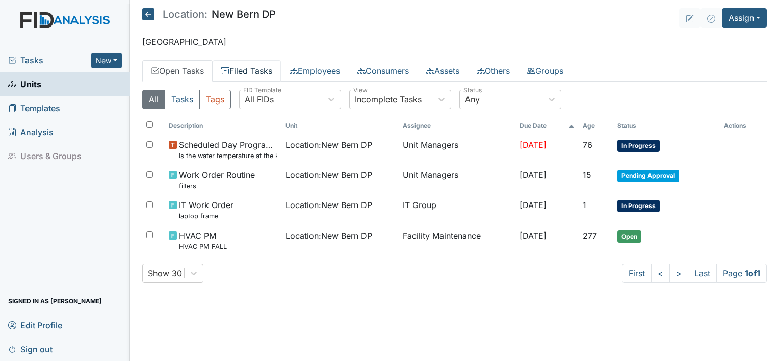
click at [242, 67] on link "Filed Tasks" at bounding box center [247, 70] width 68 height 21
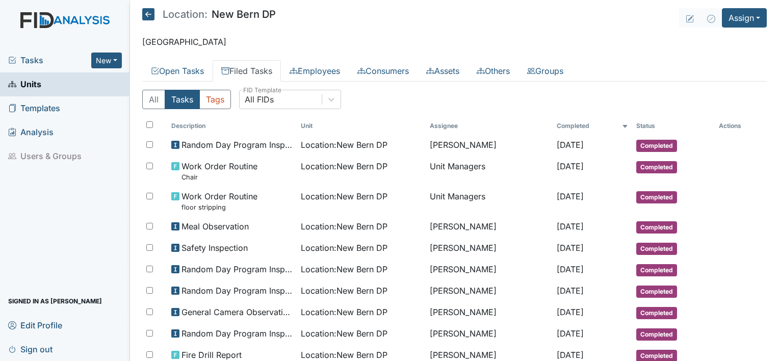
click at [28, 86] on span "Units" at bounding box center [24, 84] width 33 height 16
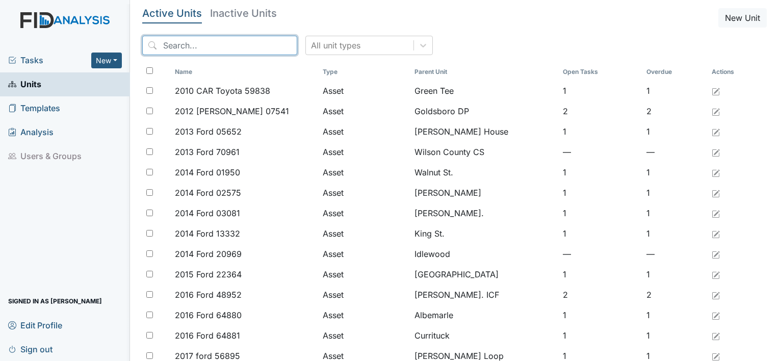
click at [192, 42] on input "search" at bounding box center [219, 45] width 155 height 19
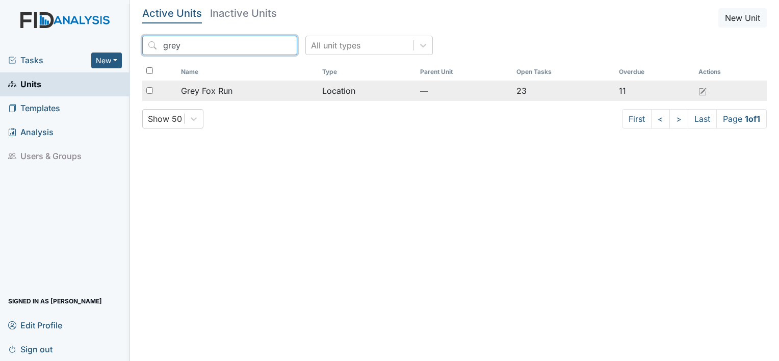
type input "grey"
click at [223, 90] on span "Grey Fox Run" at bounding box center [206, 91] width 51 height 12
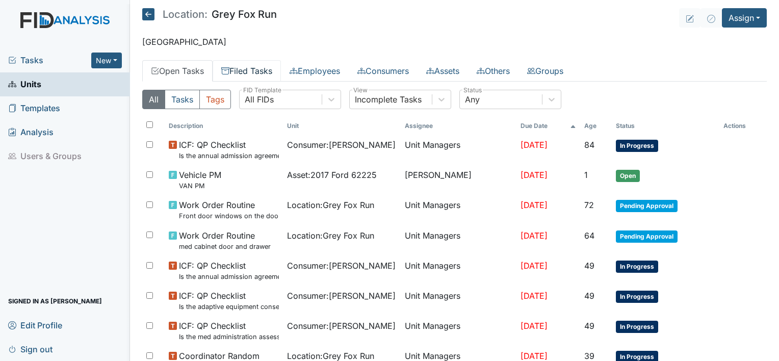
click at [261, 65] on link "Filed Tasks" at bounding box center [247, 70] width 68 height 21
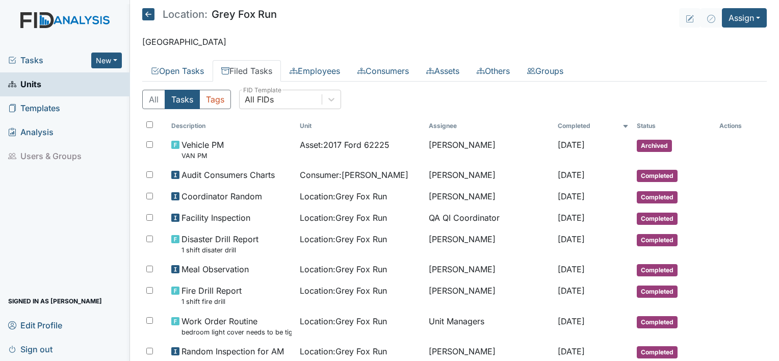
click at [46, 348] on span "Sign out" at bounding box center [30, 349] width 44 height 16
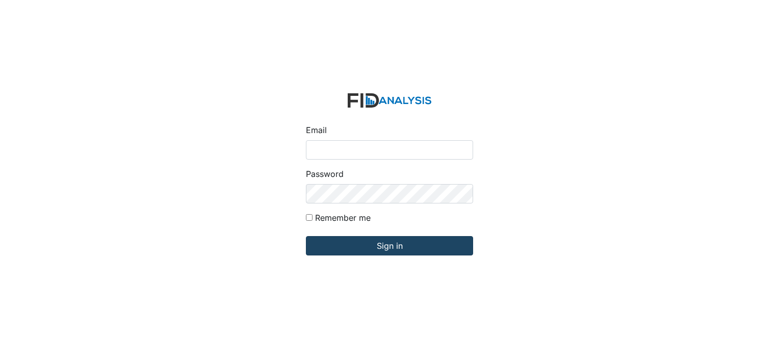
type input "[EMAIL_ADDRESS][DOMAIN_NAME]"
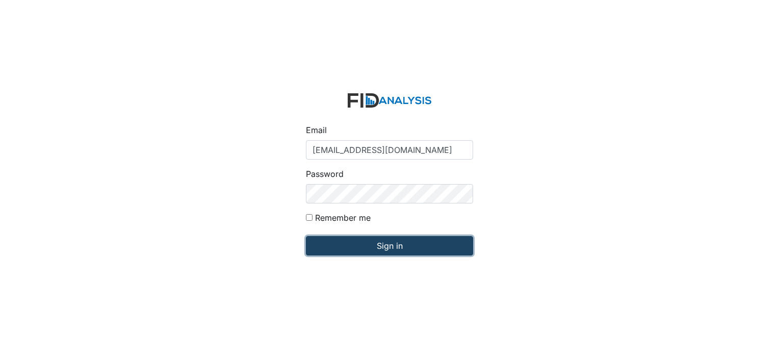
click at [404, 244] on input "Sign in" at bounding box center [389, 245] width 167 height 19
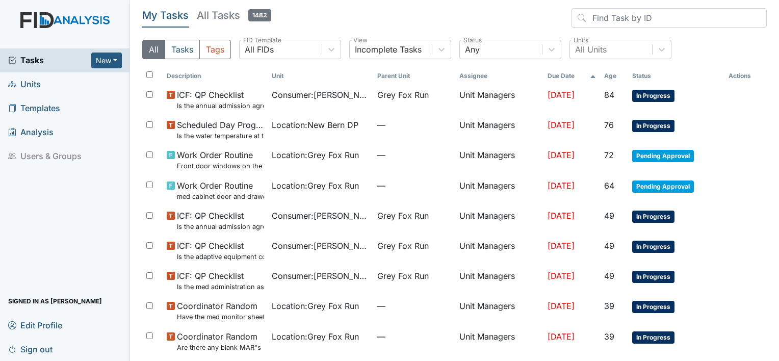
click at [33, 83] on span "Units" at bounding box center [24, 84] width 33 height 16
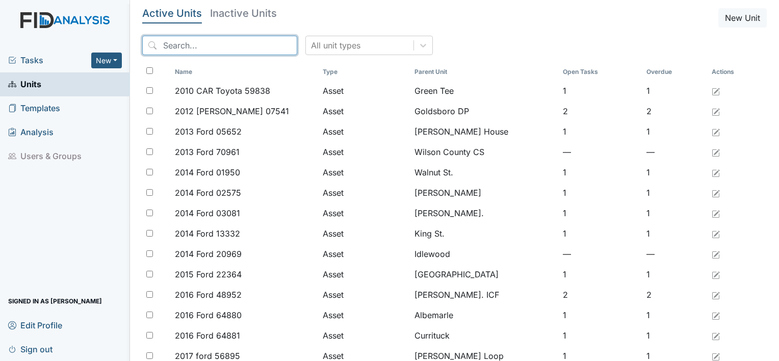
click at [187, 37] on input "search" at bounding box center [219, 45] width 155 height 19
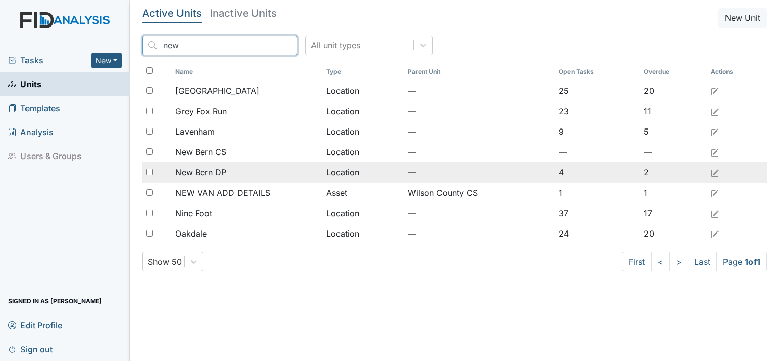
type input "new"
click at [211, 168] on span "New Bern DP" at bounding box center [200, 172] width 51 height 12
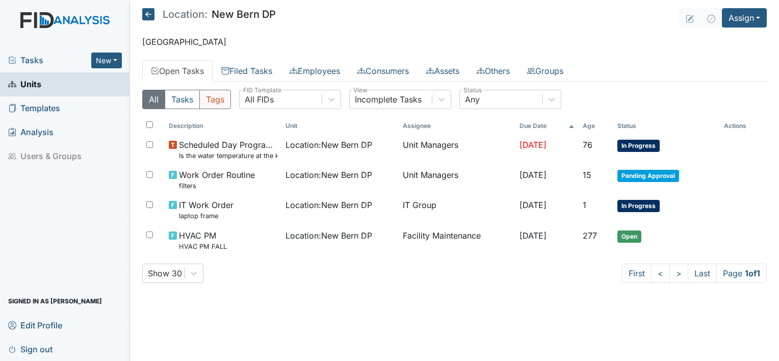
click at [213, 92] on button "Tags" at bounding box center [215, 99] width 32 height 19
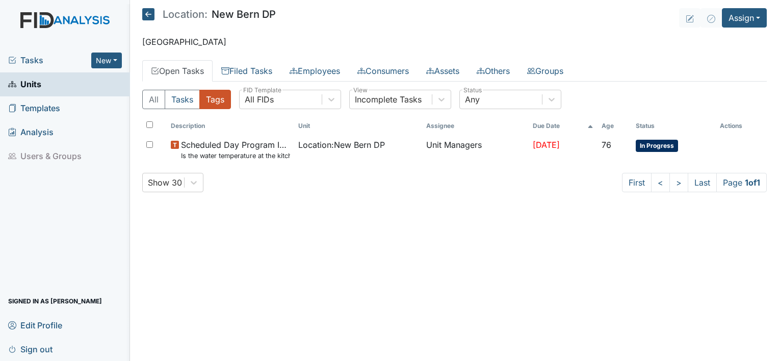
click at [151, 13] on icon at bounding box center [148, 14] width 12 height 12
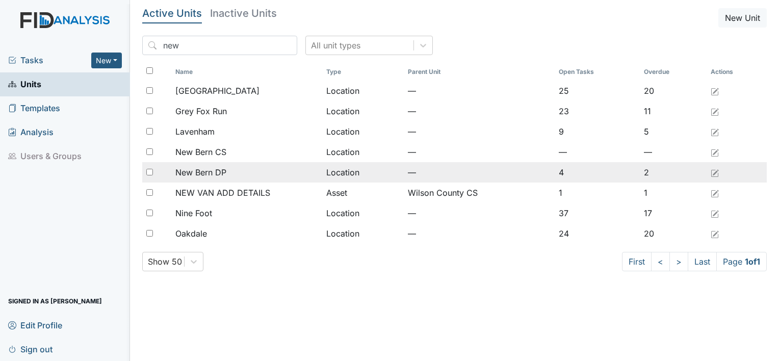
click at [188, 170] on span "New Bern DP" at bounding box center [200, 172] width 51 height 12
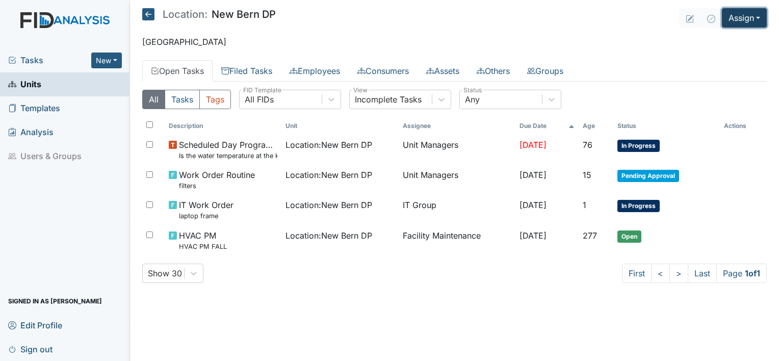
click at [759, 17] on button "Assign" at bounding box center [744, 17] width 45 height 19
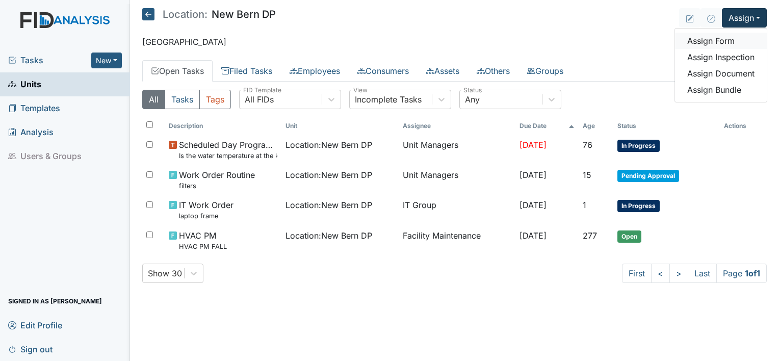
click at [718, 41] on link "Assign Form" at bounding box center [721, 41] width 92 height 16
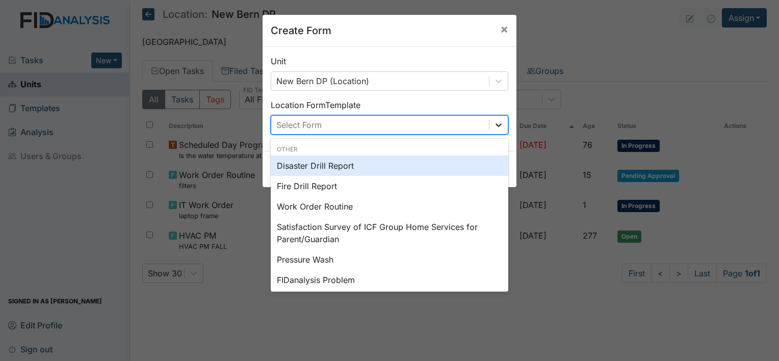
click at [497, 123] on icon at bounding box center [499, 125] width 10 height 10
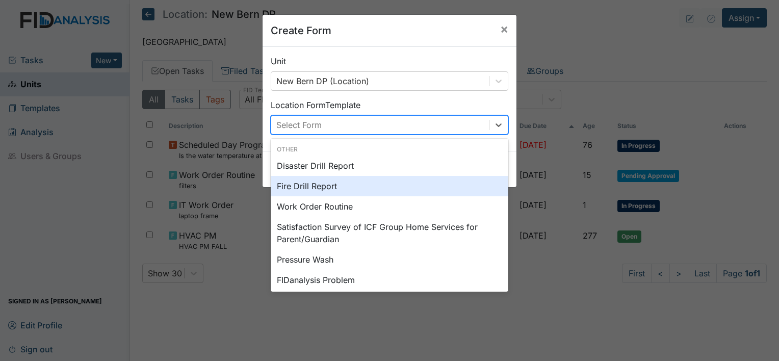
click at [464, 182] on div "Fire Drill Report" at bounding box center [390, 186] width 238 height 20
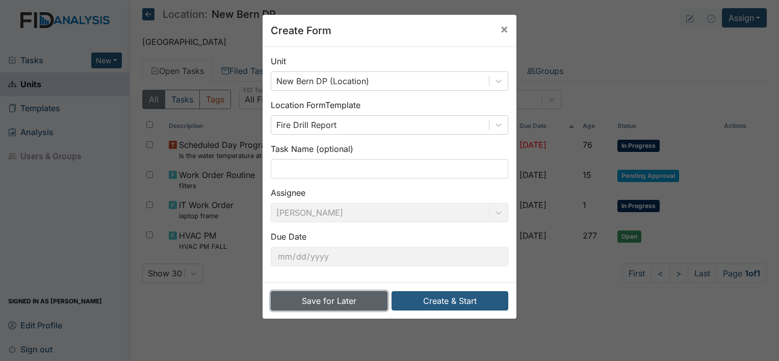
click at [329, 303] on button "Save for Later" at bounding box center [329, 300] width 117 height 19
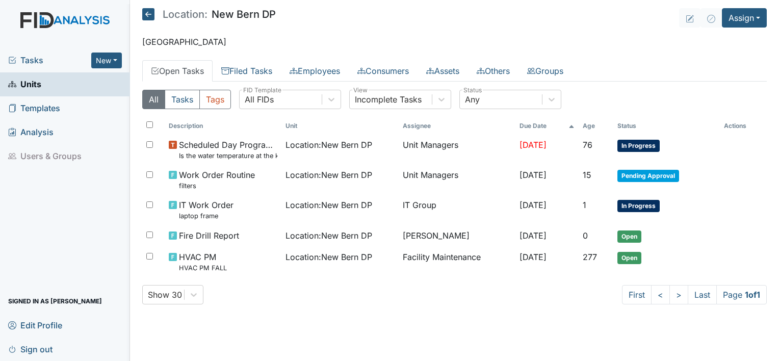
click at [47, 349] on span "Sign out" at bounding box center [30, 349] width 44 height 16
